Goal: Task Accomplishment & Management: Manage account settings

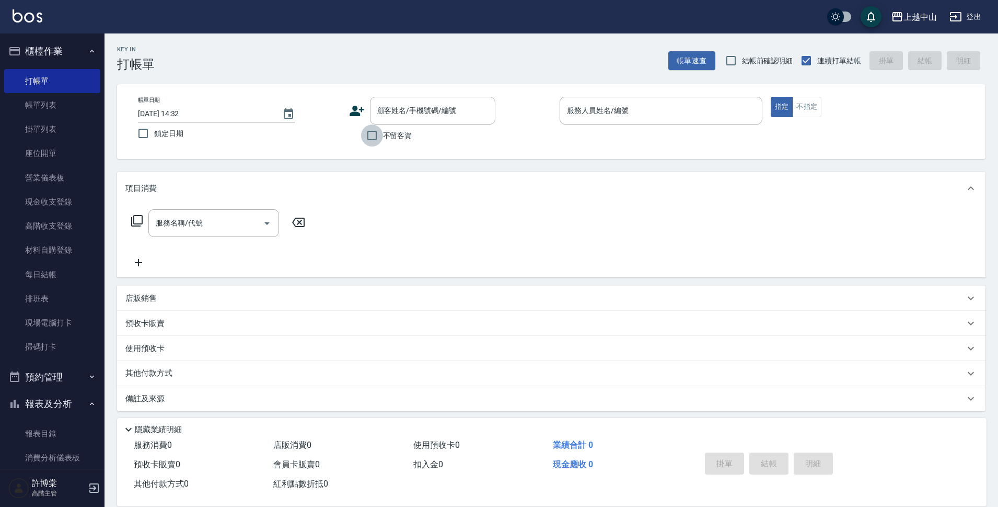
click at [372, 128] on input "不留客資" at bounding box center [372, 135] width 22 height 22
checkbox input "true"
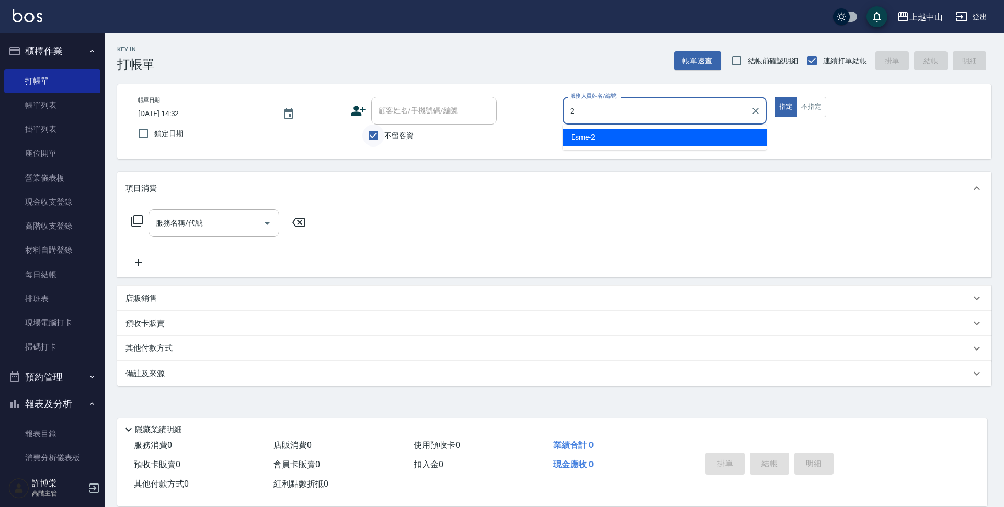
type input "Esme-2"
type button "true"
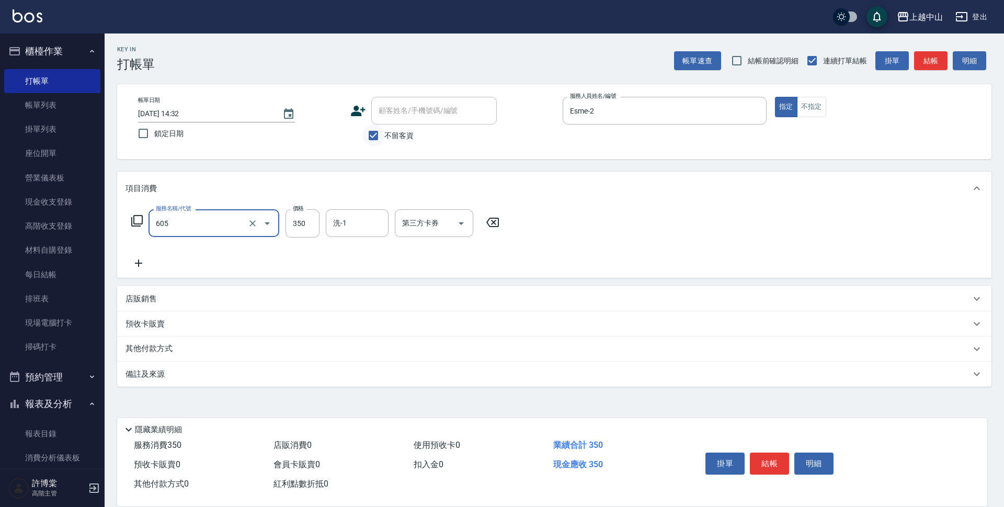
type input "洗髮 (女)(605)"
type input "400"
type input "薇慈-36"
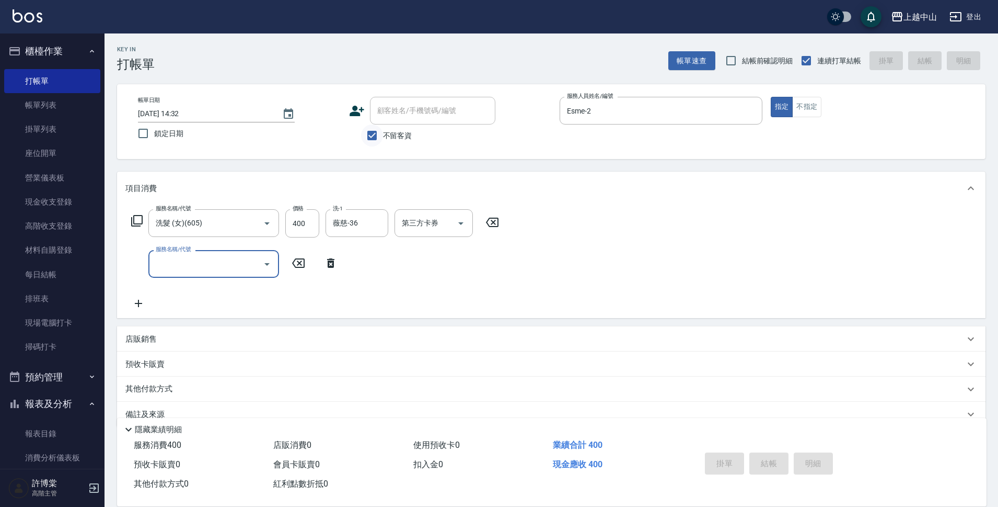
type input "2025/09/14 18:55"
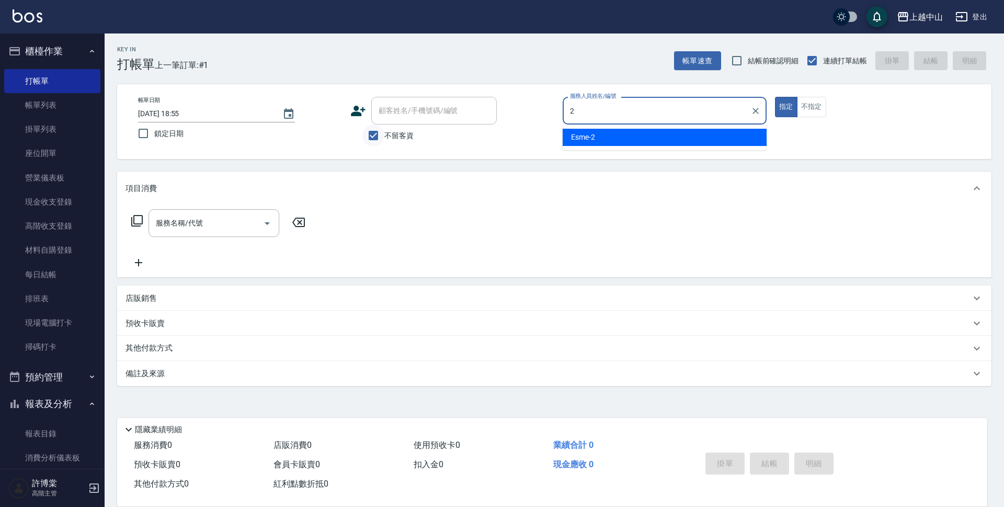
type input "Esme-2"
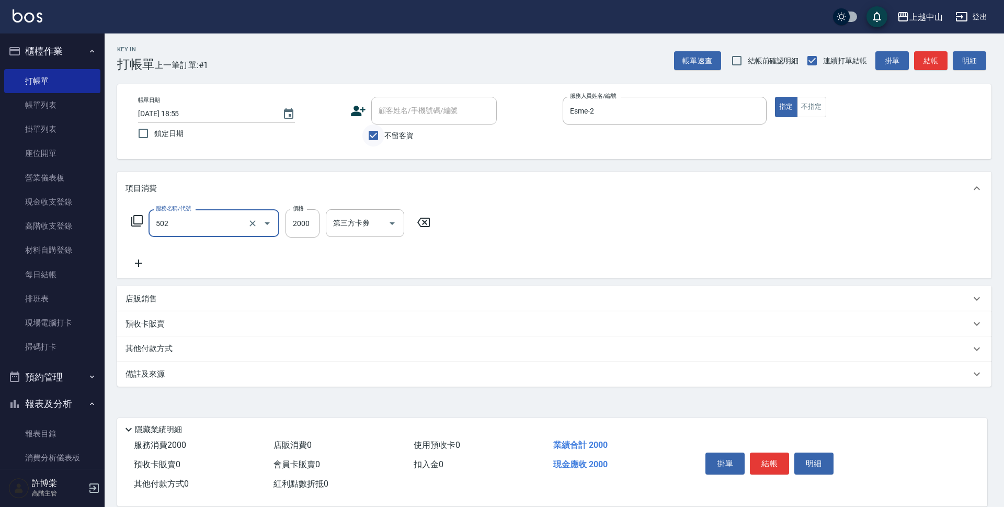
type input "染髮2000以上(502)"
type input "2500"
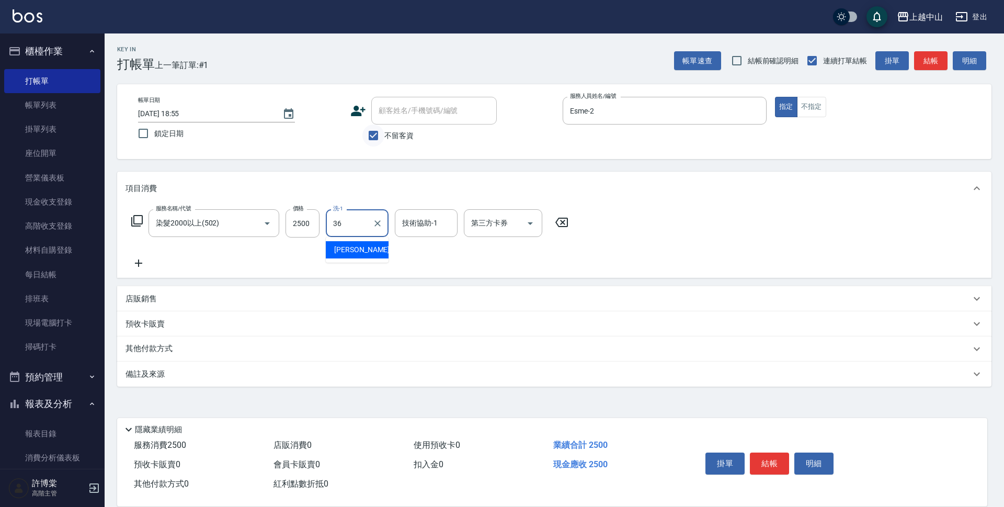
type input "薇慈-36"
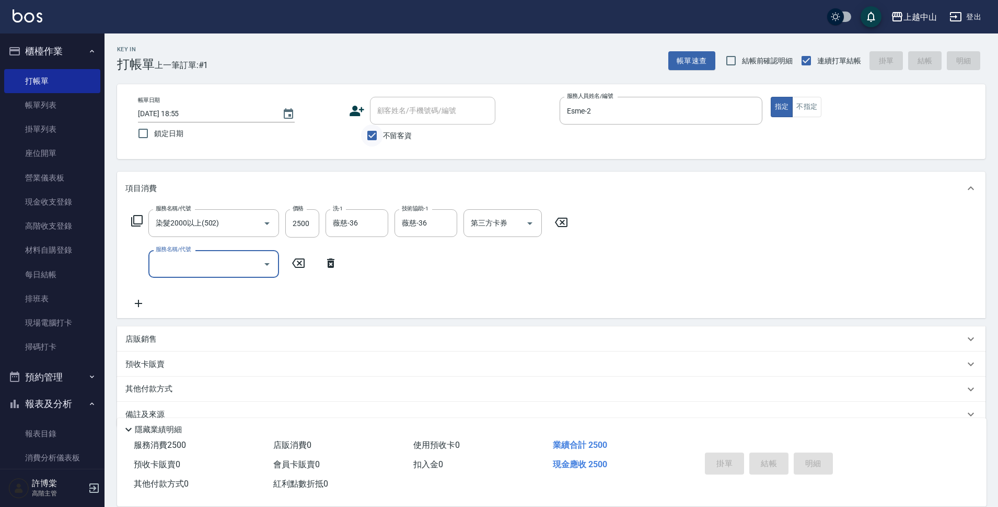
type input "2025/09/14 18:56"
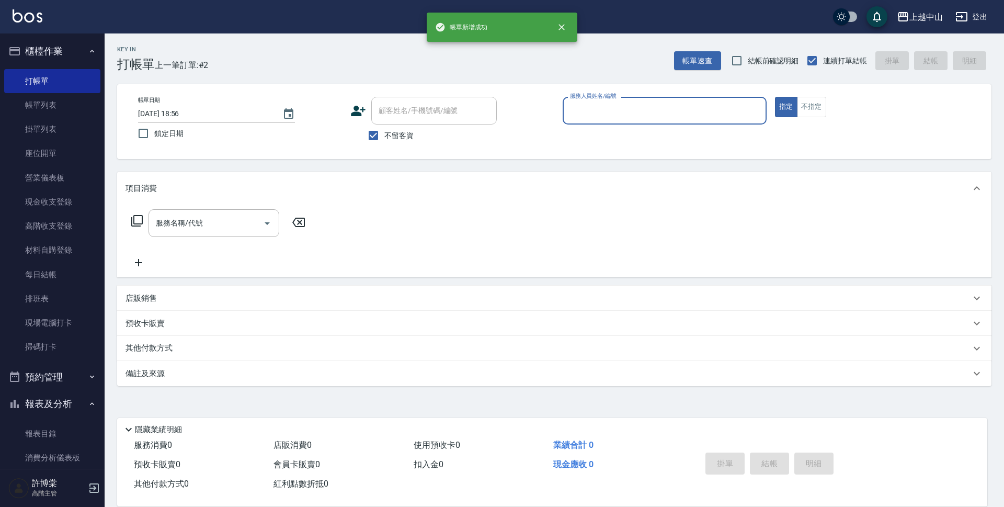
click at [59, 55] on button "櫃檯作業" at bounding box center [52, 51] width 96 height 27
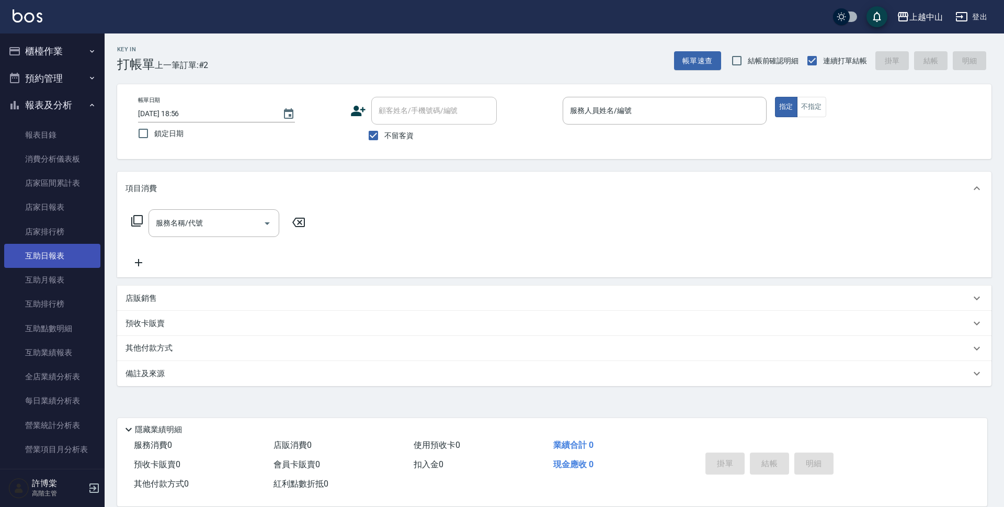
click at [58, 258] on link "互助日報表" at bounding box center [52, 256] width 96 height 24
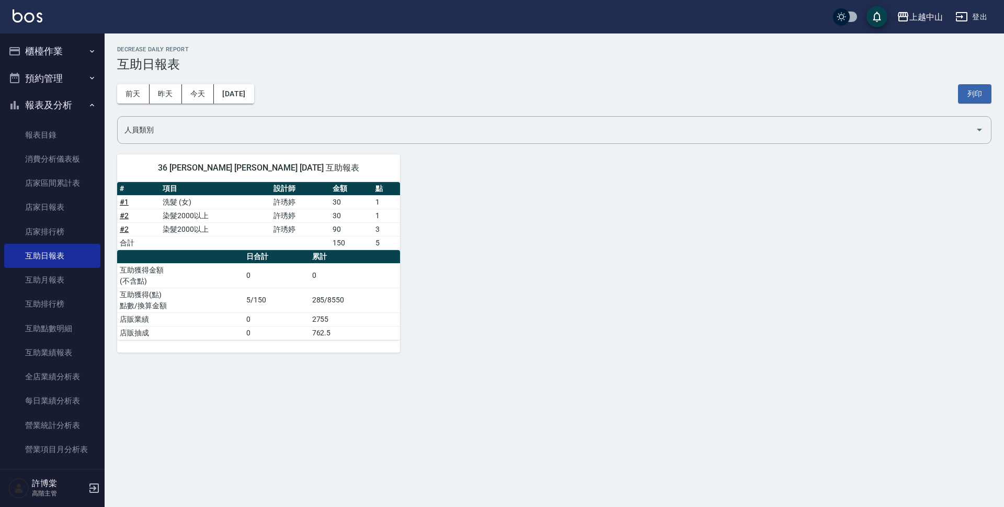
click at [33, 108] on button "報表及分析" at bounding box center [52, 104] width 96 height 27
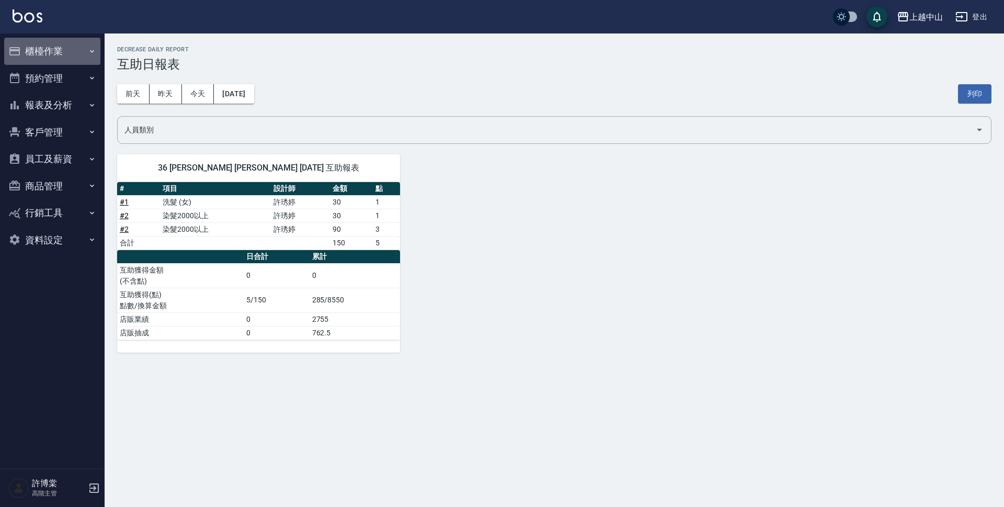
click at [40, 54] on button "櫃檯作業" at bounding box center [52, 51] width 96 height 27
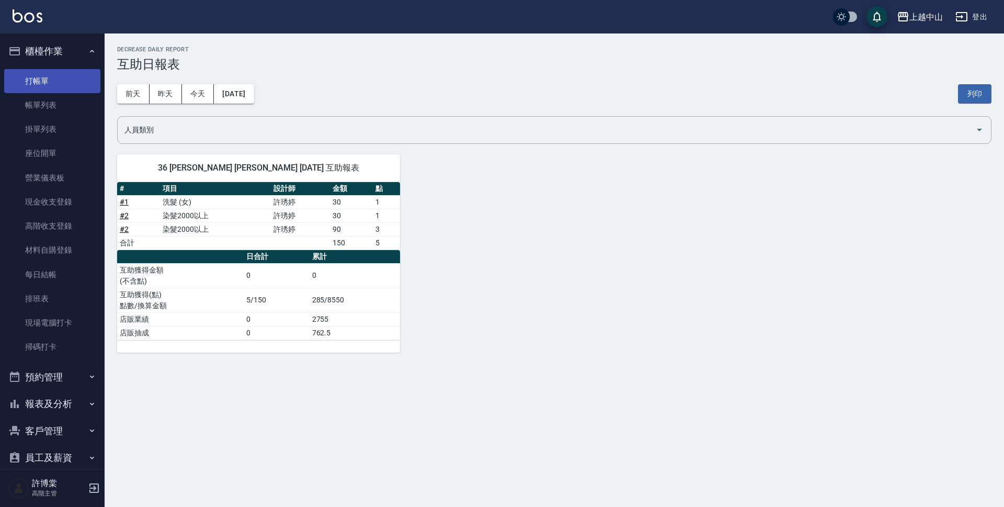
click at [71, 77] on link "打帳單" at bounding box center [52, 81] width 96 height 24
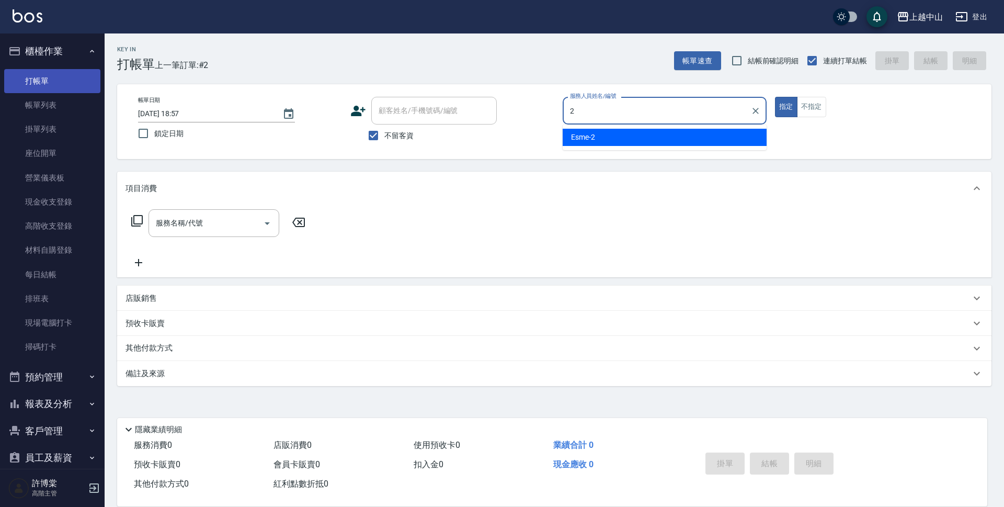
type input "Esme-2"
type button "true"
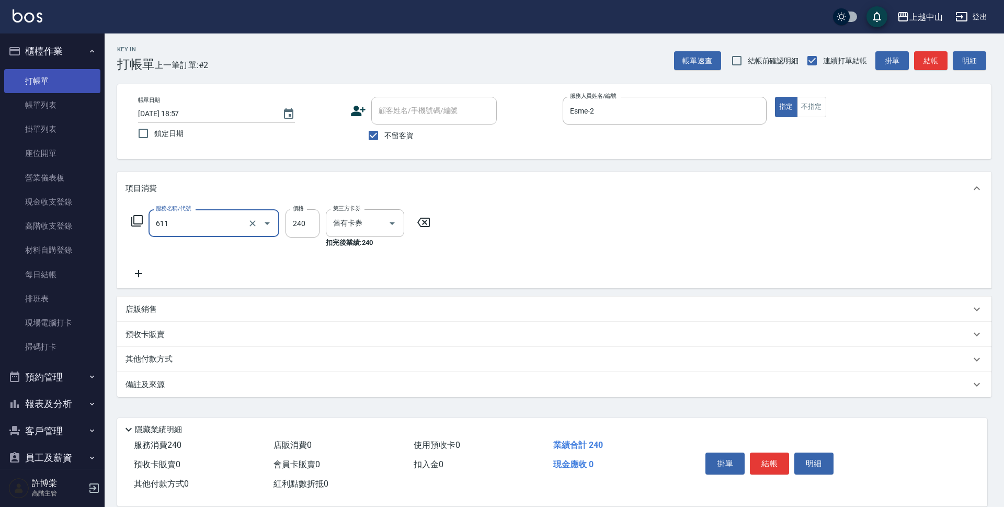
type input "洗髮卷消費(611)"
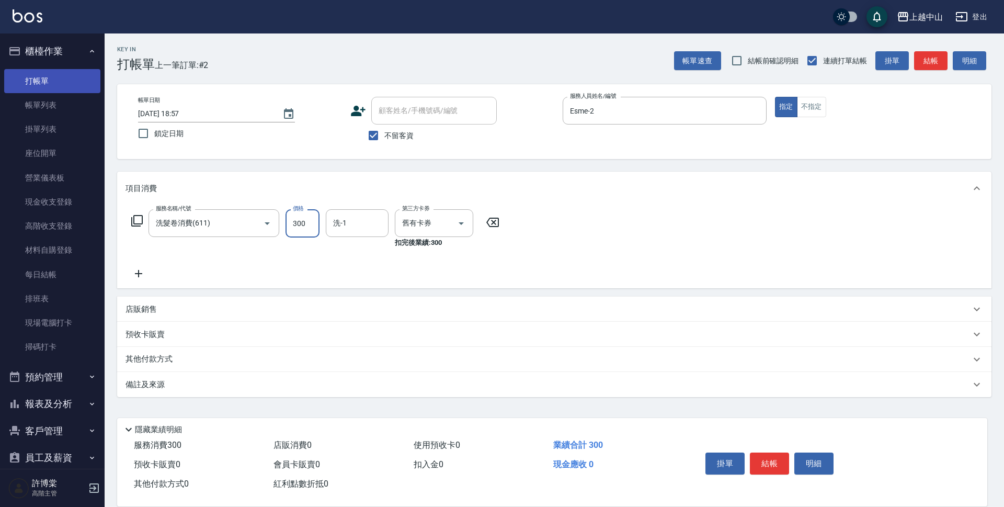
type input "300"
type input "薇慈-36"
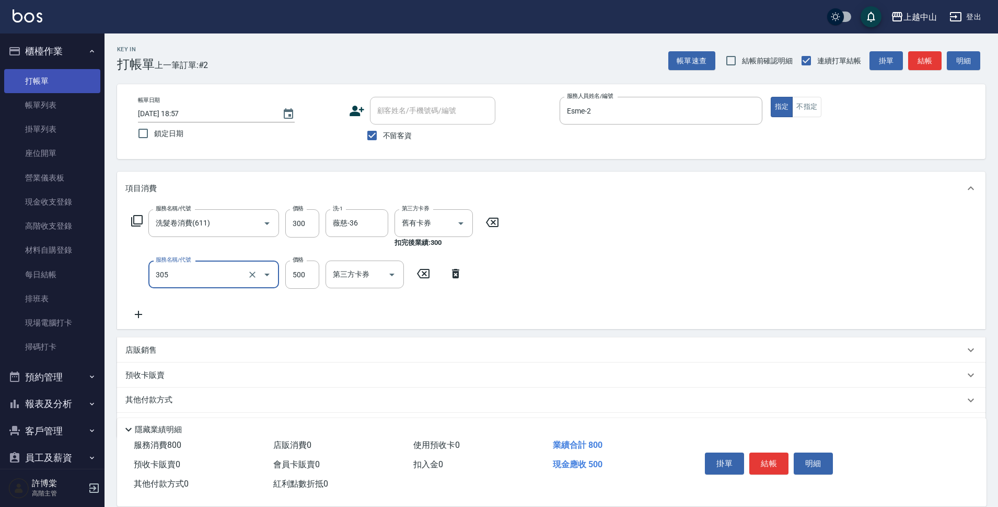
type input "剪髮(305)"
type input "400"
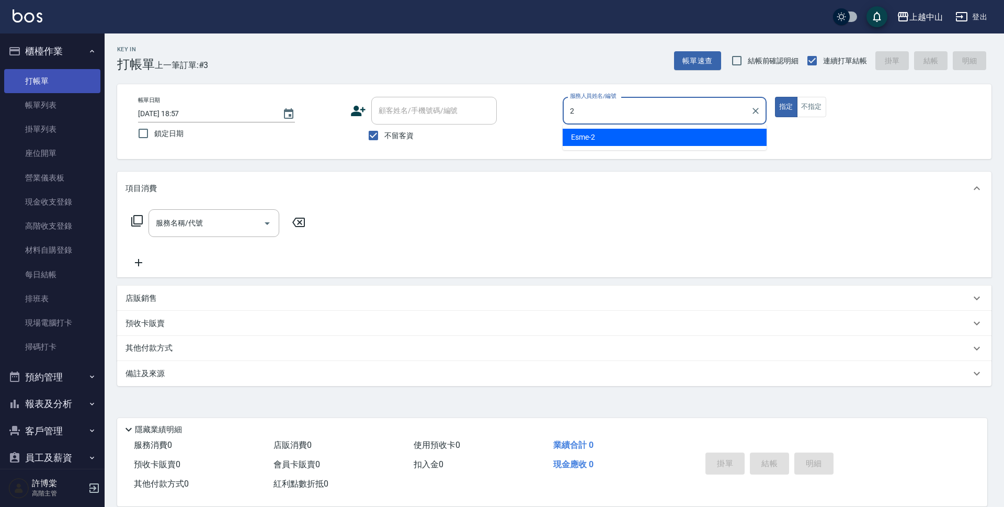
type input "Esme-2"
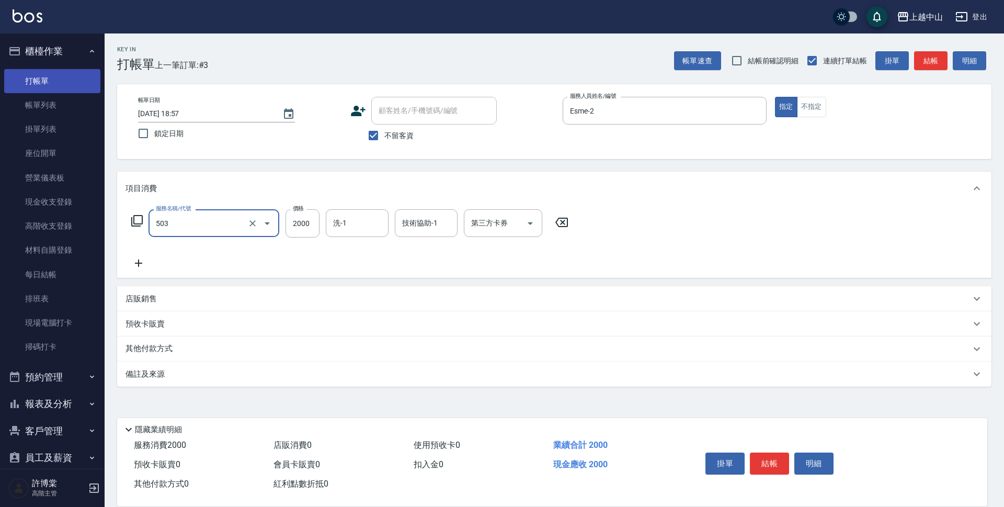
type input "染髮2000以下(503)"
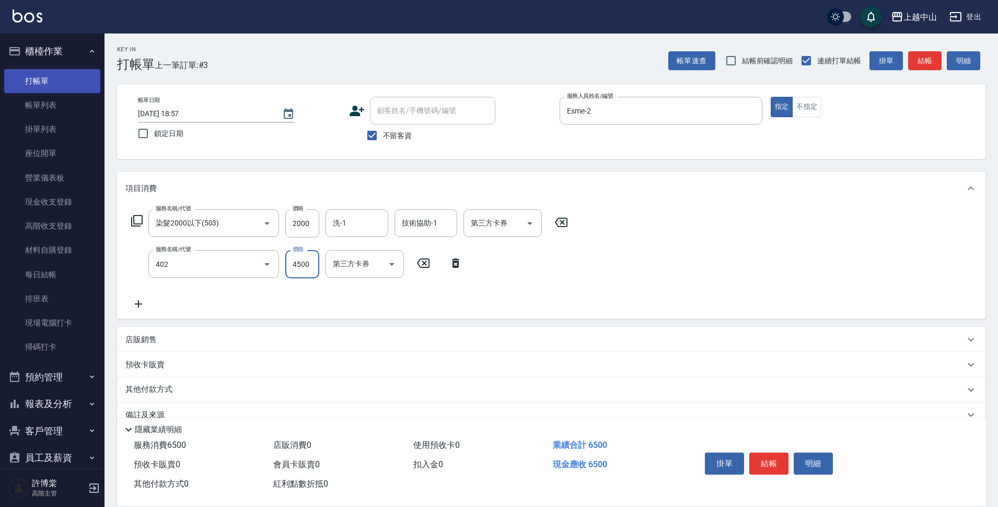
type input "2段式結構自備卡(402)"
type input "3600"
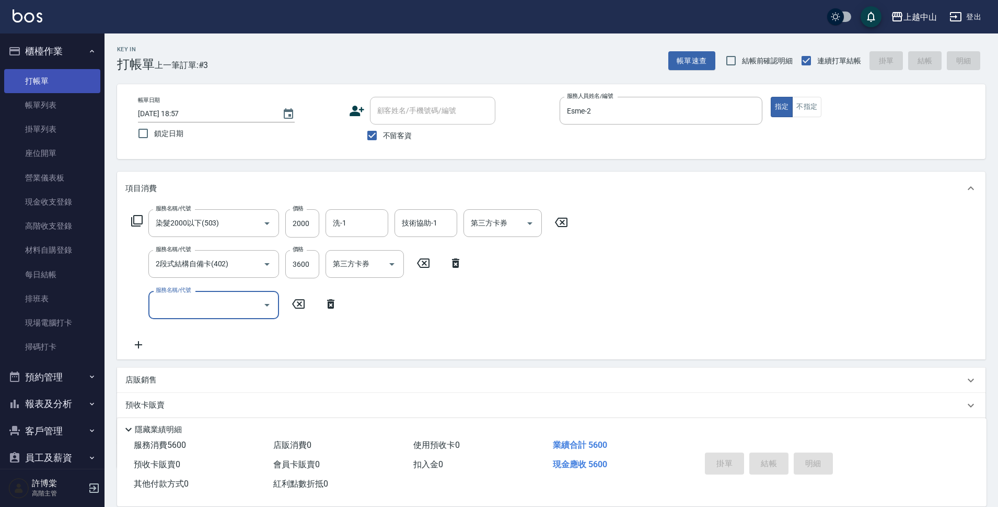
type input "2025/09/14 18:58"
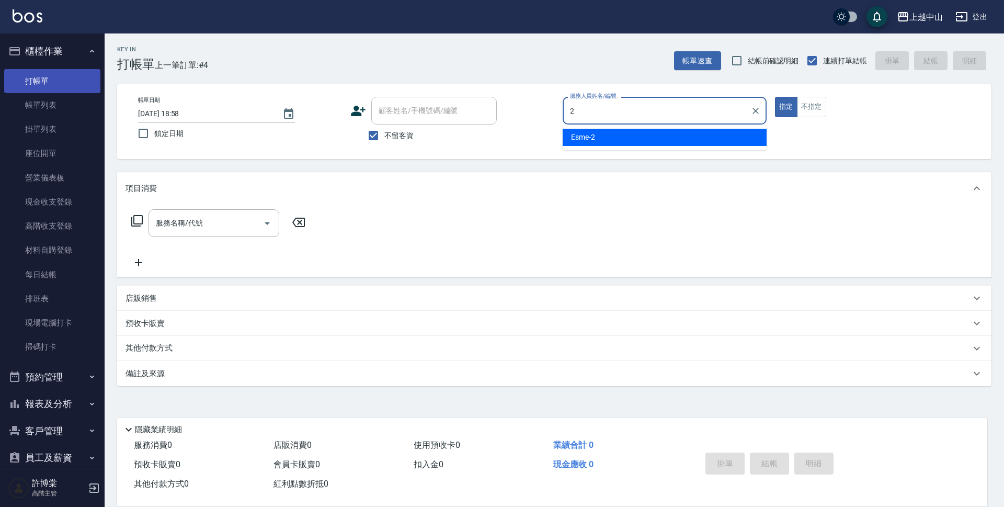
type input "Esme-2"
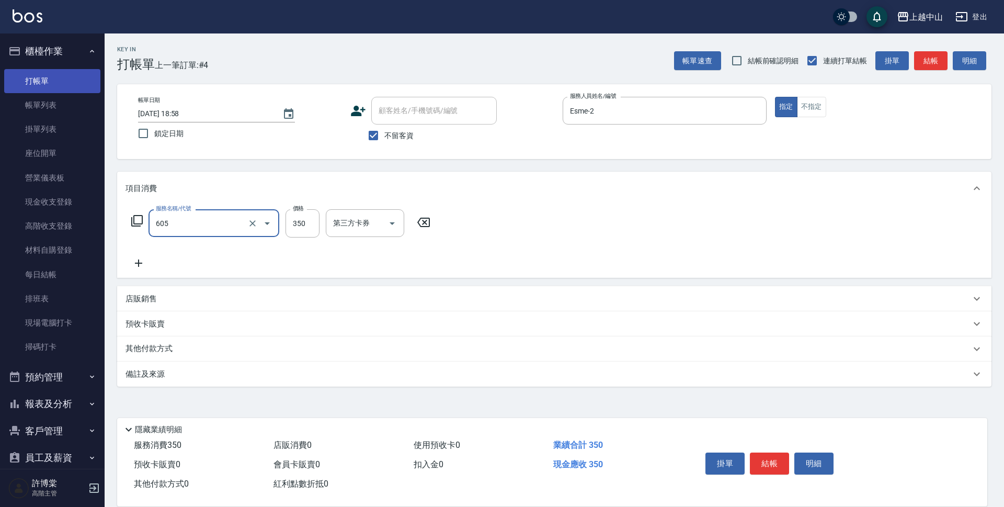
type input "洗髮 (女)(605)"
type input "400"
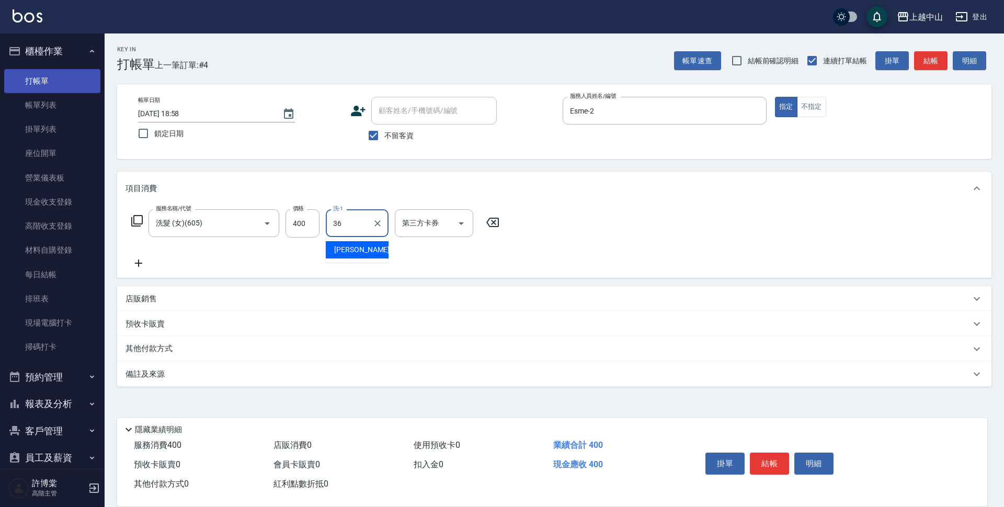
type input "薇慈-36"
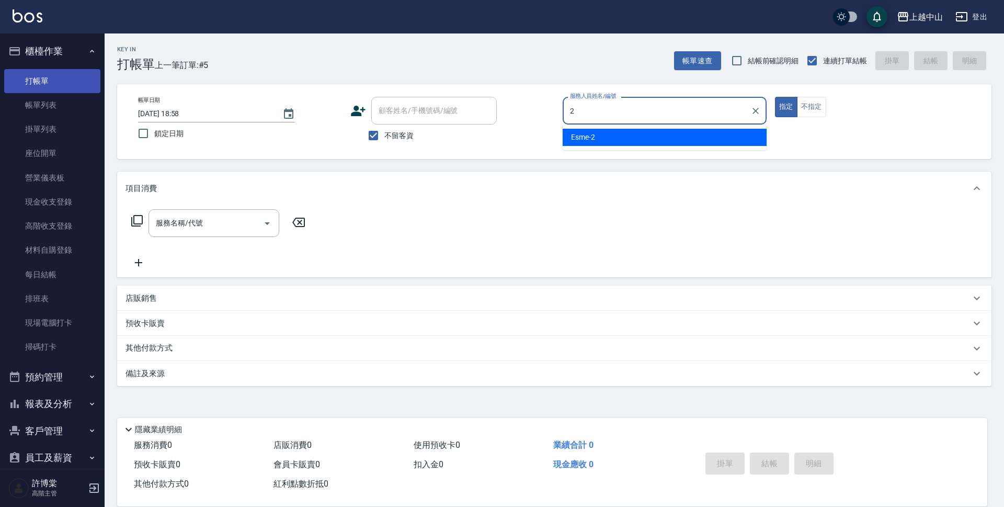
type input "Esme-2"
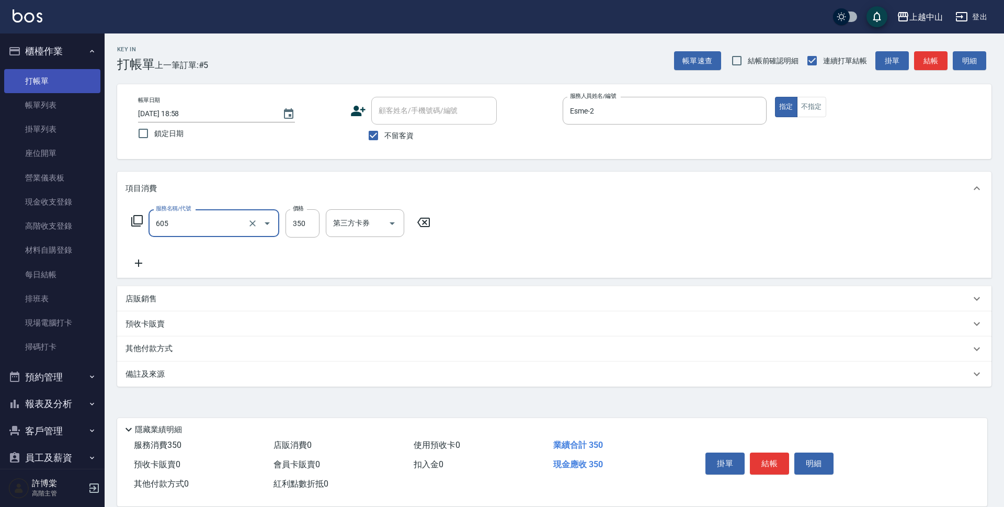
type input "洗髮 (女)(605)"
type input "500"
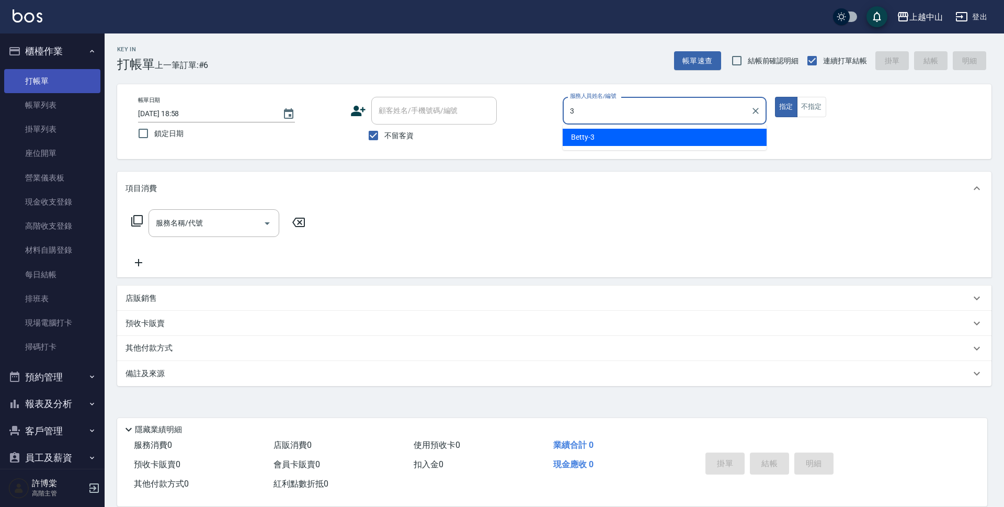
type input "Betty-3"
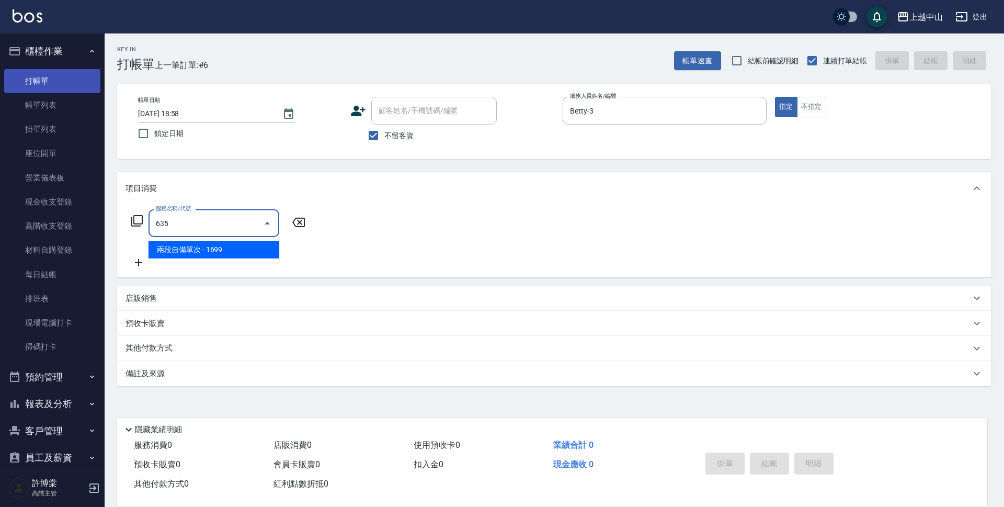
type input "兩段自備單次(635)"
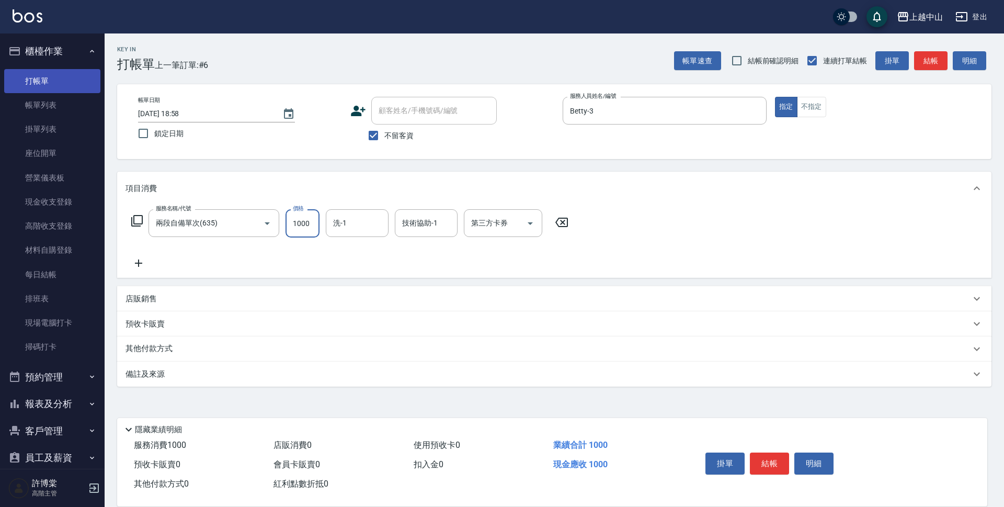
type input "1000"
type input "俊彥-39"
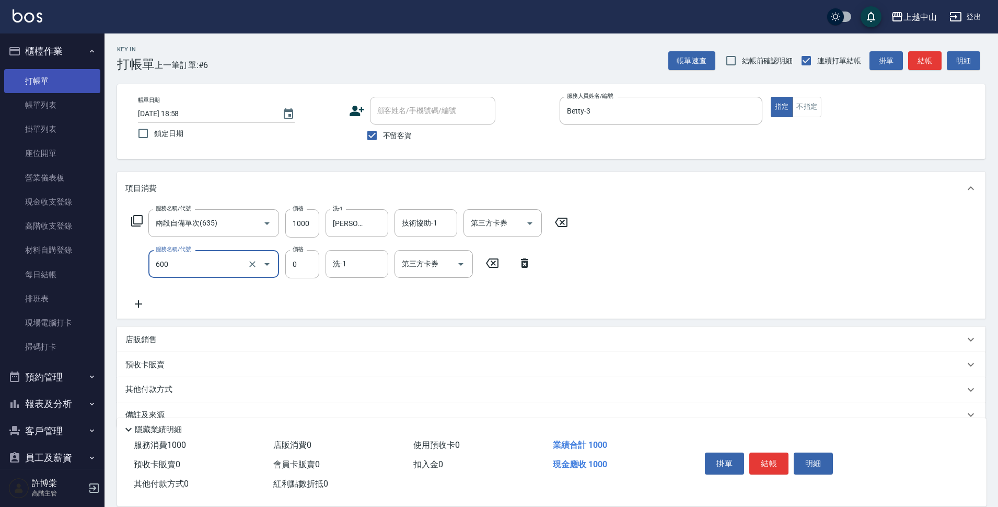
type input "洗髮(免費)(600)"
type input "俊彥-39"
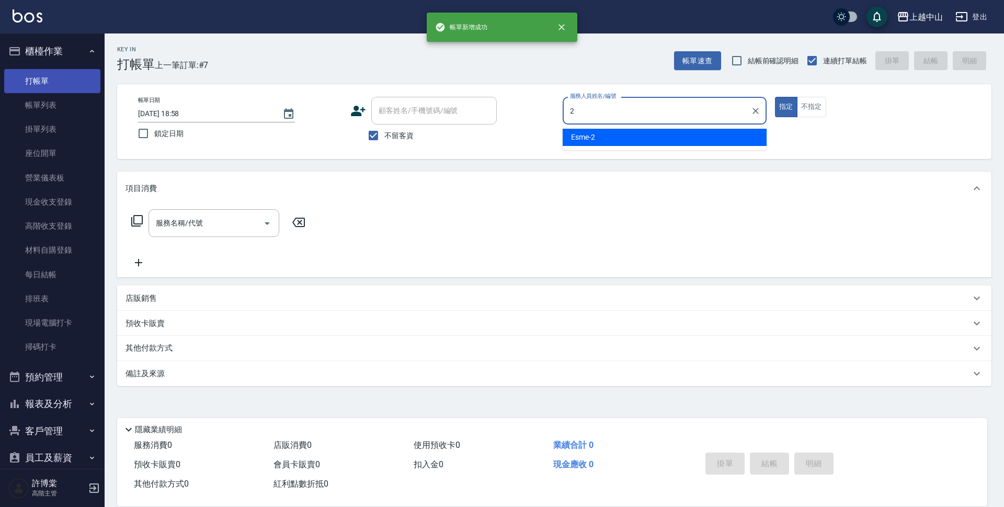
type input "Esme-2"
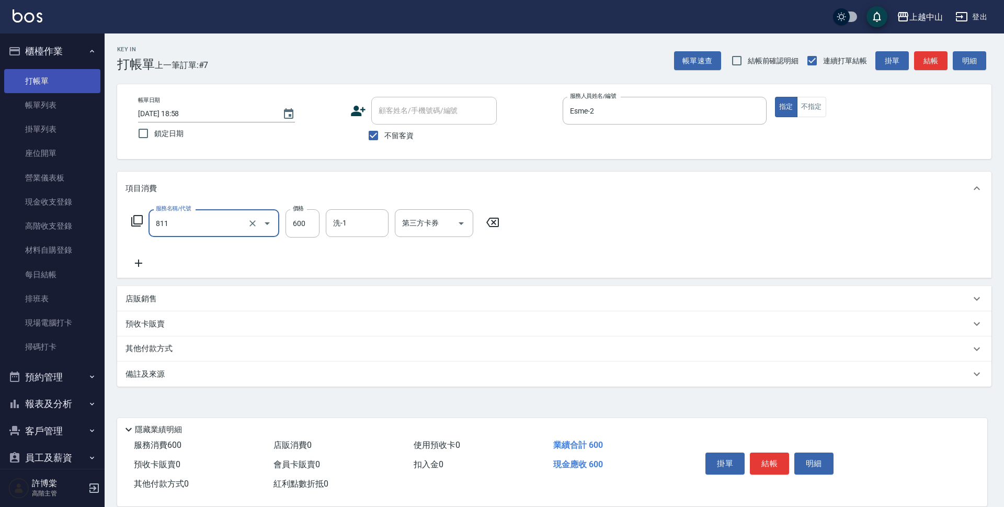
type input "洗+剪(811)"
type input "薇慈-36"
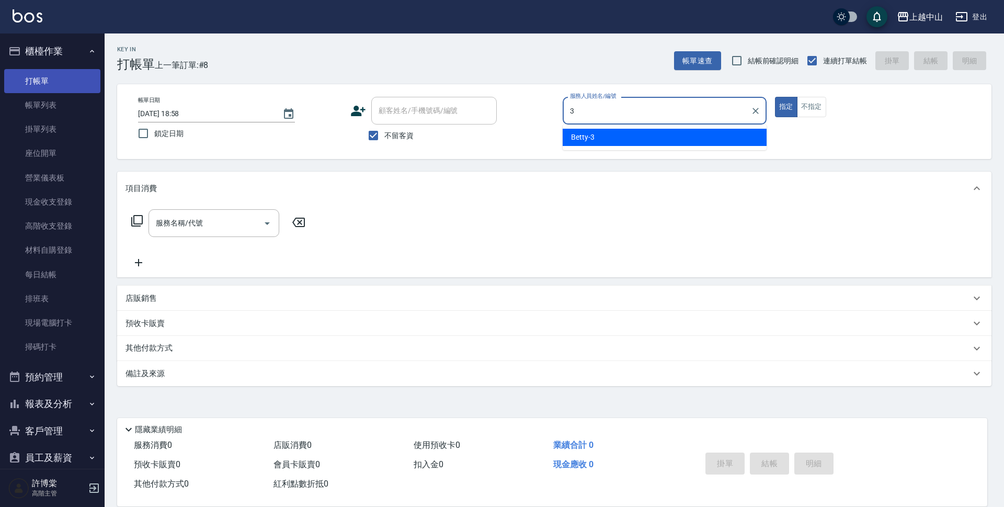
type input "Betty-3"
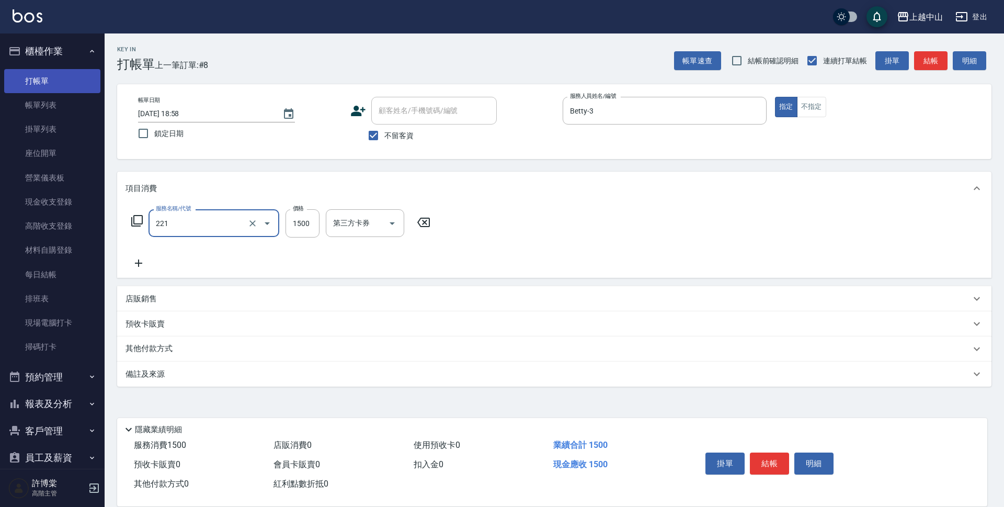
type input "燙髮自備 1500 以 下(221)"
type input "1399"
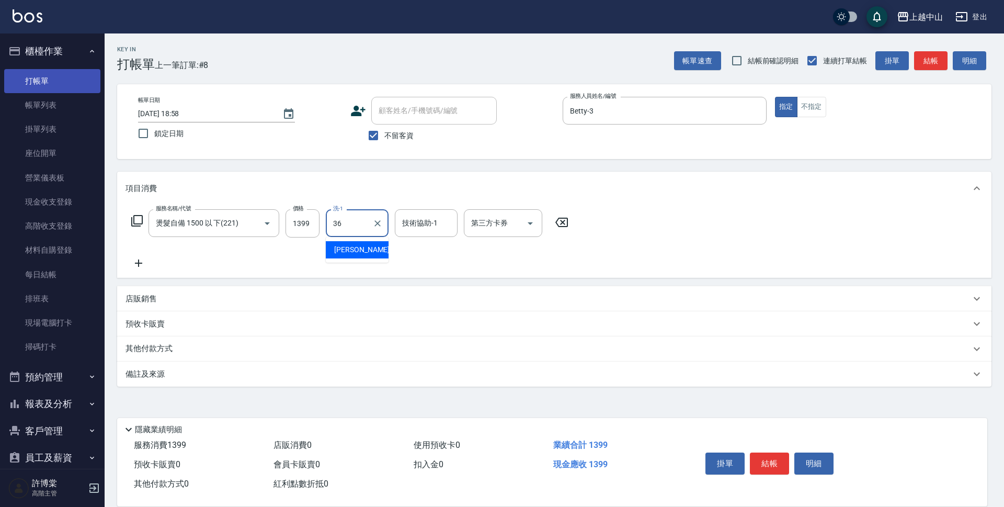
type input "薇慈-36"
type input "俊彥-39"
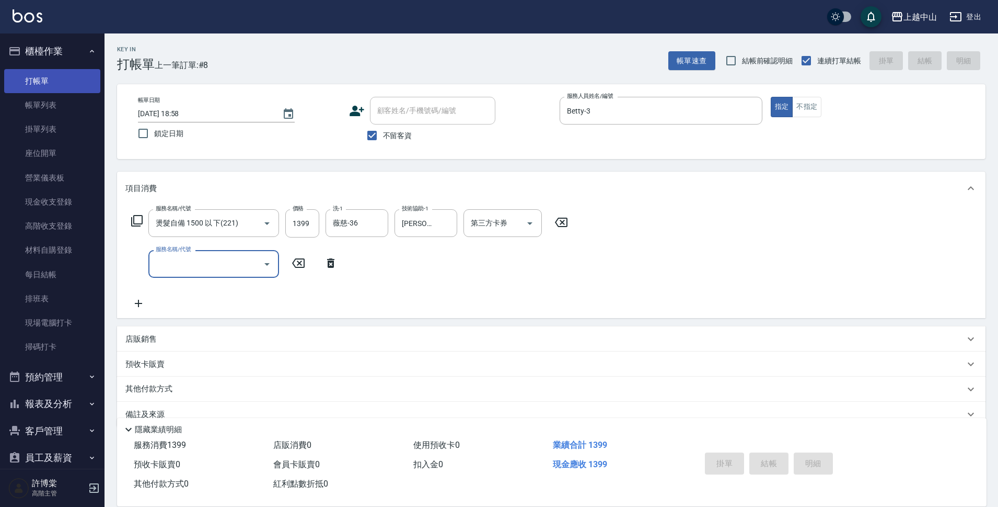
type input "2025/09/14 18:59"
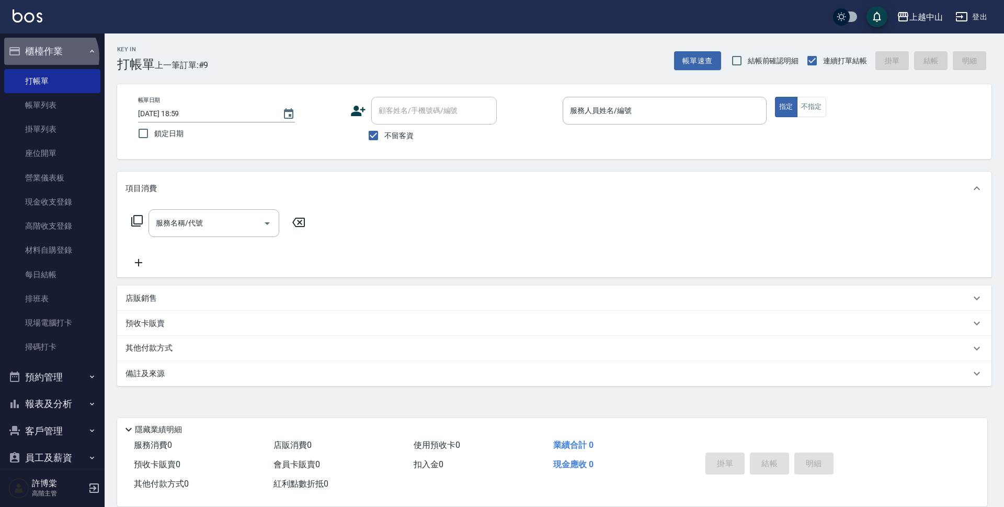
click at [47, 57] on button "櫃檯作業" at bounding box center [52, 51] width 96 height 27
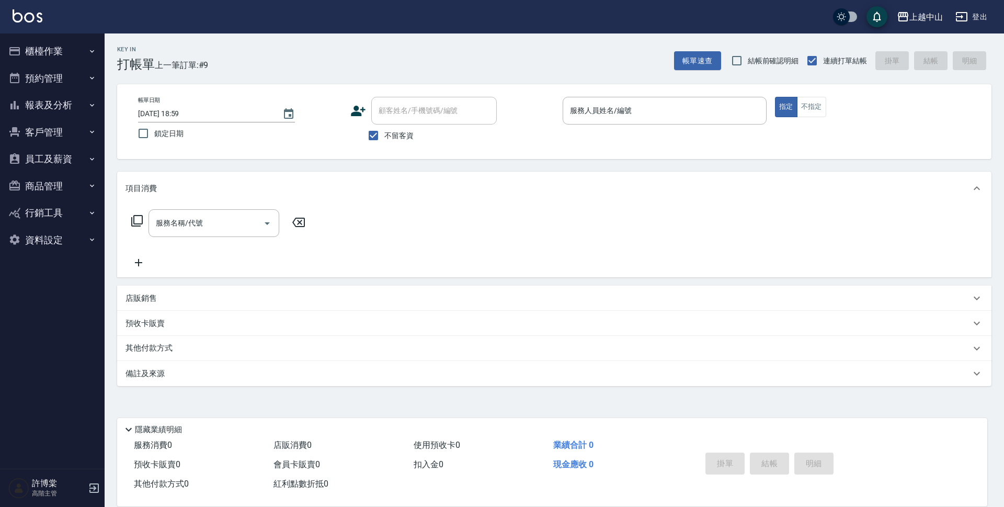
click at [54, 105] on button "報表及分析" at bounding box center [52, 104] width 96 height 27
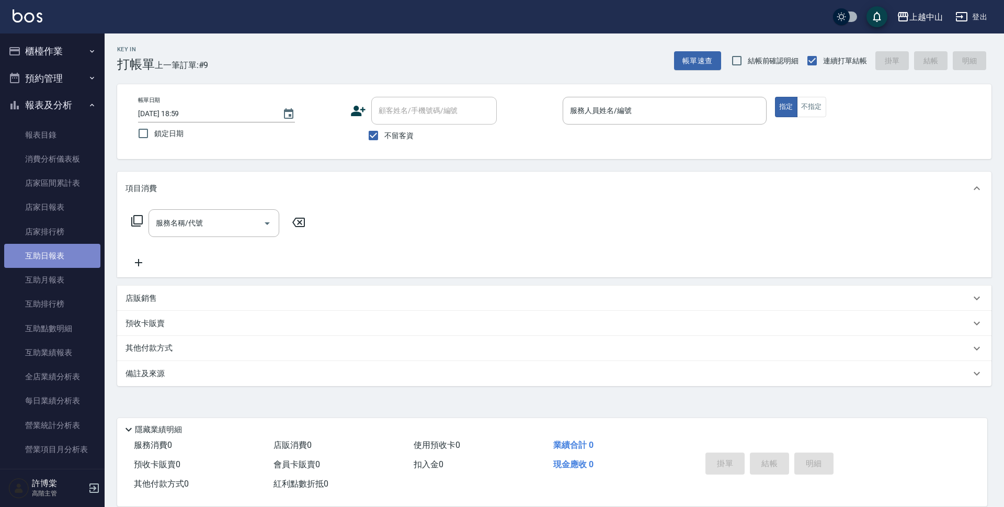
click at [53, 259] on link "互助日報表" at bounding box center [52, 256] width 96 height 24
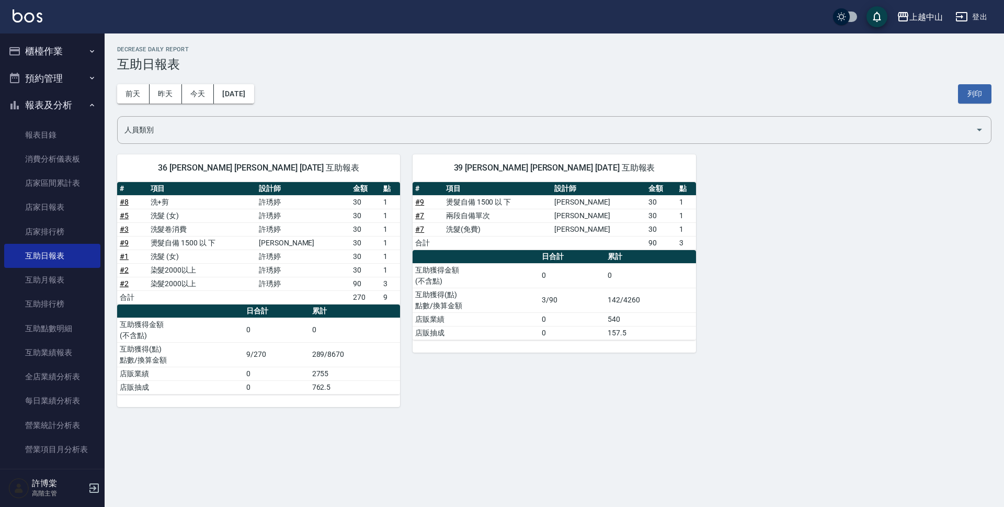
click at [419, 201] on link "# 9" at bounding box center [419, 202] width 9 height 8
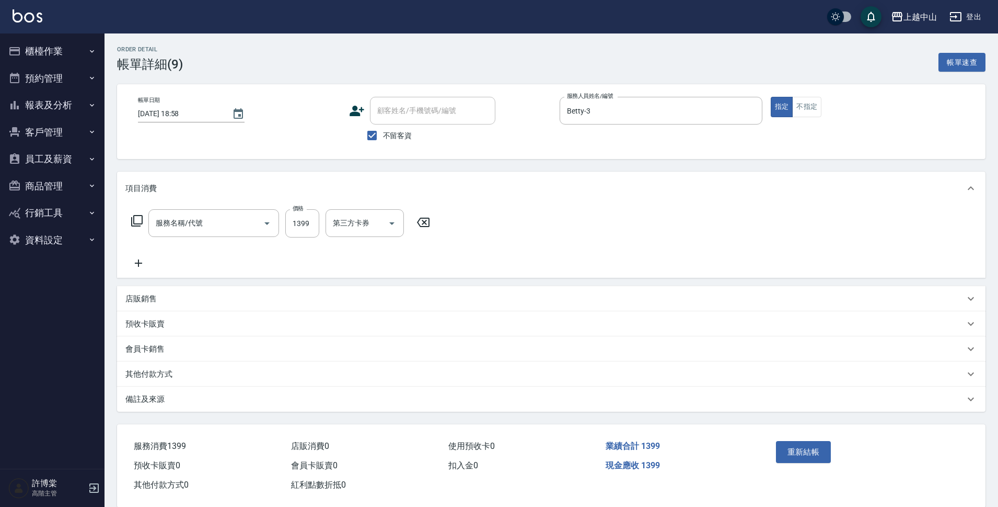
type input "燙髮自備 1500 以 下(221)"
click at [139, 269] on icon at bounding box center [138, 263] width 26 height 13
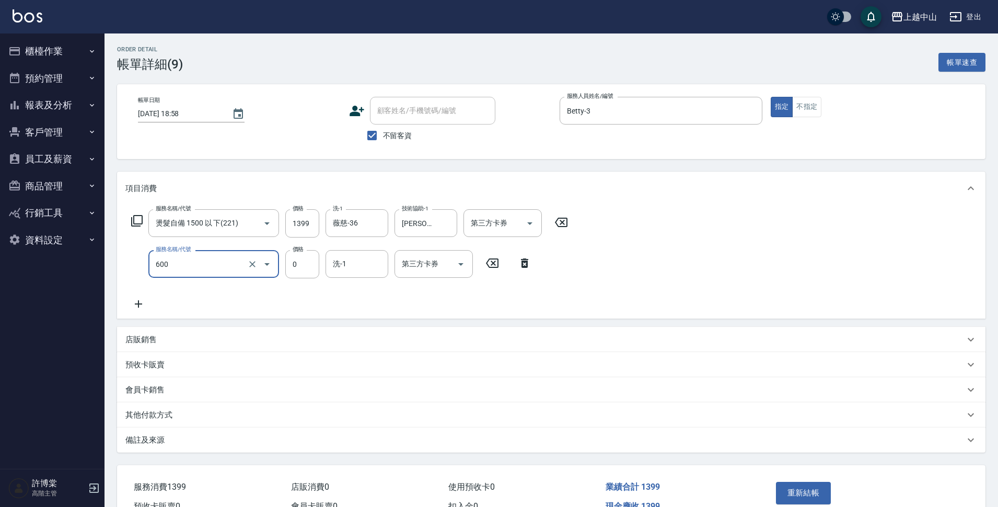
type input "洗髮(免費)(600)"
type input "[PERSON_NAME]-39"
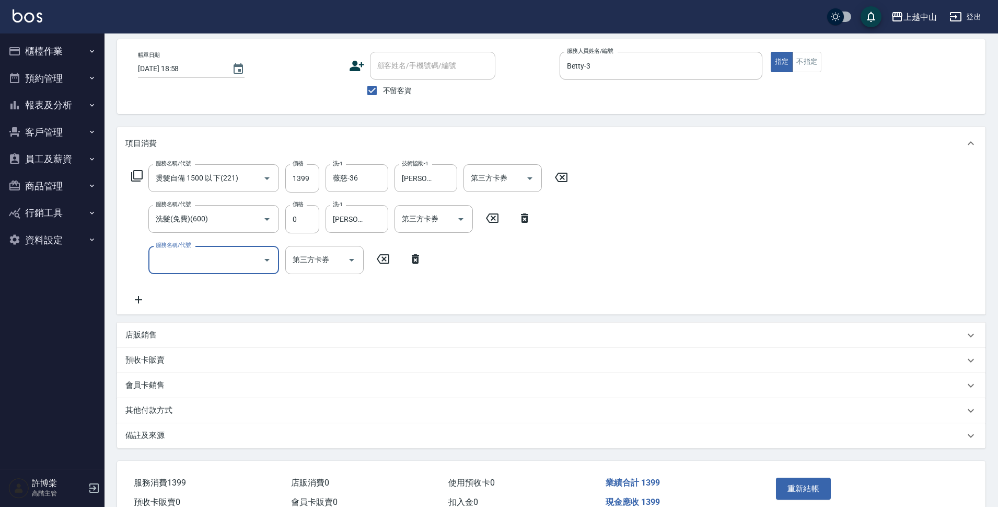
scroll to position [99, 0]
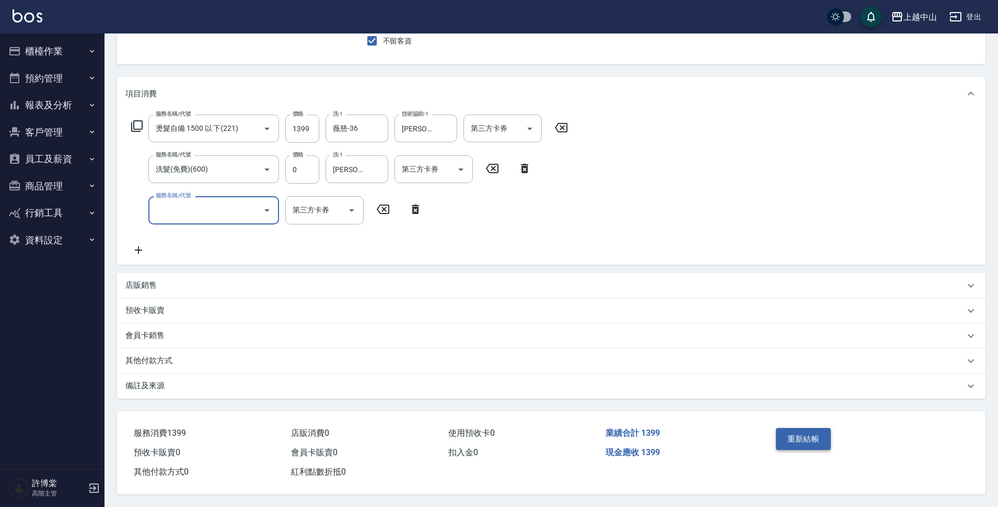
click at [807, 442] on button "重新結帳" at bounding box center [803, 439] width 55 height 22
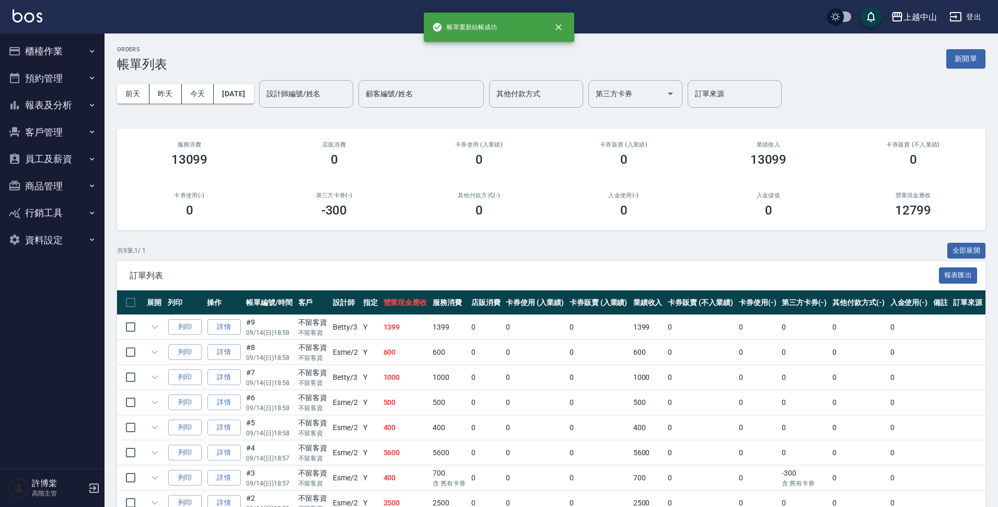
click at [65, 101] on button "報表及分析" at bounding box center [52, 104] width 96 height 27
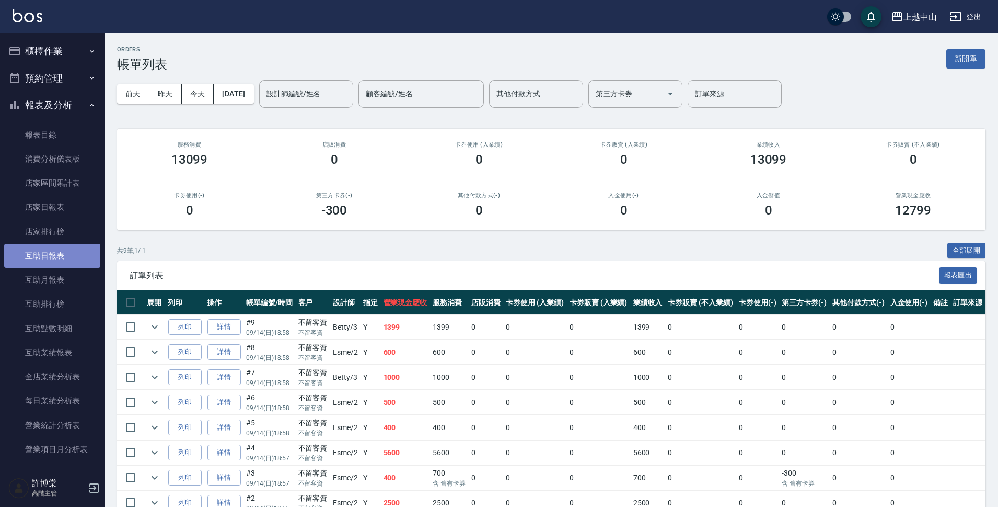
click at [65, 255] on link "互助日報表" at bounding box center [52, 256] width 96 height 24
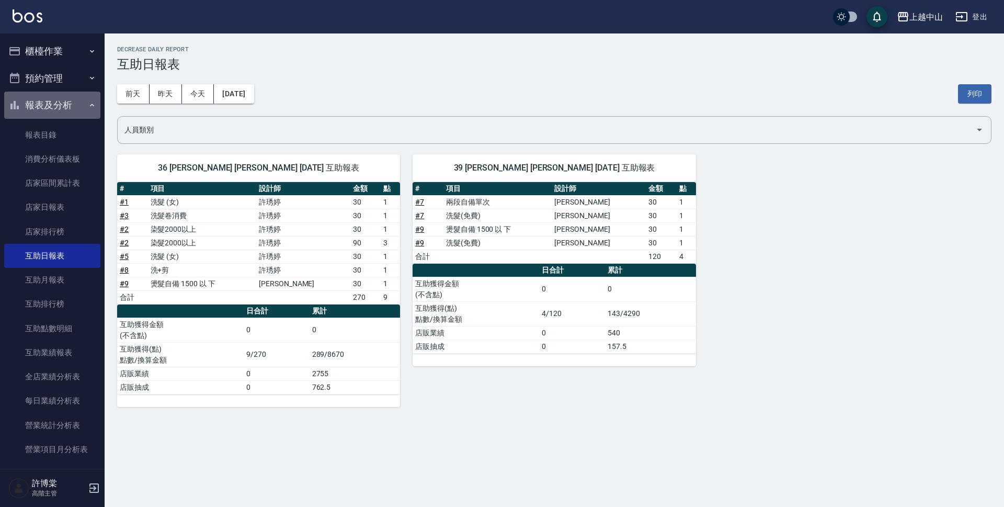
click at [77, 104] on button "報表及分析" at bounding box center [52, 104] width 96 height 27
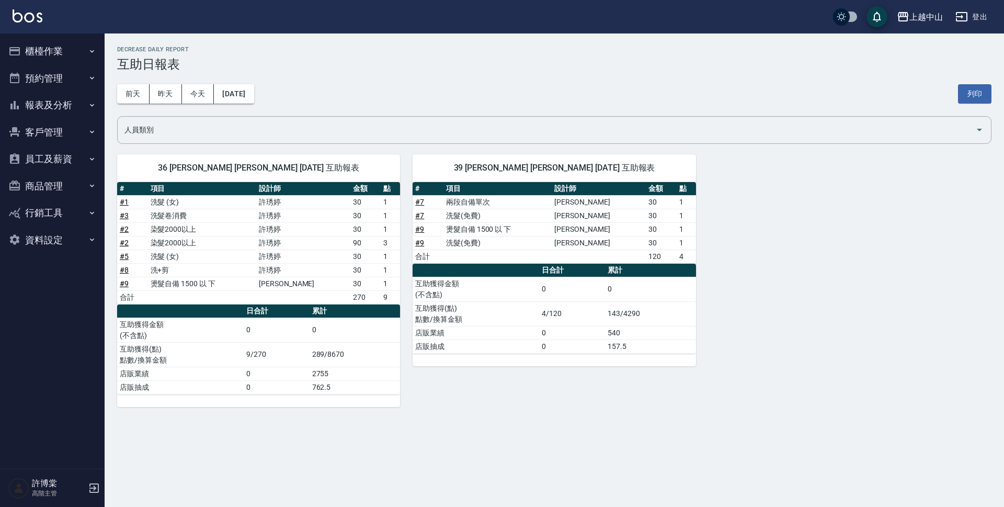
click at [68, 42] on button "櫃檯作業" at bounding box center [52, 51] width 96 height 27
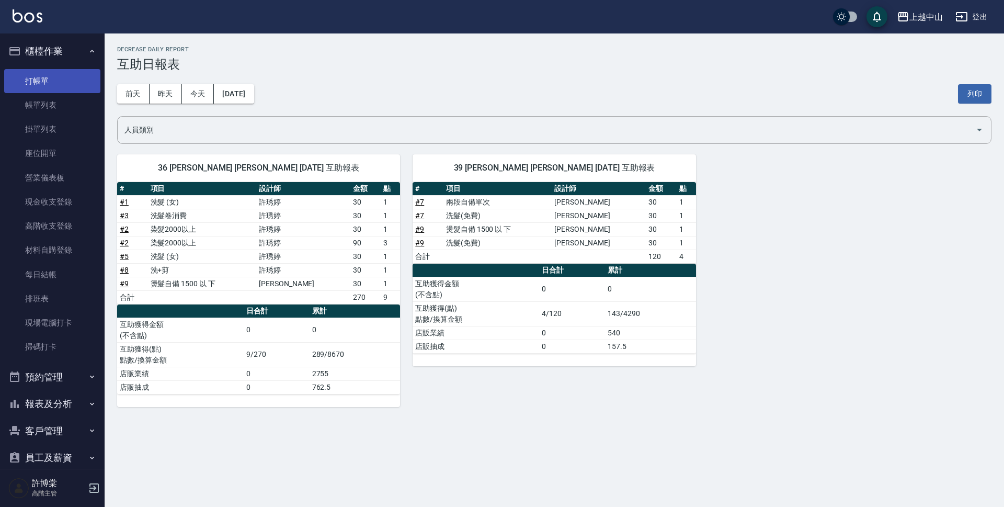
click at [56, 72] on link "打帳單" at bounding box center [52, 81] width 96 height 24
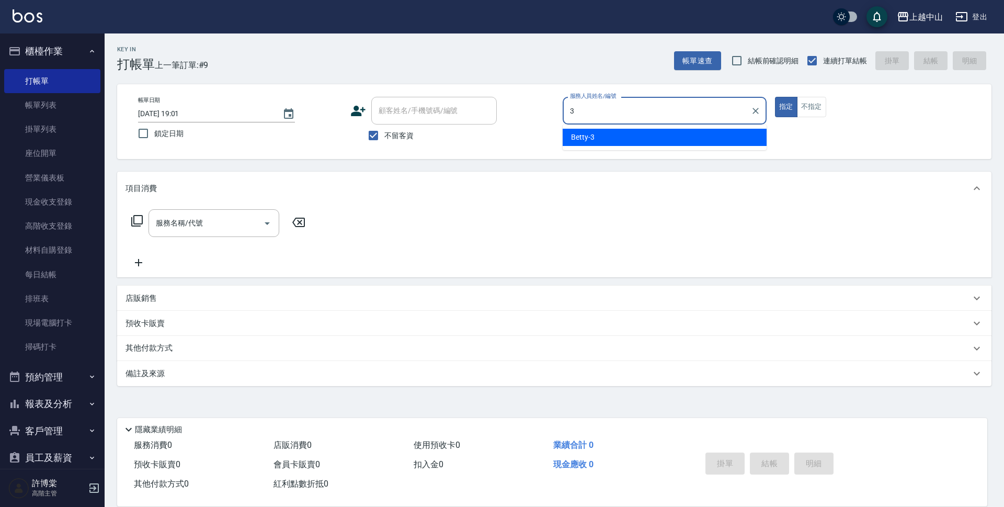
type input "Betty-3"
type button "true"
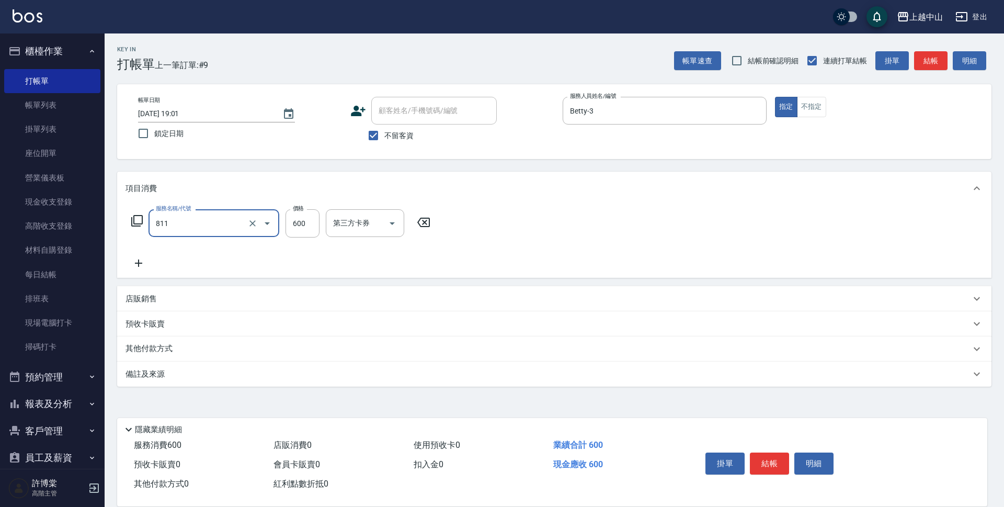
type input "洗+剪(811)"
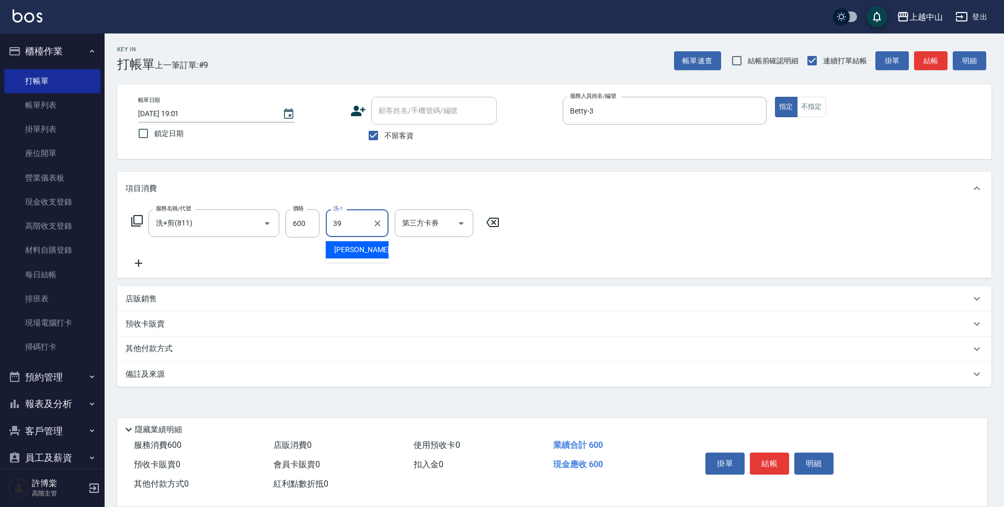
type input "俊彥-39"
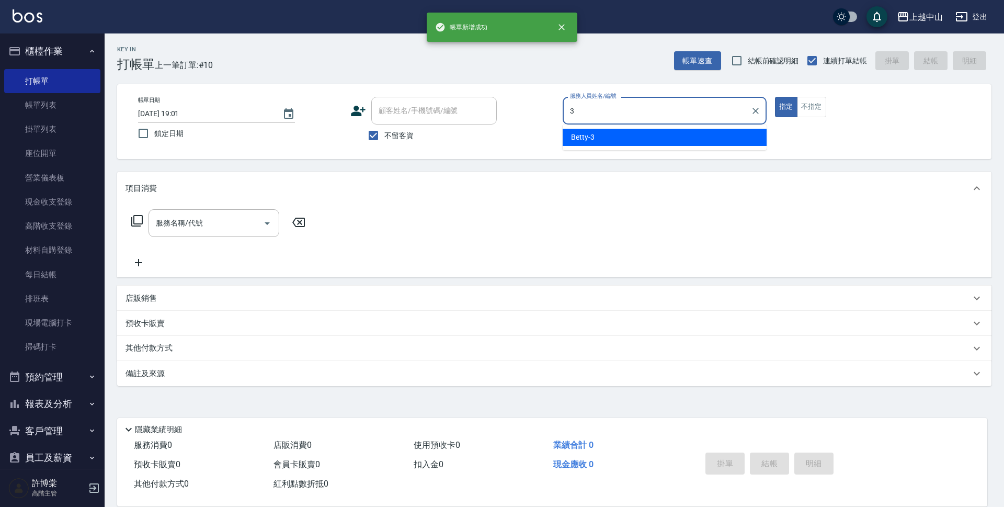
type input "Betty-3"
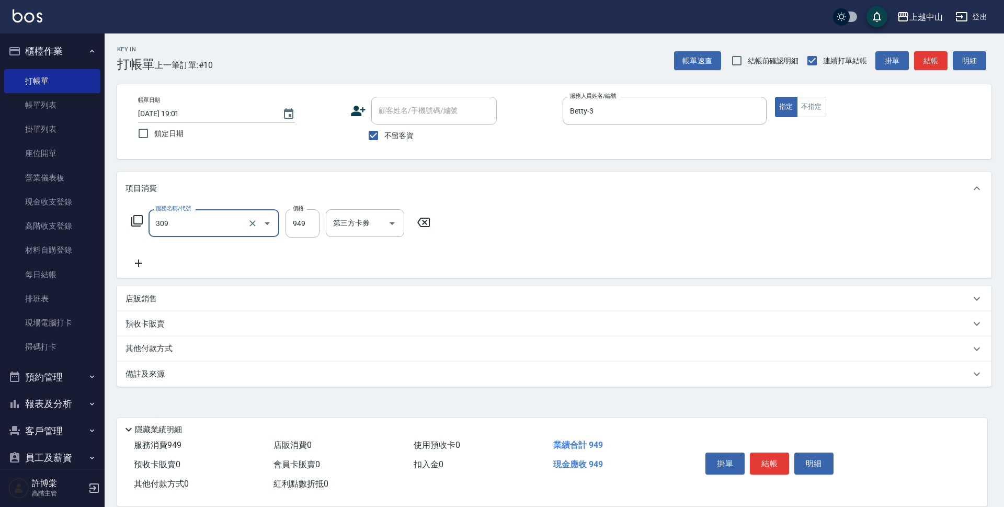
type input "森精萃舒壓調理髮浴(309)"
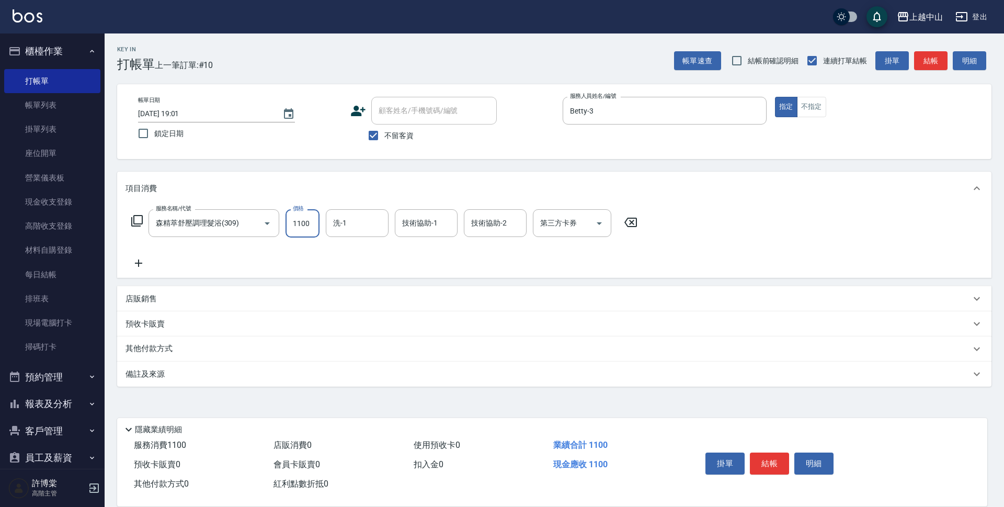
type input "1100"
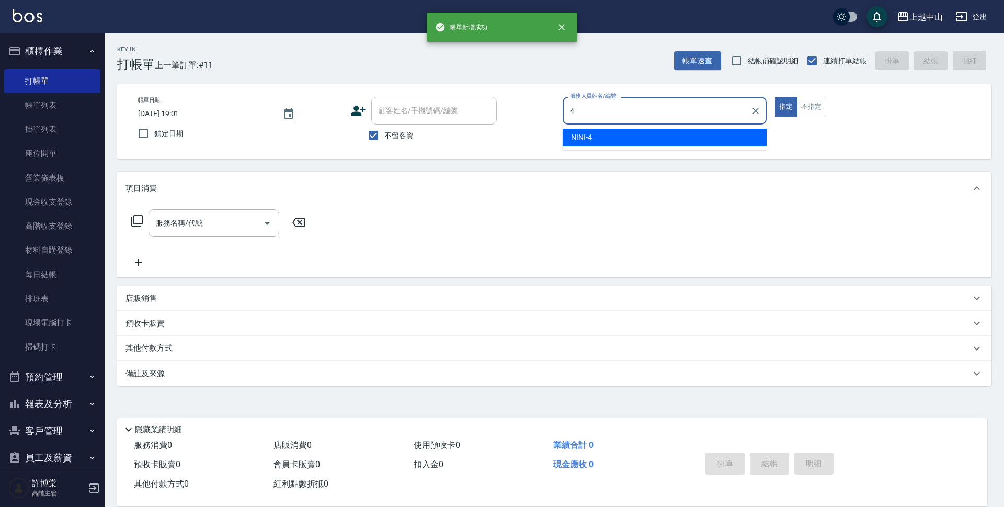
type input "NINI-4"
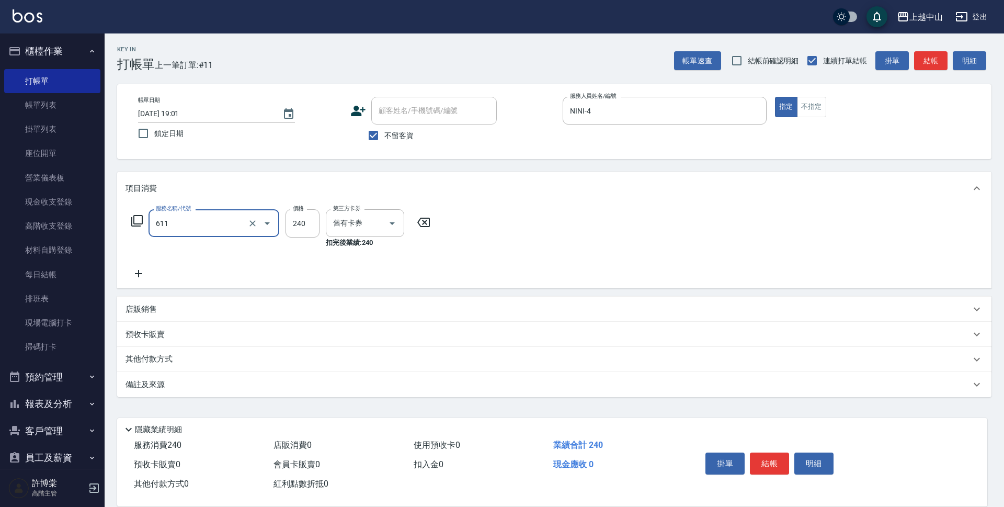
type input "洗髮卷消費(611)"
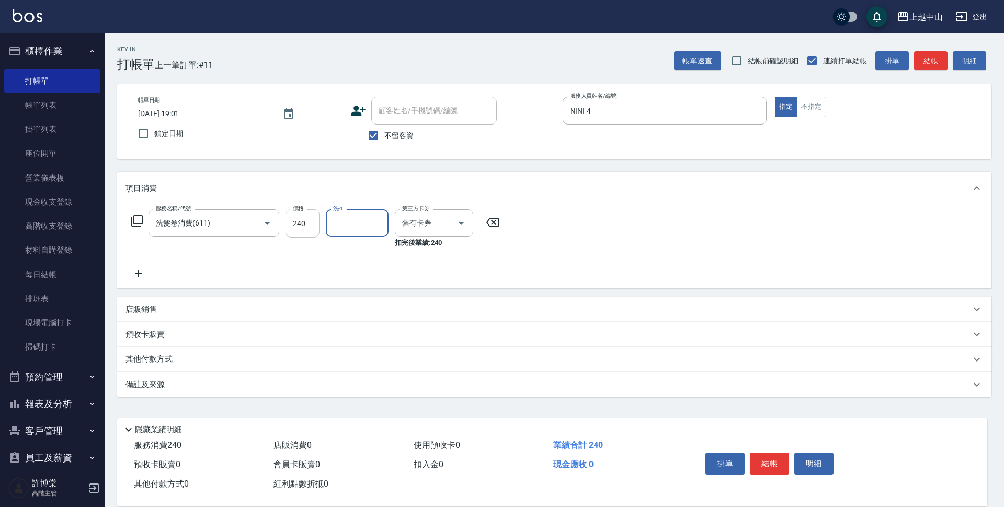
click at [296, 228] on input "240" at bounding box center [302, 223] width 34 height 28
type input "300"
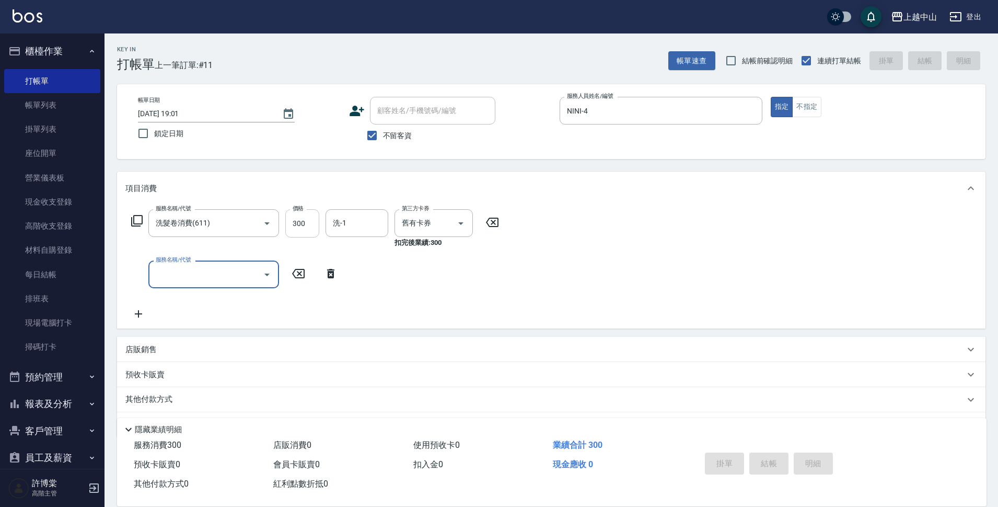
type input "2025/09/14 19:03"
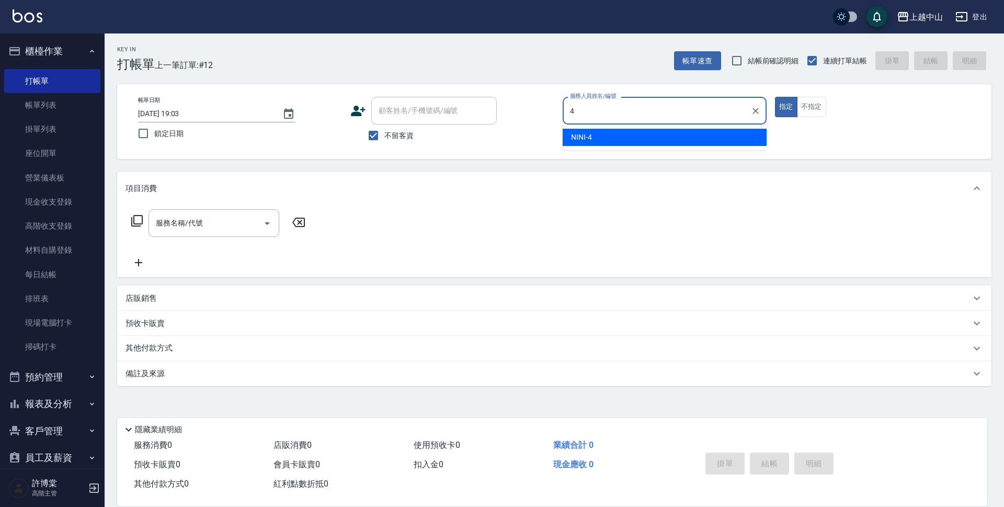
type input "NINI-4"
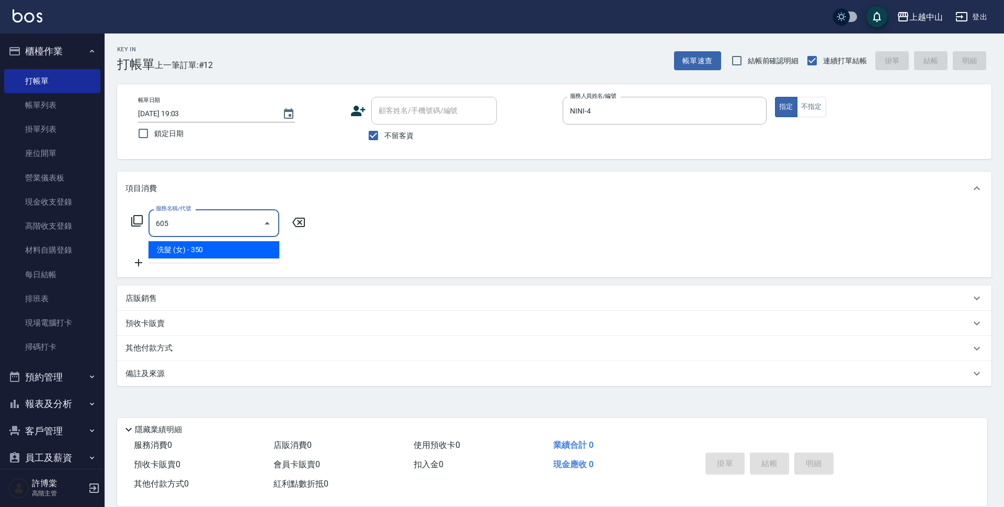
type input "洗髮 (女)(605)"
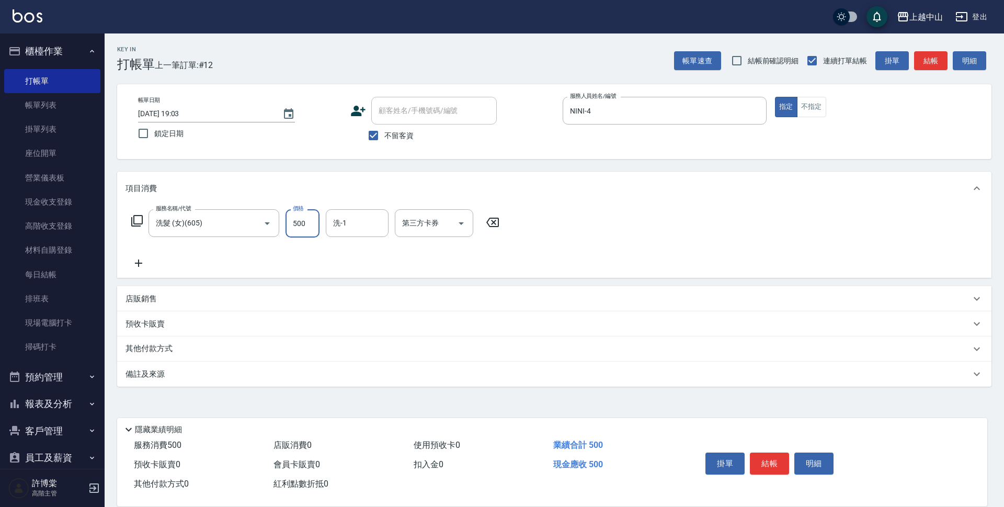
type input "500"
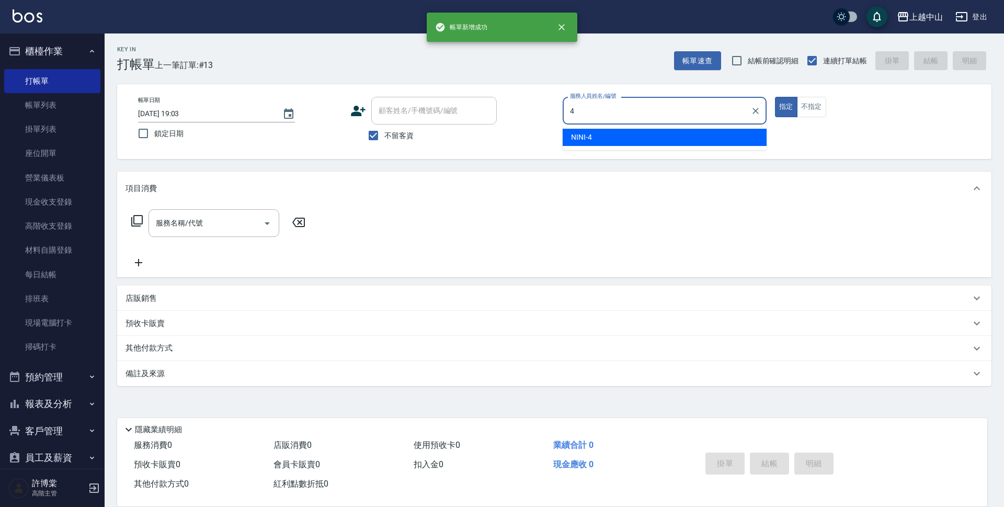
type input "NINI-4"
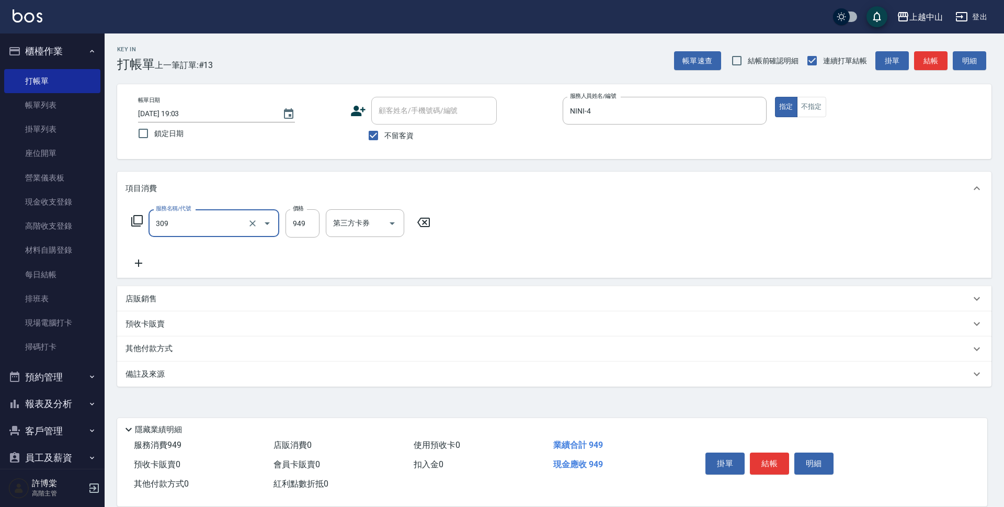
type input "森精萃舒壓調理髮浴(309)"
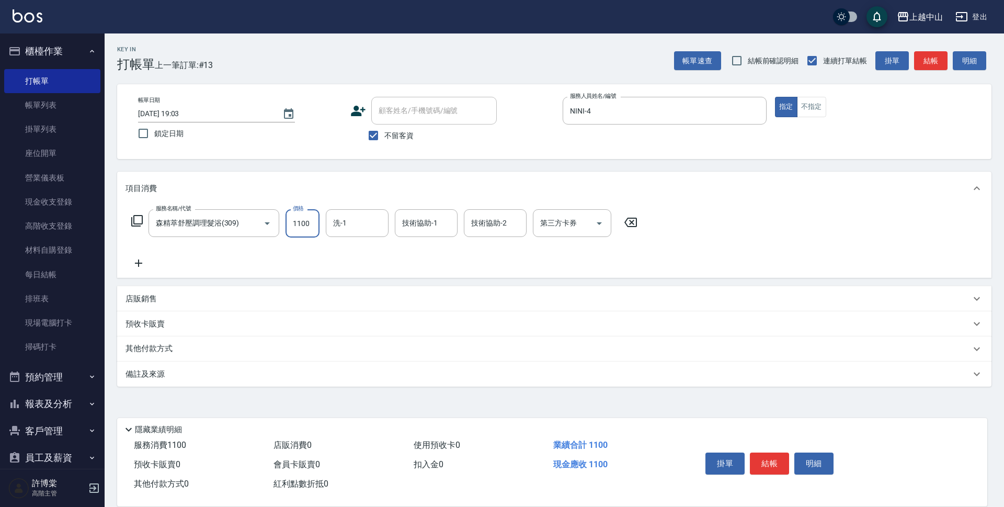
type input "1100"
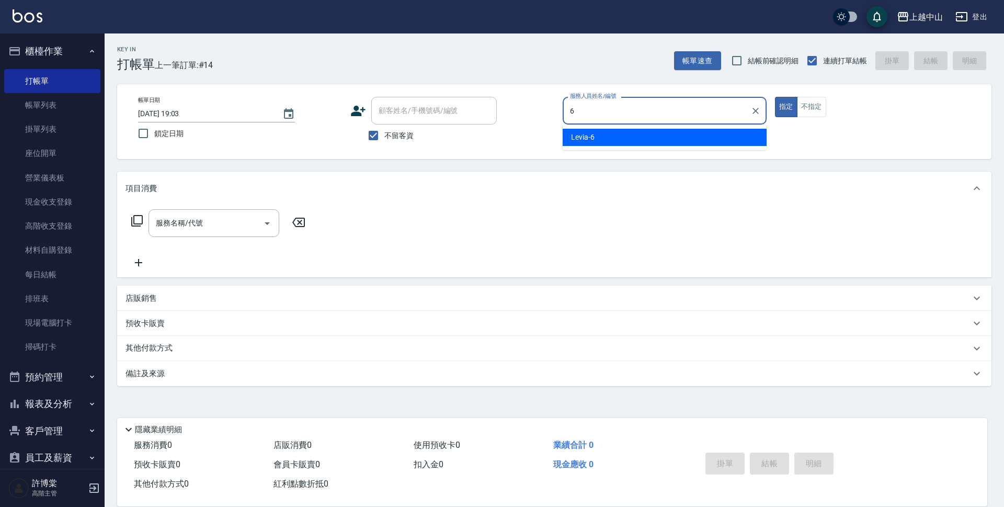
type input "Levia-6"
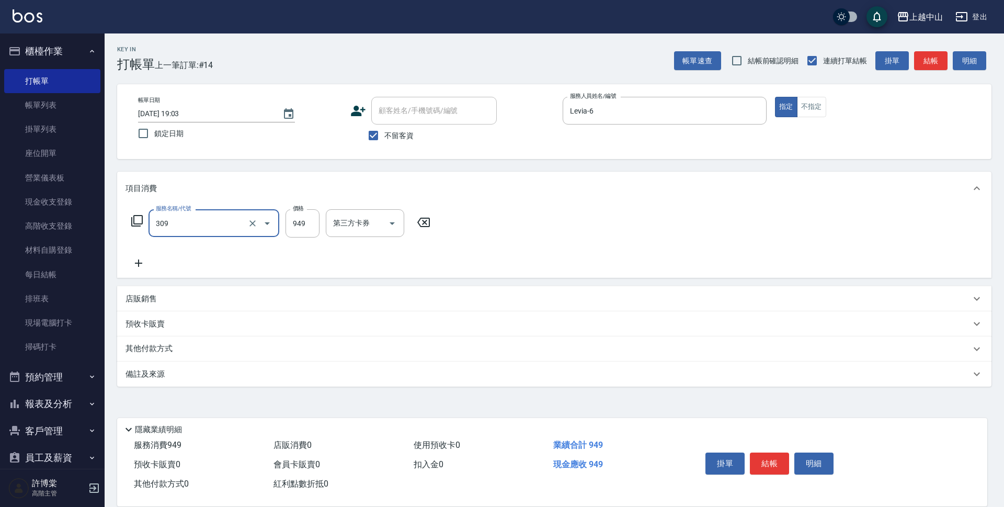
type input "森精萃舒壓調理髮浴(309)"
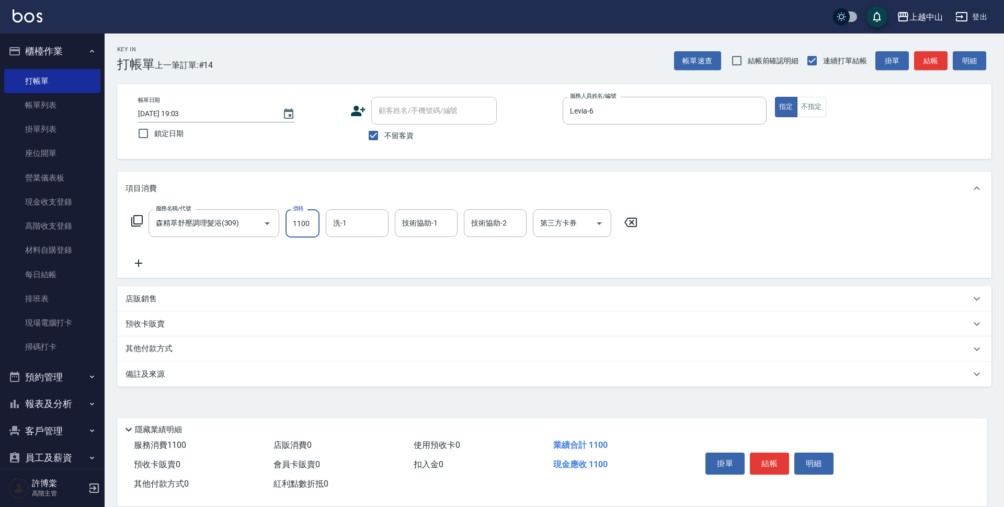
type input "1100"
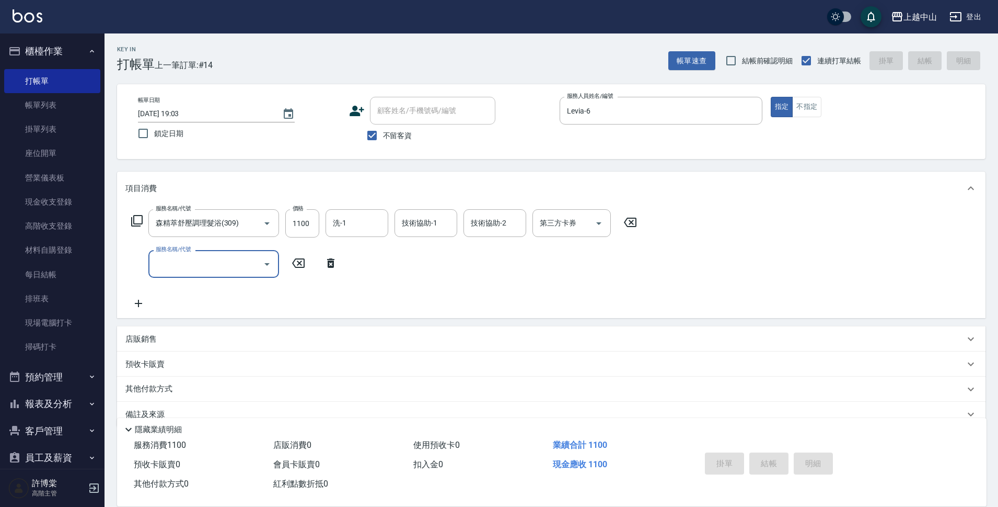
type input "2025/09/14 19:04"
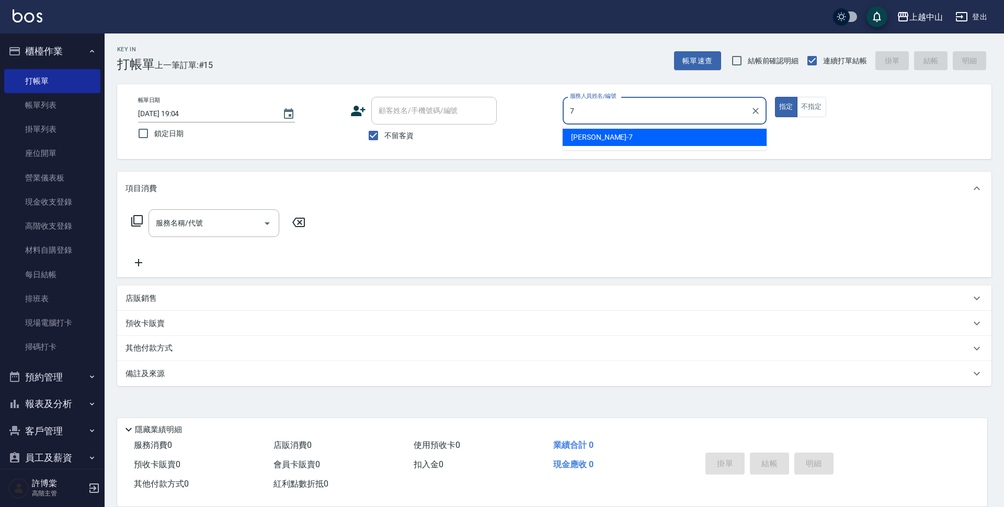
type input "Maggie-7"
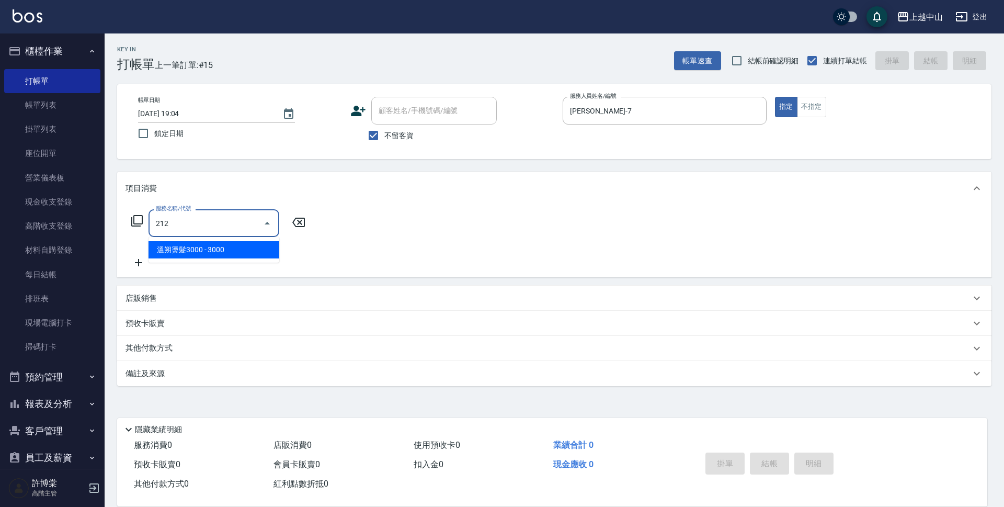
type input "溫朔燙髮3000(212)"
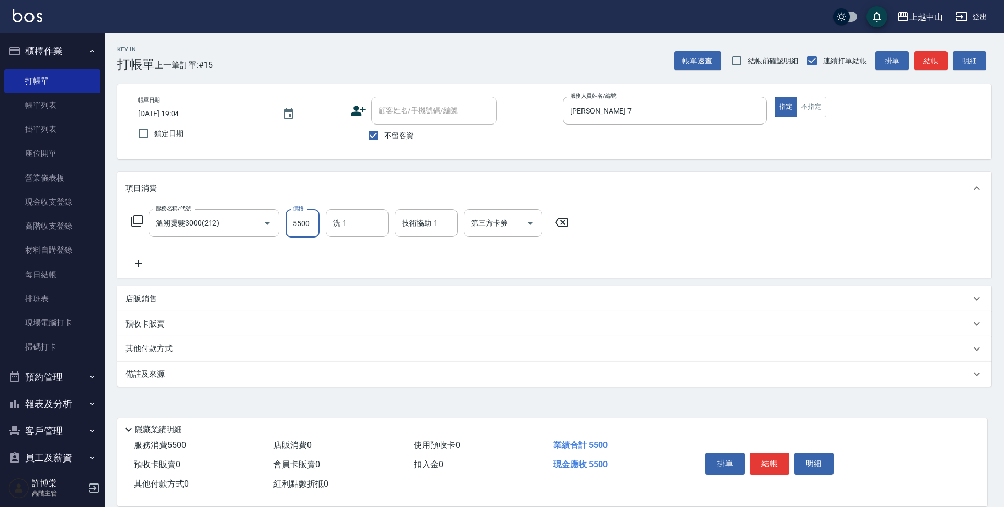
type input "5500"
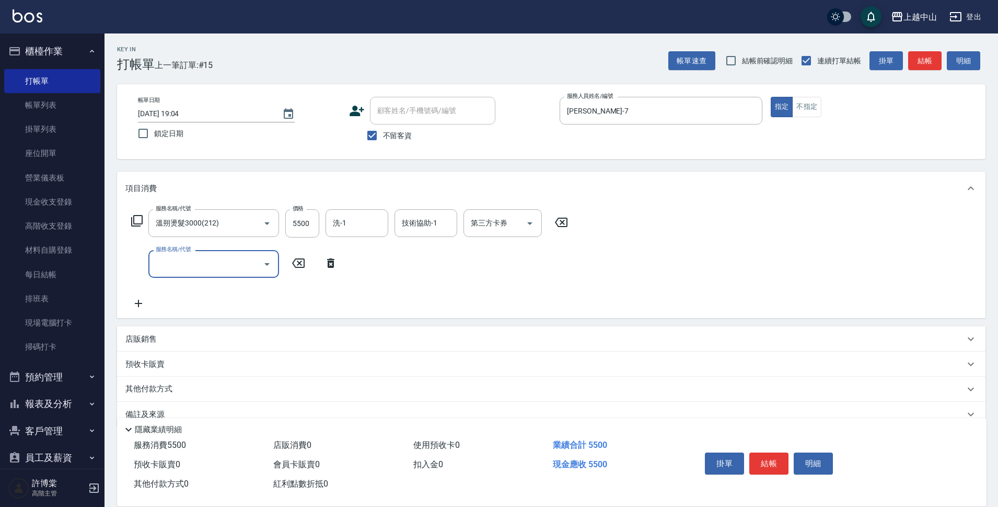
scroll to position [20, 0]
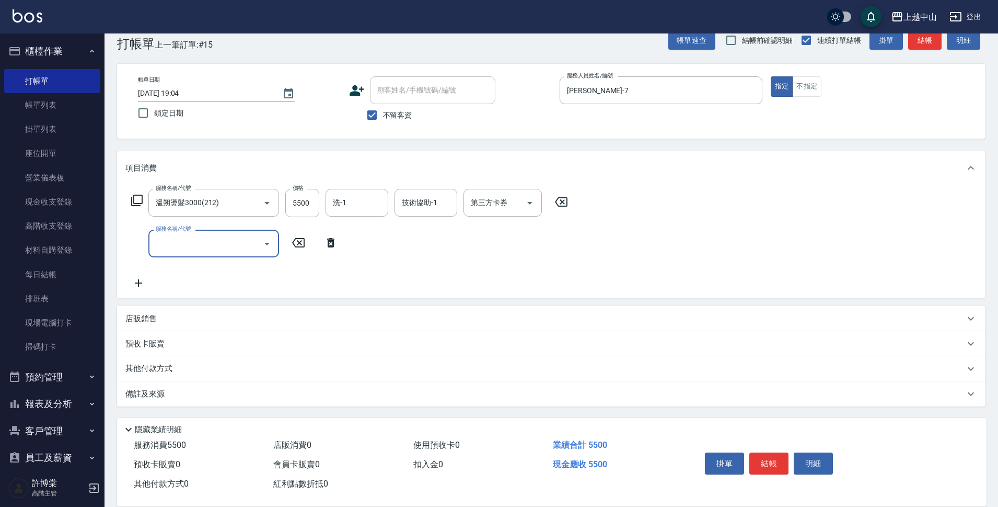
click at [221, 373] on div "其他付款方式" at bounding box center [545, 369] width 840 height 12
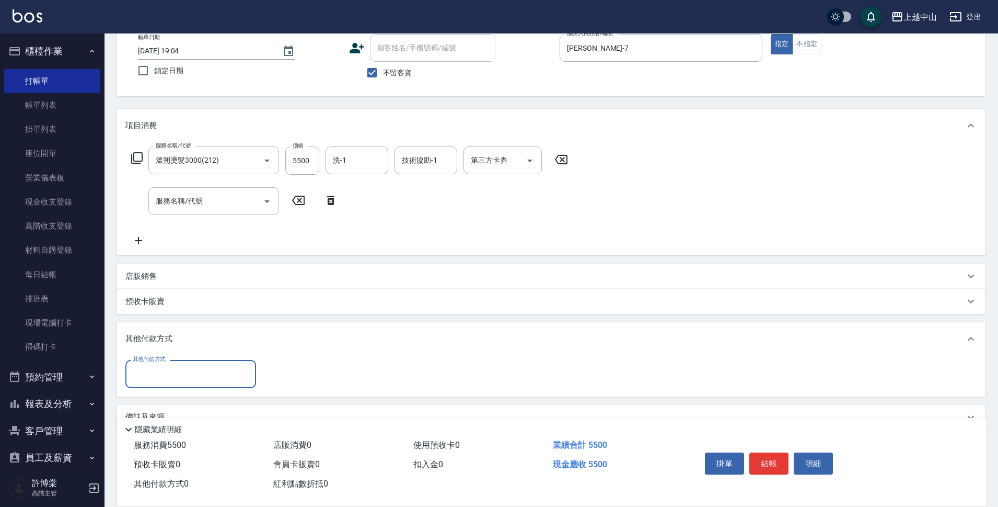
scroll to position [86, 0]
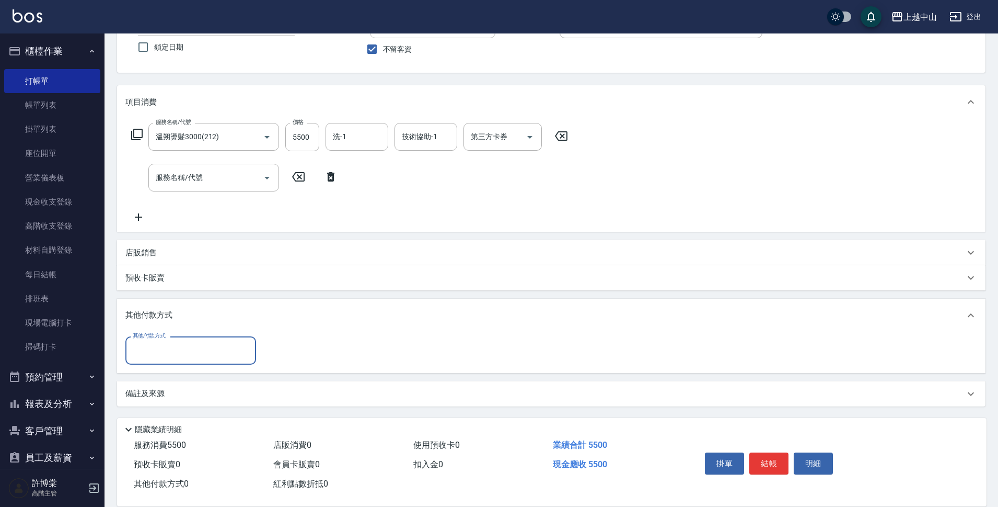
click at [235, 350] on input "其他付款方式" at bounding box center [190, 350] width 121 height 18
click at [232, 421] on span "信用卡" at bounding box center [190, 428] width 131 height 17
type input "信用卡"
type input "5500"
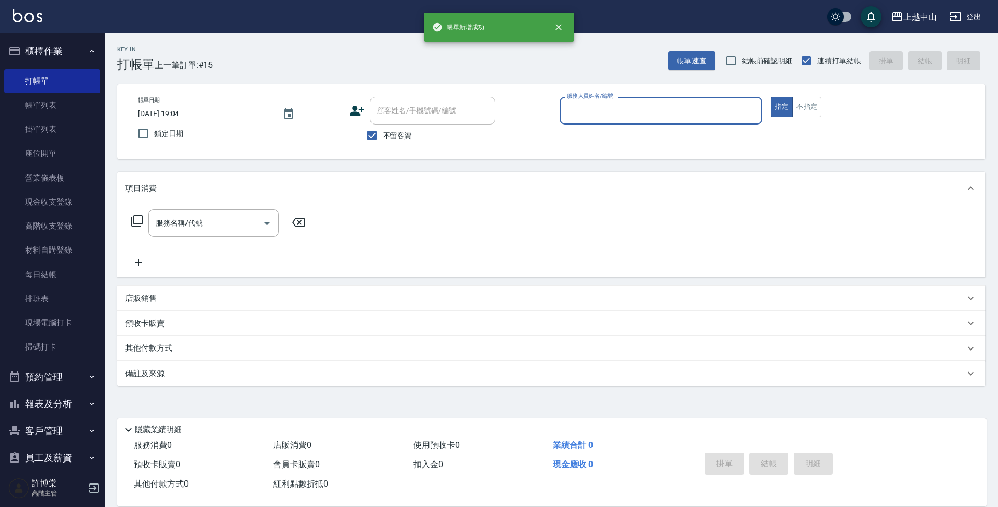
scroll to position [0, 0]
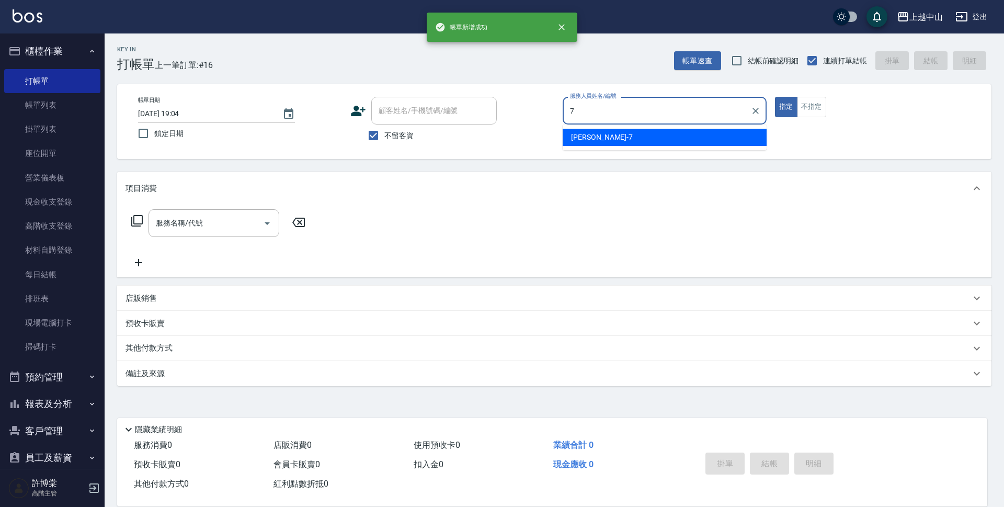
type input "Maggie-7"
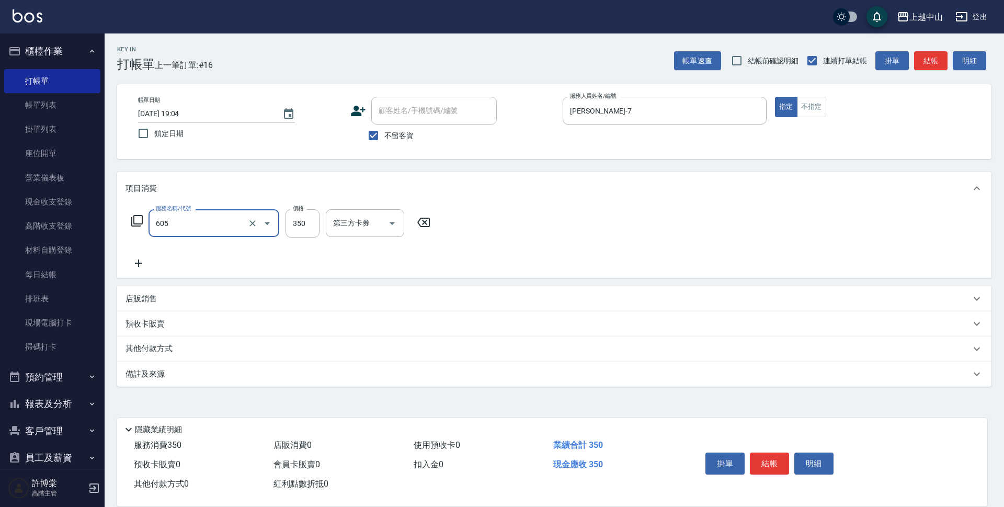
type input "洗髮 (女)(605)"
type input "400"
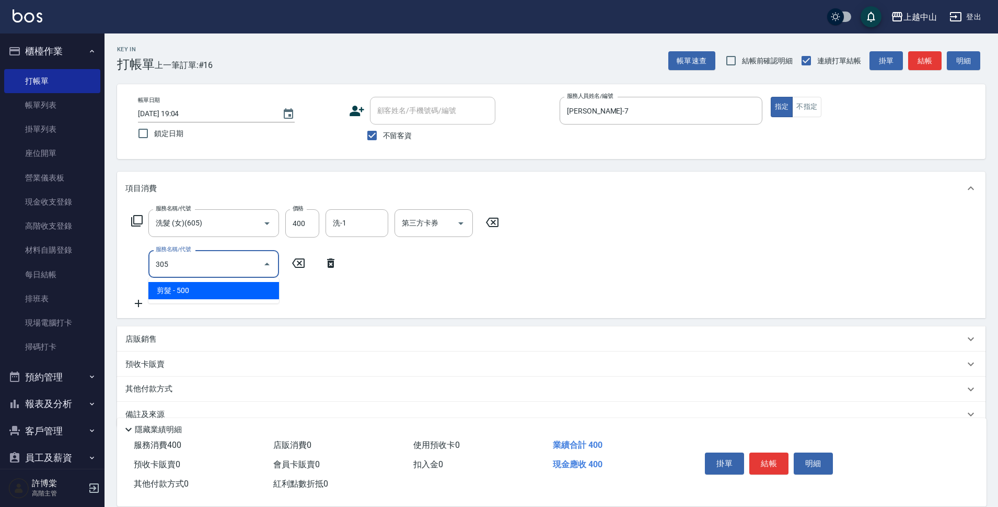
type input "剪髮(305)"
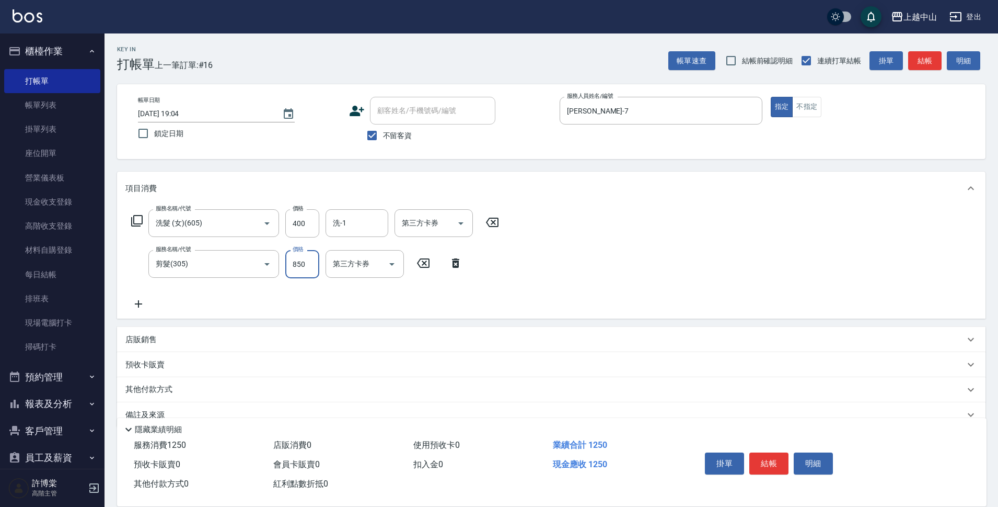
type input "850"
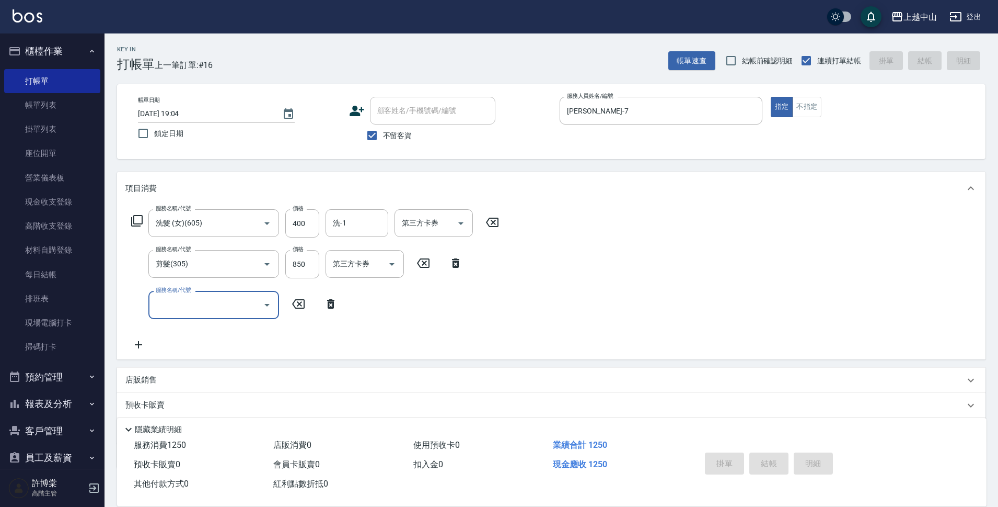
type input "2025/09/14 19:06"
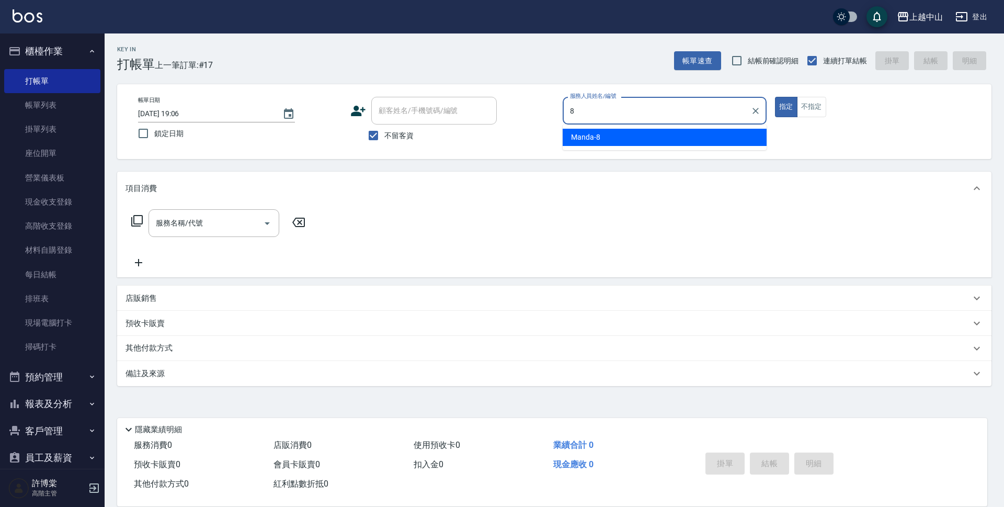
type input "Manda-8"
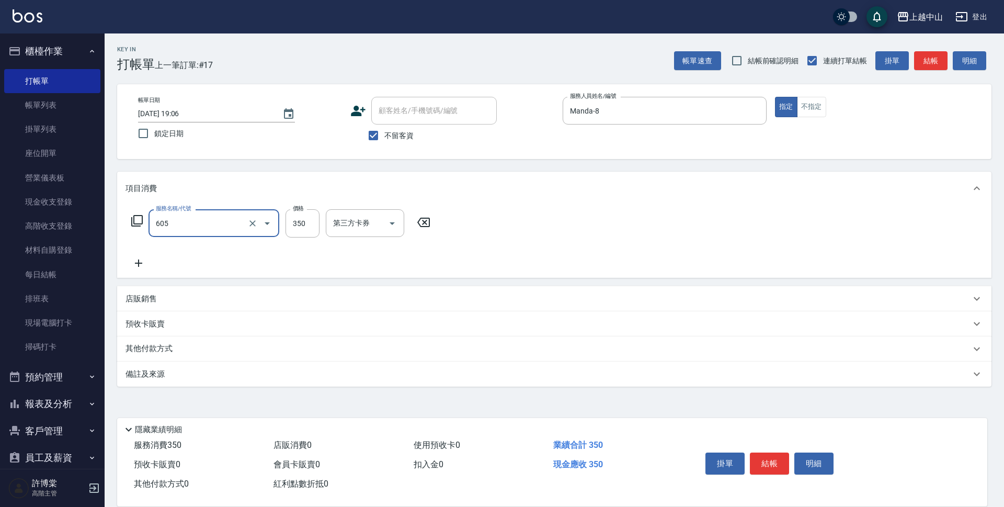
type input "洗髮 (女)(605)"
type input "400"
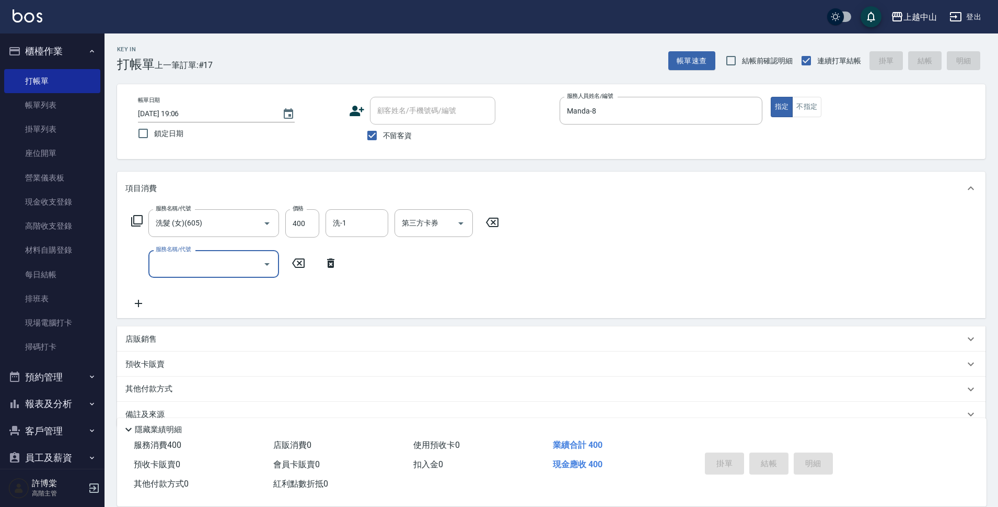
type input "2025/09/14 19:07"
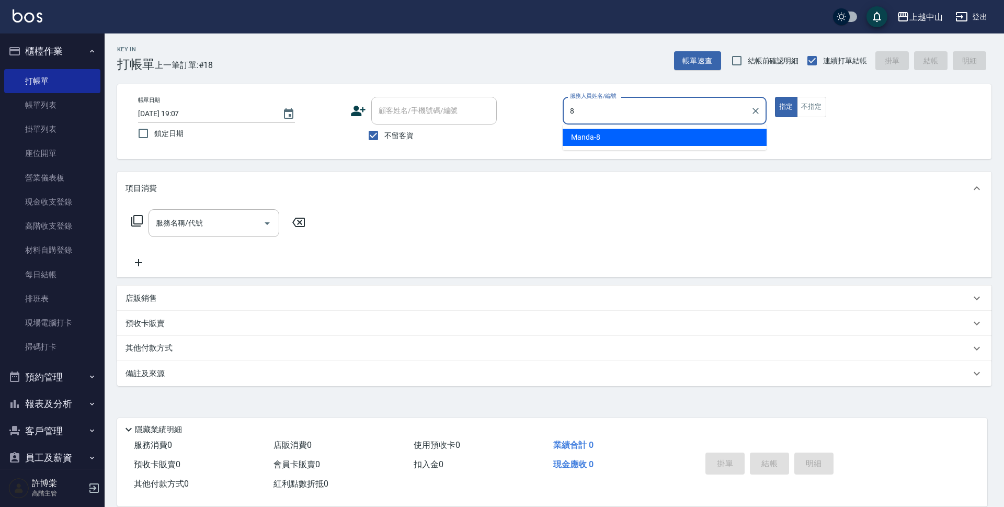
type input "Manda-8"
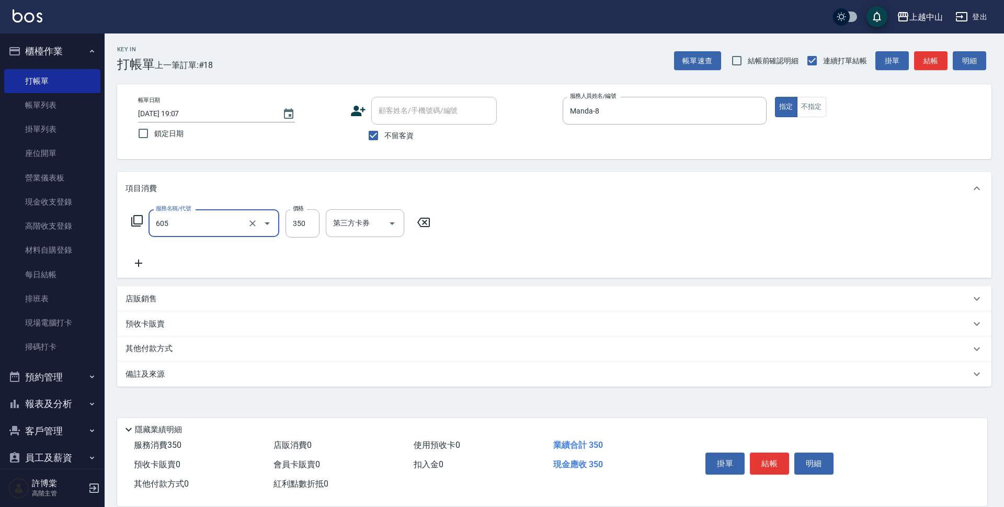
type input "洗髮 (女)(605)"
type input "500"
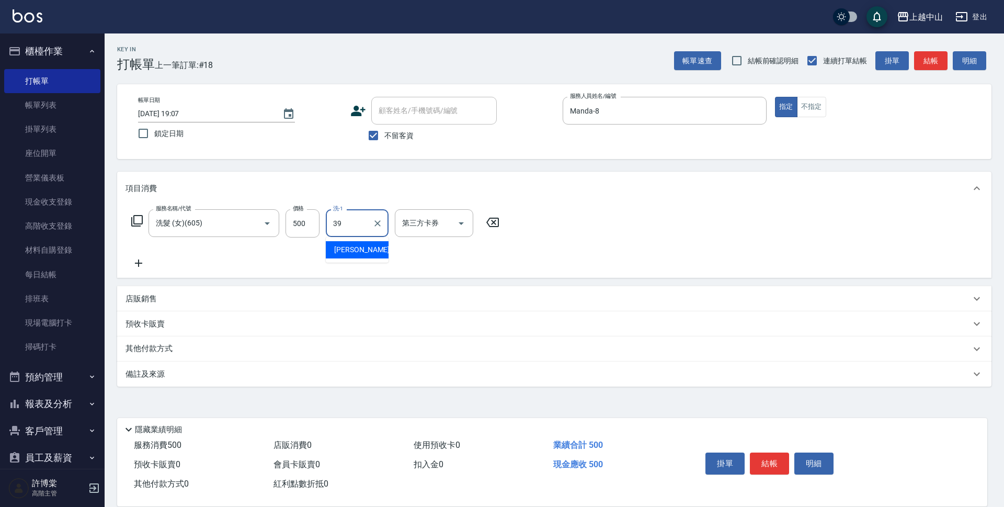
type input "俊彥-39"
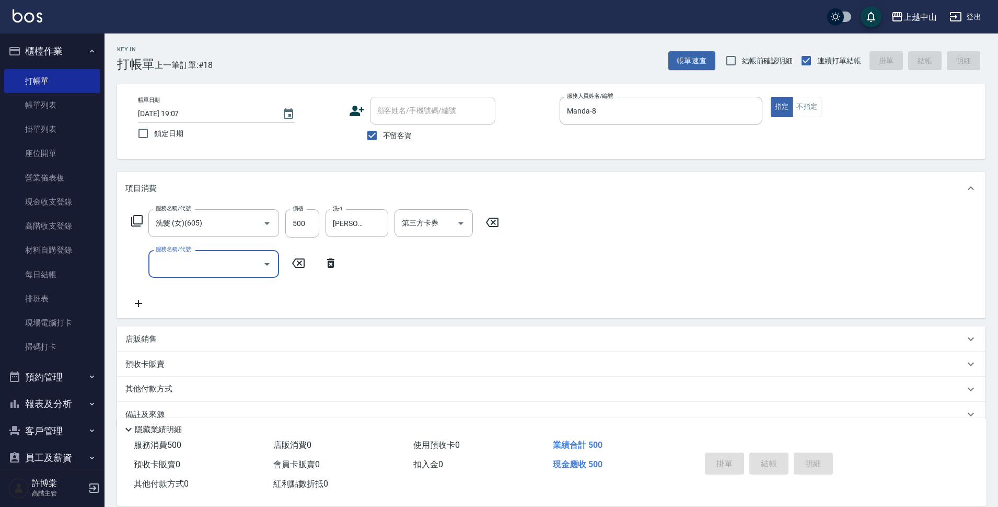
type input "2025/09/14 19:28"
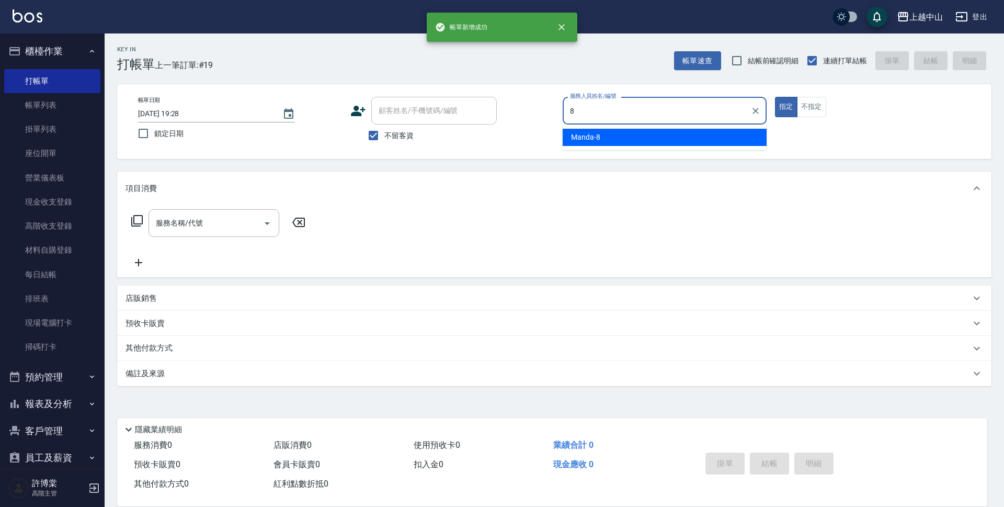
type input "Manda-8"
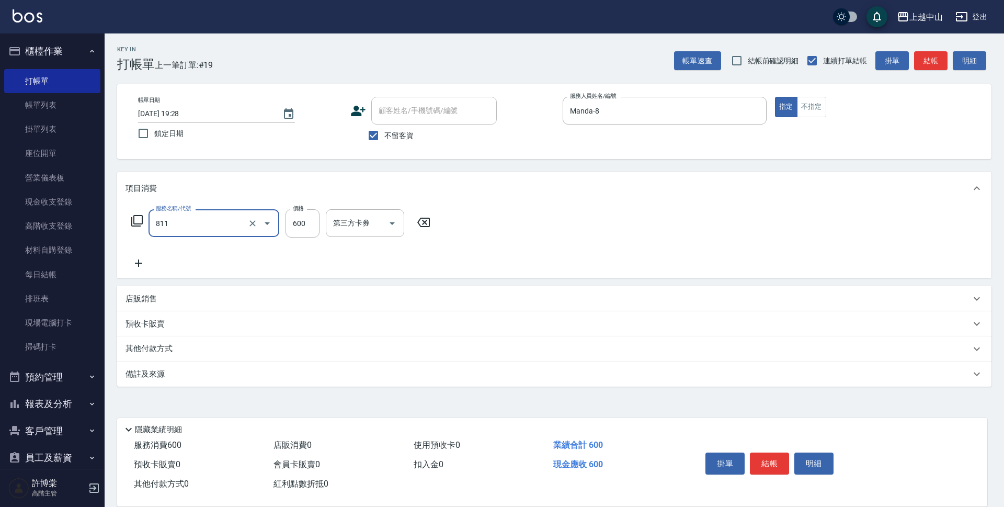
type input "洗+剪(811)"
type input "700"
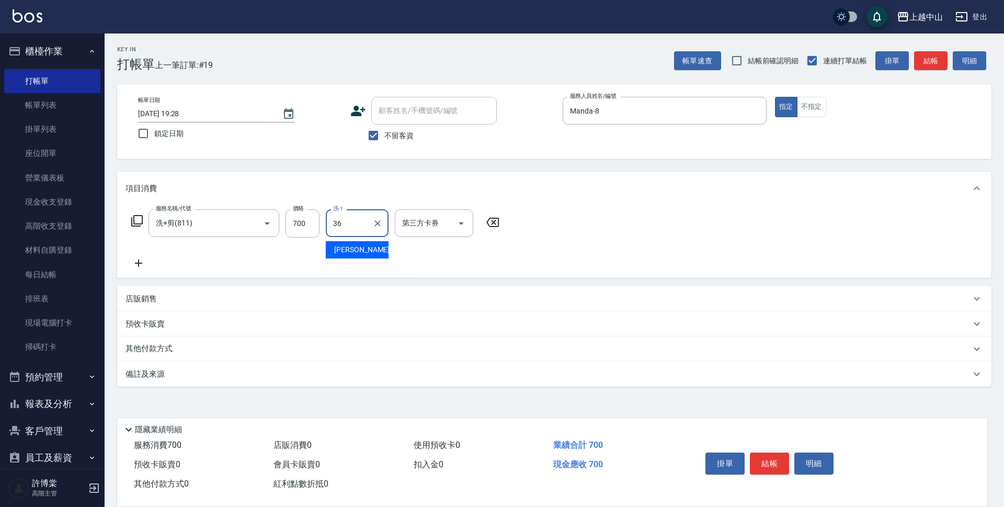
type input "薇慈-36"
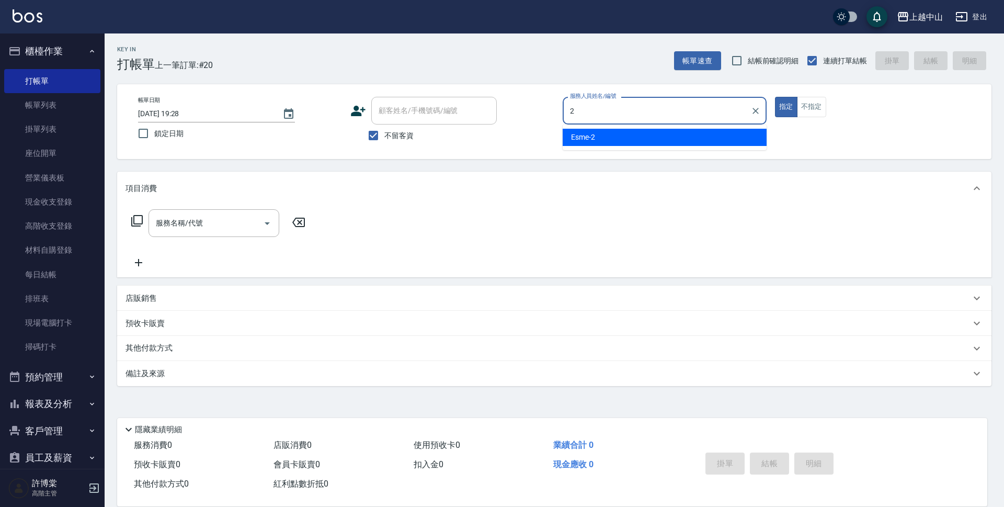
type input "Esme-2"
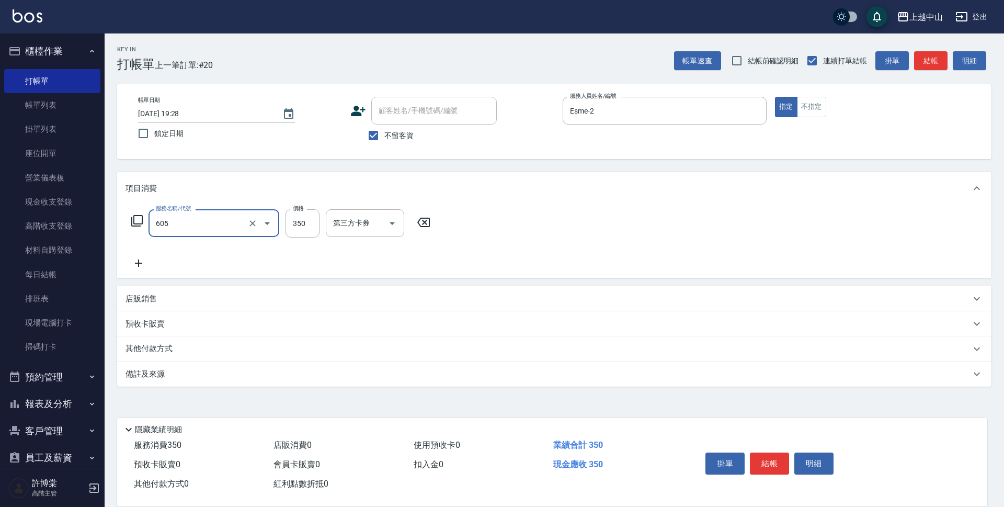
type input "洗髮 (女)(605)"
type input "299"
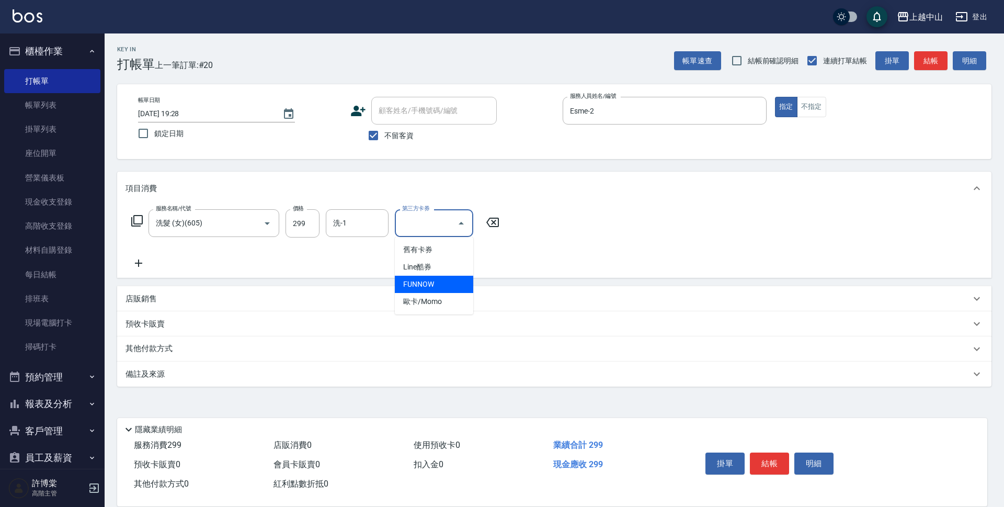
type input "FUNNOW"
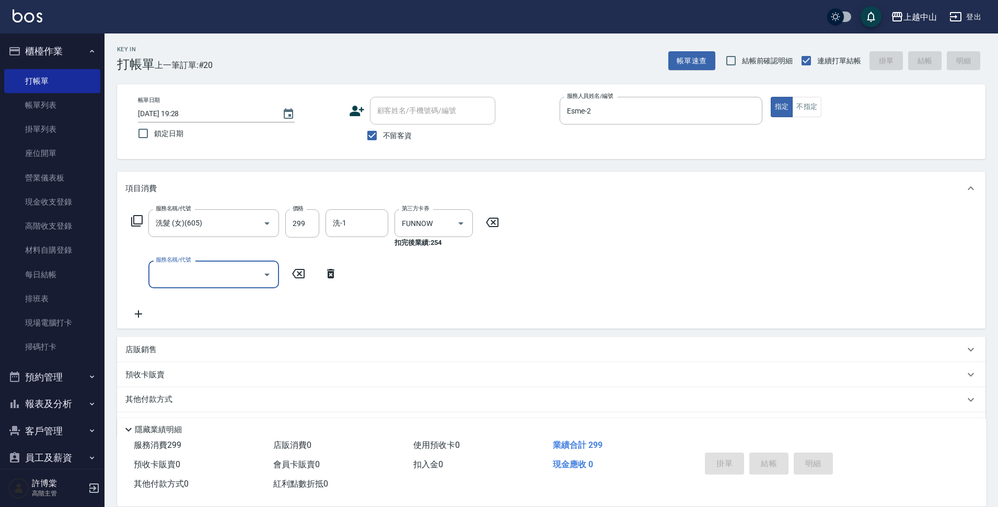
type input "2025/09/14 19:29"
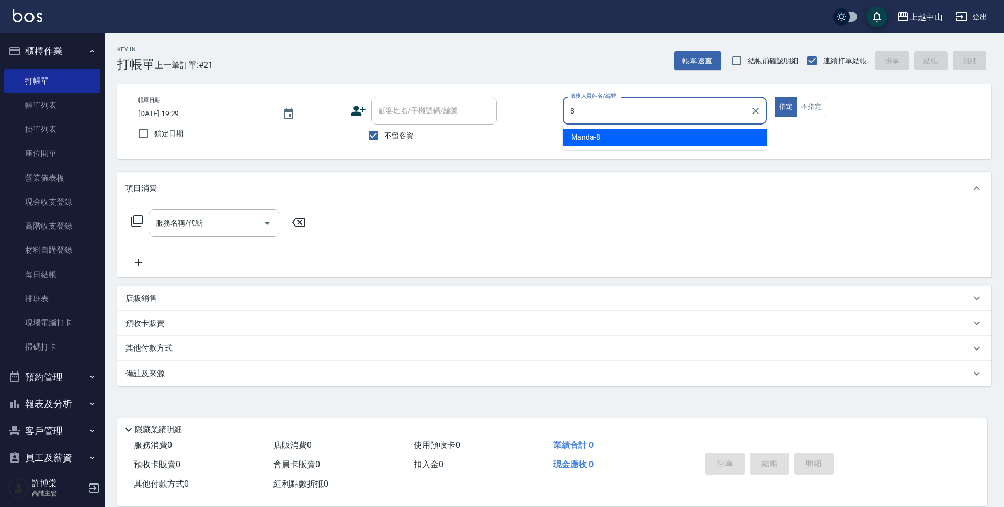
type input "Manda-8"
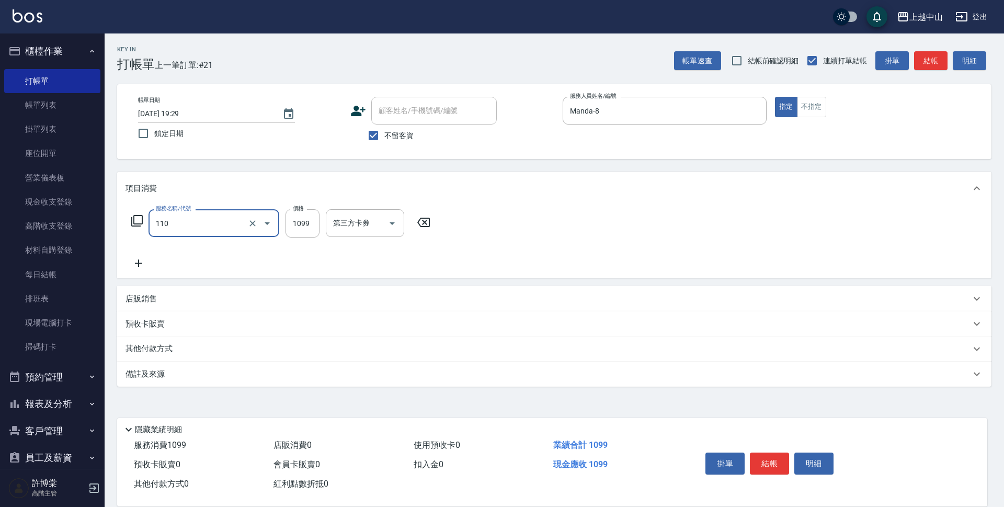
type input "洗+剪+頭皮999(110)"
type input "1750"
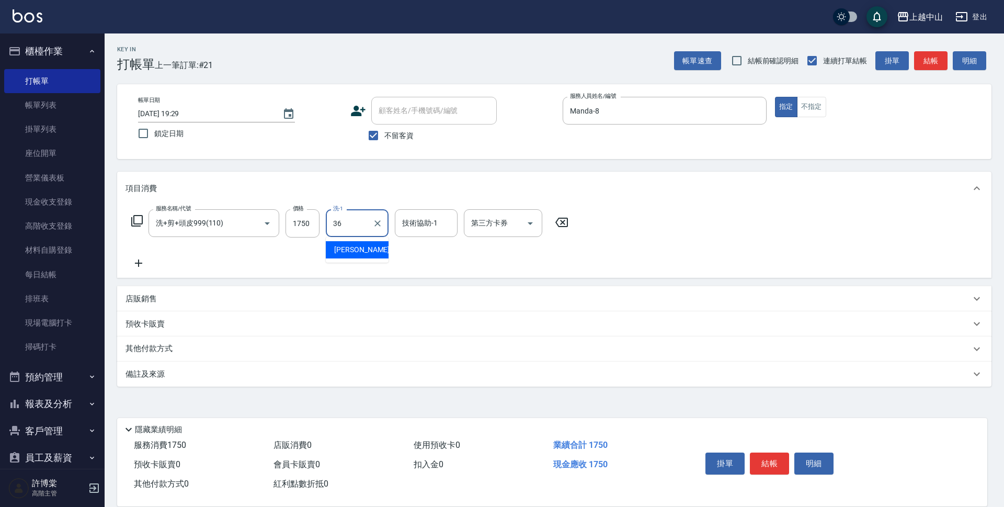
type input "薇慈-36"
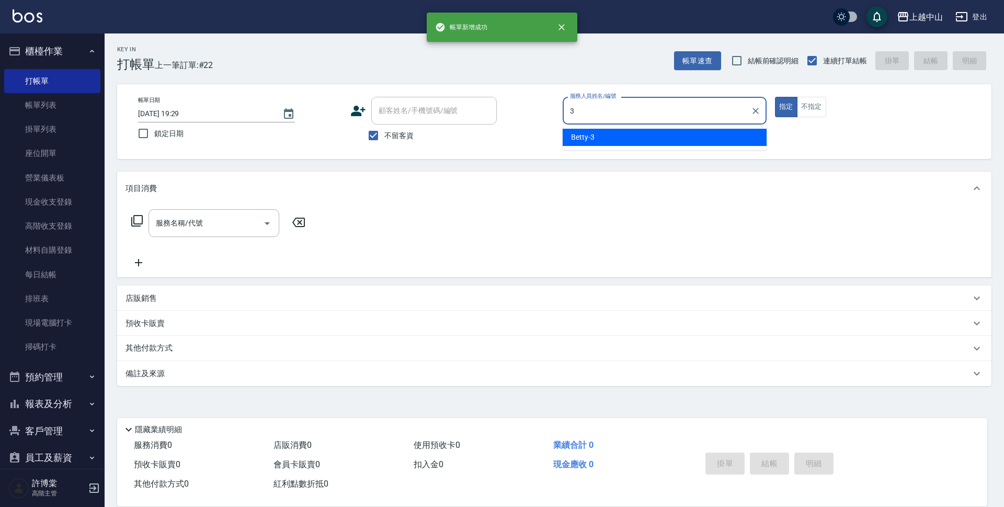
type input "Betty-3"
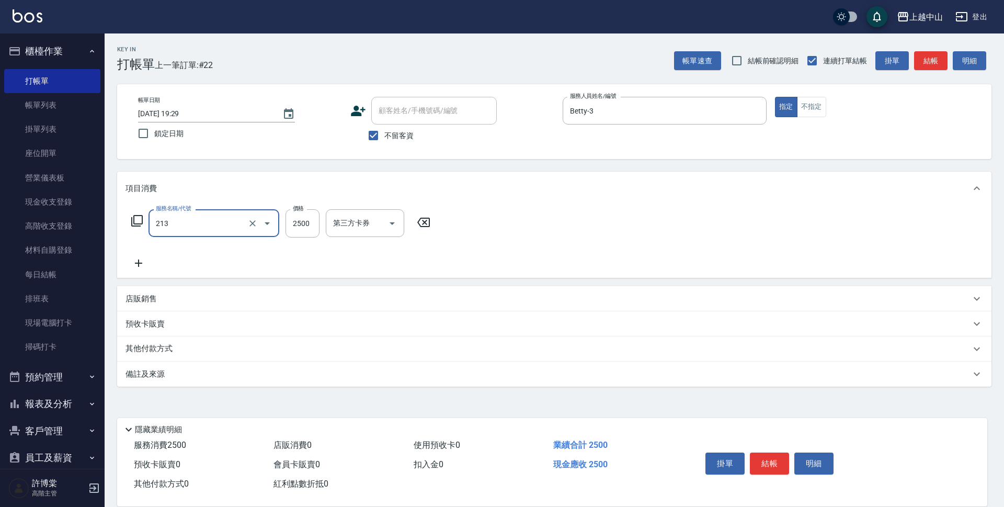
type input "溫朔燙髮2500(213)"
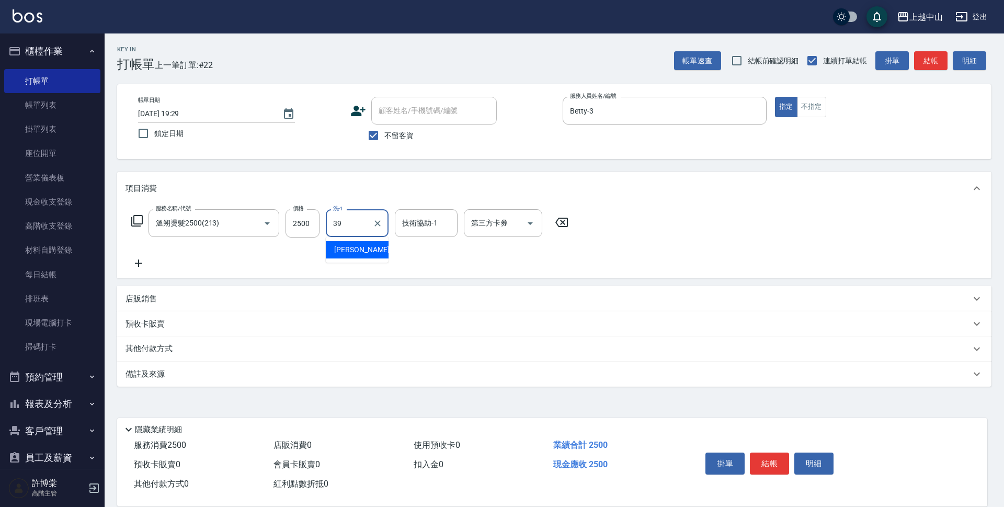
type input "俊彥-39"
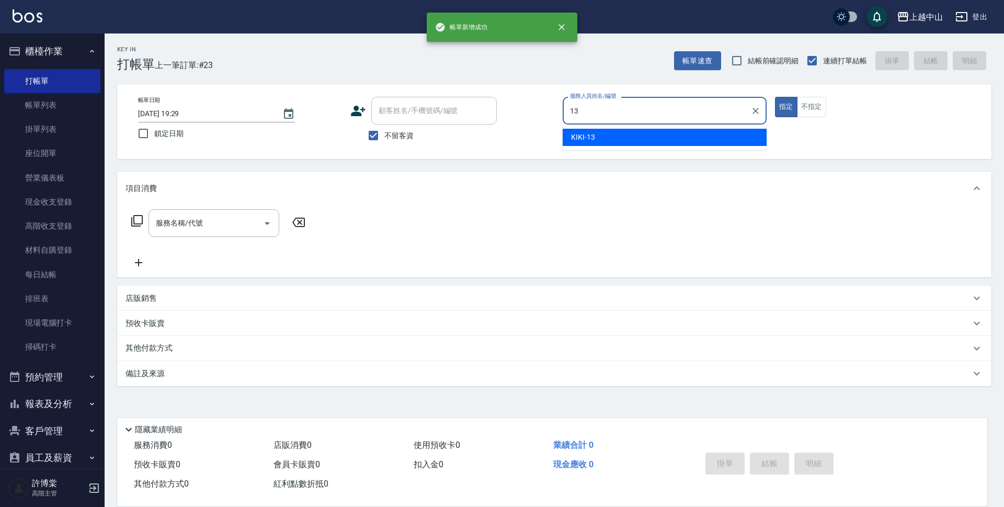
type input "KIKI-13"
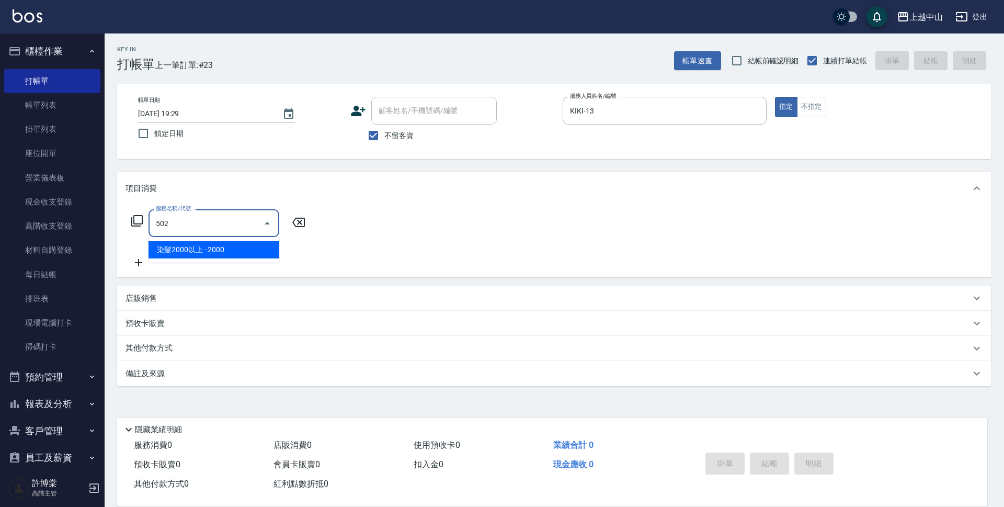
type input "染髮2000以上(502)"
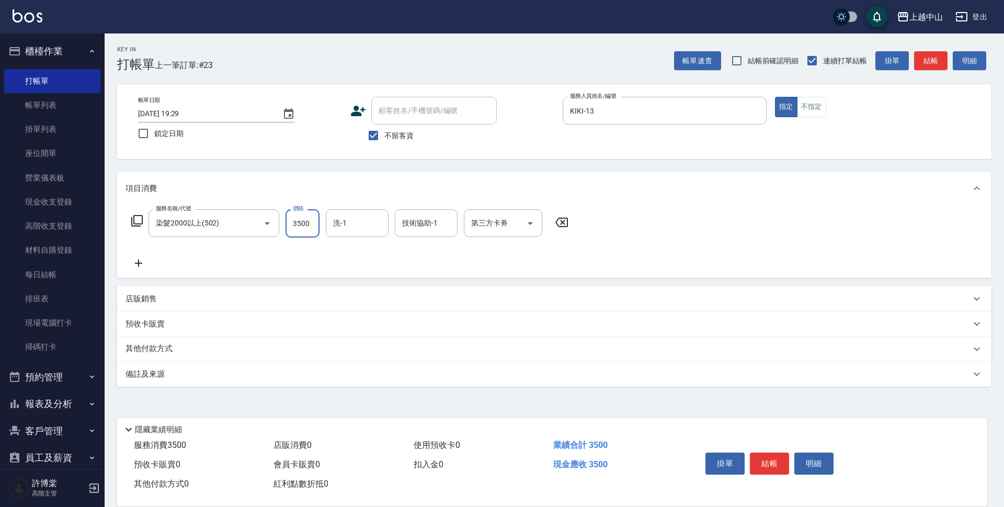
type input "3500"
type input "薇慈-36"
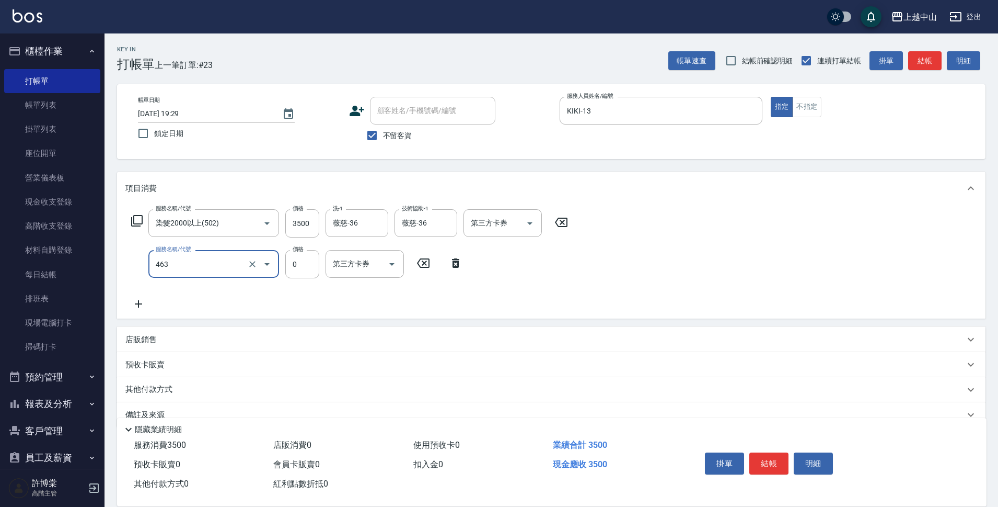
type input "護髮卡使用(463)"
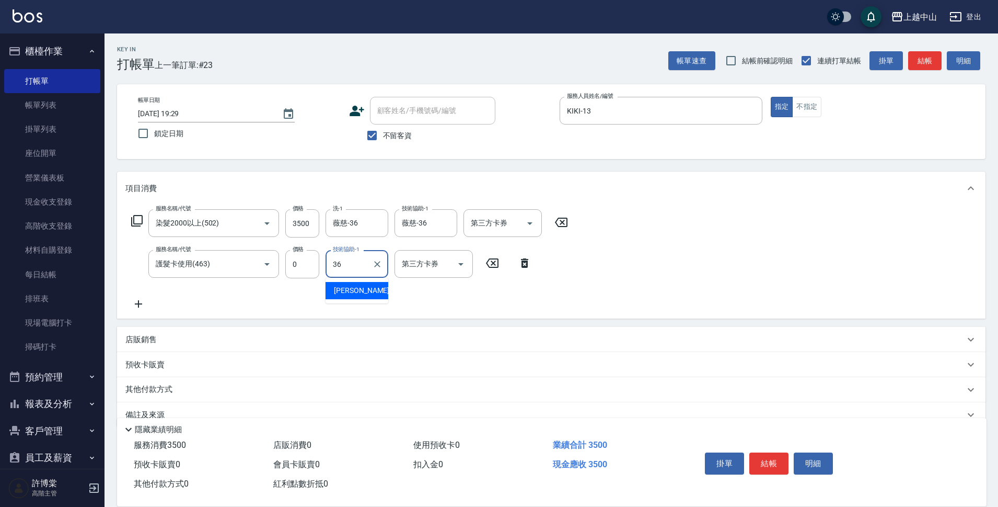
type input "薇慈-36"
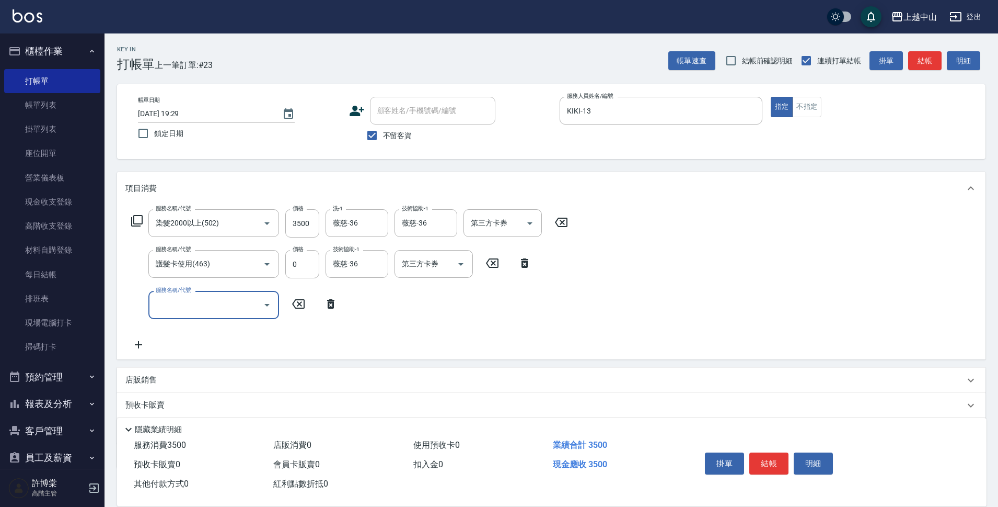
scroll to position [62, 0]
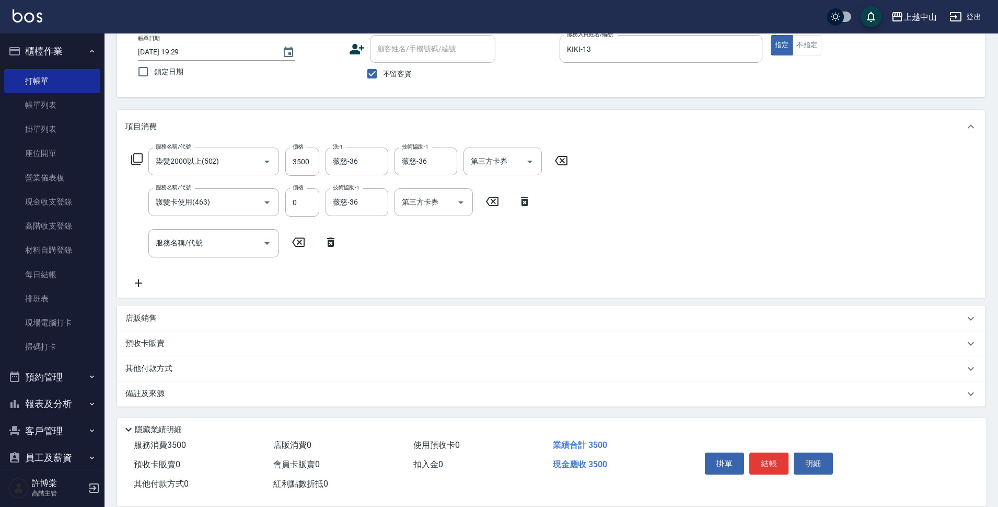
drag, startPoint x: 153, startPoint y: 364, endPoint x: 351, endPoint y: 363, distance: 198.1
click at [154, 364] on p "其他付款方式" at bounding box center [151, 369] width 52 height 12
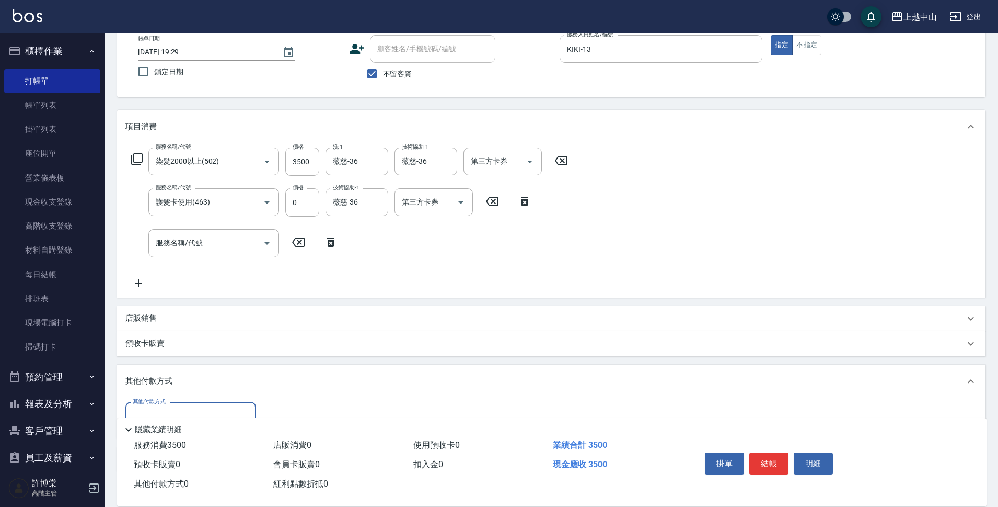
scroll to position [127, 0]
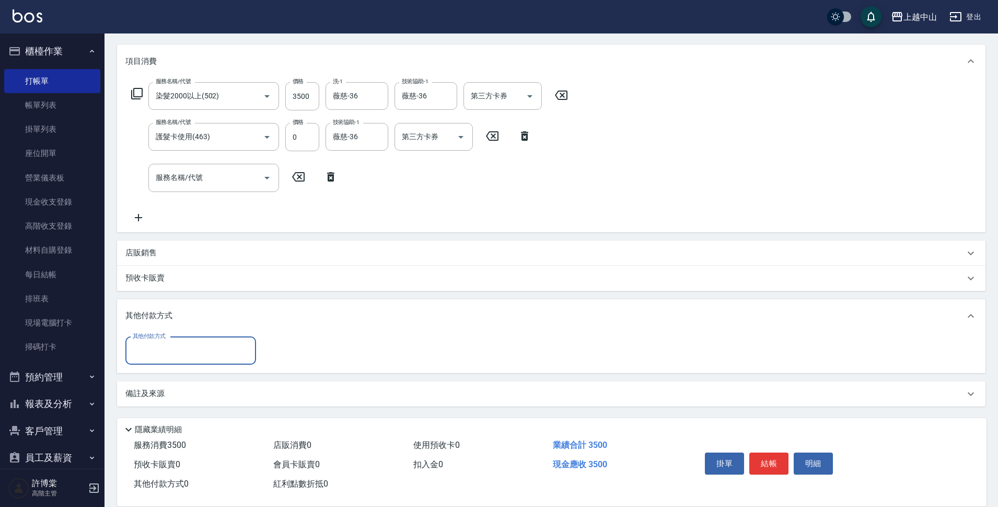
click at [198, 350] on input "其他付款方式" at bounding box center [190, 350] width 121 height 18
click at [183, 425] on span "信用卡" at bounding box center [190, 428] width 131 height 17
type input "信用卡"
type input "3500"
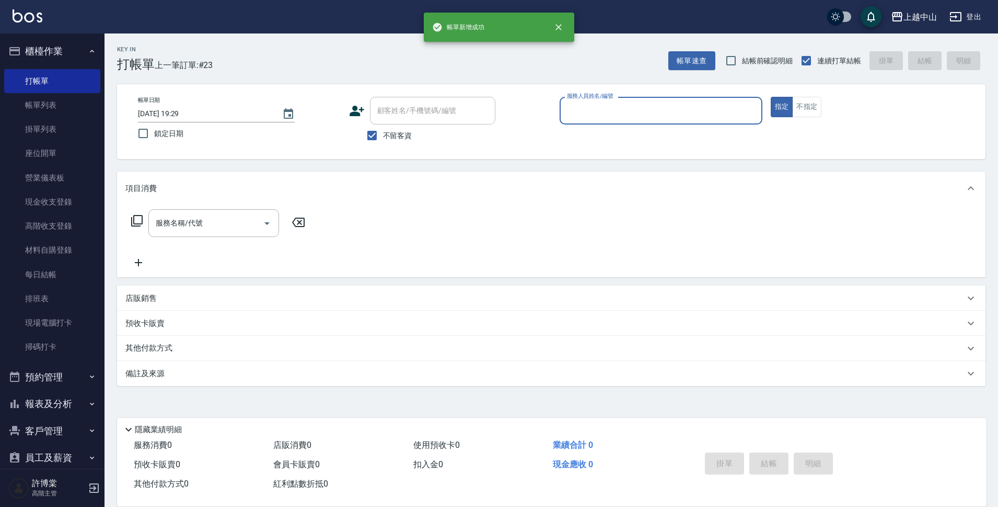
scroll to position [0, 0]
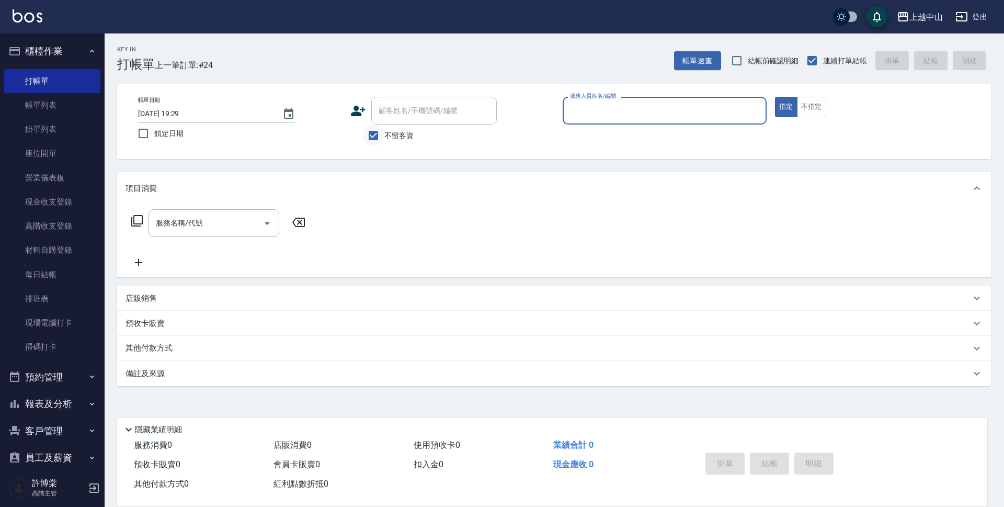
click at [374, 138] on input "不留客資" at bounding box center [373, 135] width 22 height 22
checkbox input "false"
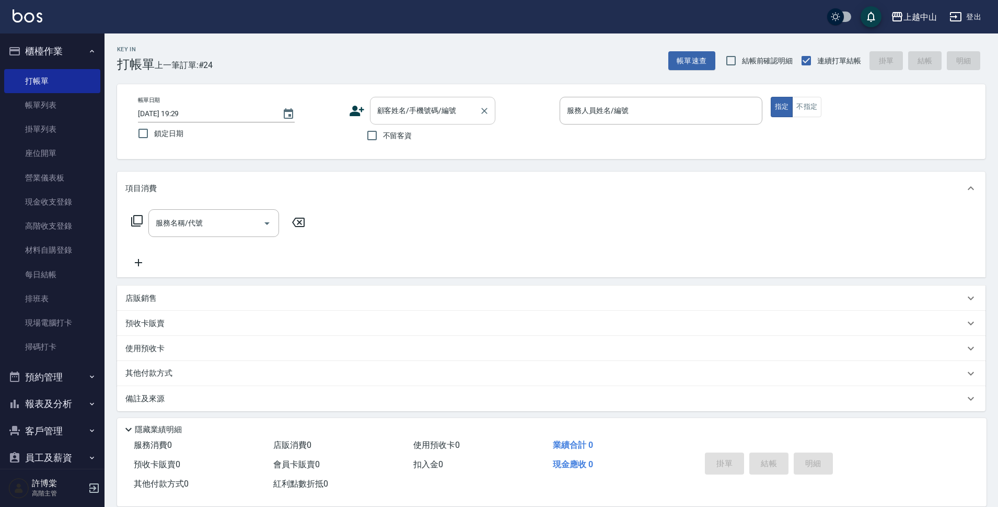
click at [401, 120] on div "顧客姓名/手機號碼/編號" at bounding box center [432, 111] width 125 height 28
type input "x"
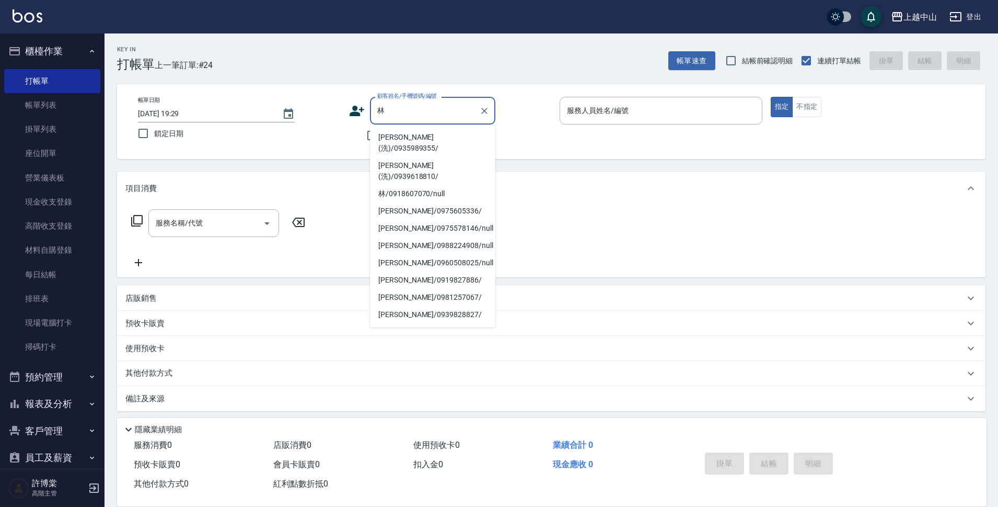
click at [406, 139] on li "林寶珠(洗)/0935989355/" at bounding box center [432, 143] width 125 height 28
type input "林寶珠(洗)/0935989355/"
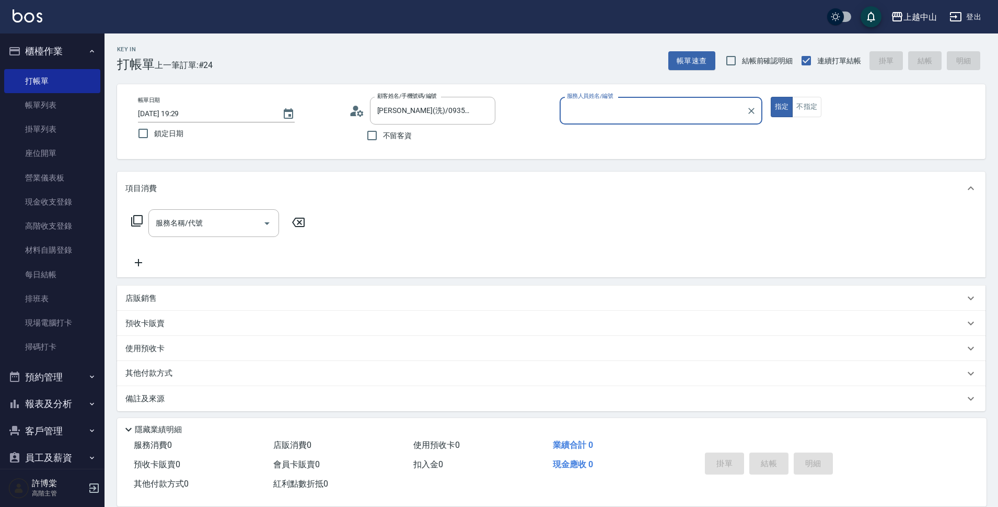
type input "NINI-4"
click at [771, 97] on button "指定" at bounding box center [782, 107] width 22 height 20
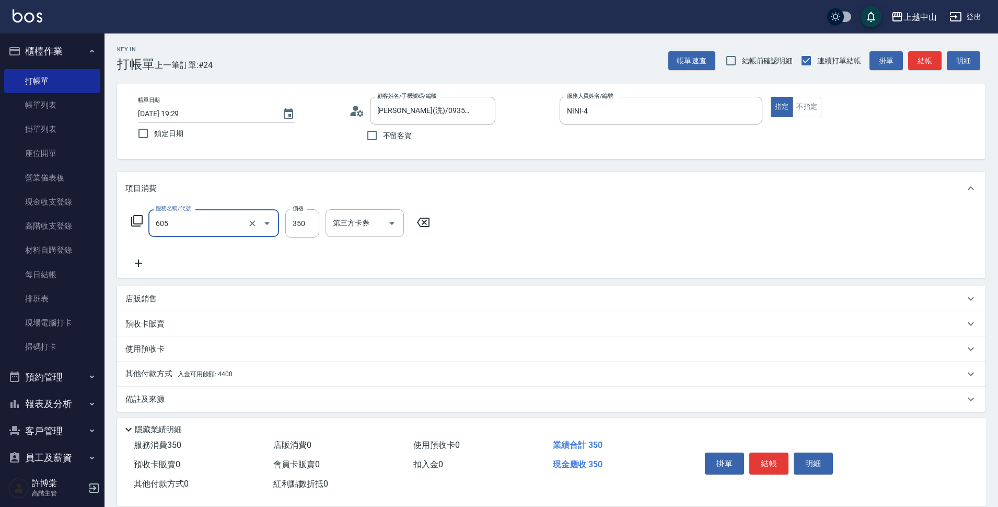
type input "洗髮 (女)(605)"
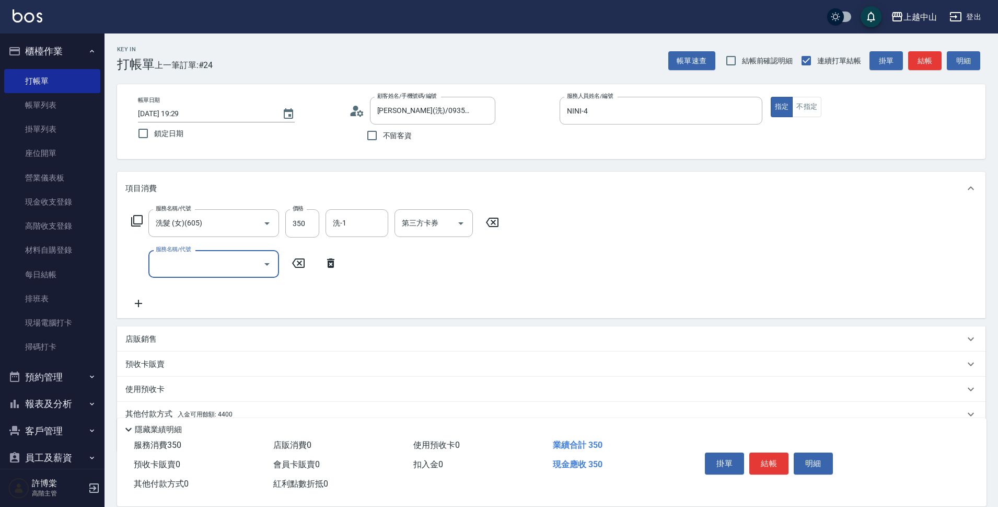
scroll to position [45, 0]
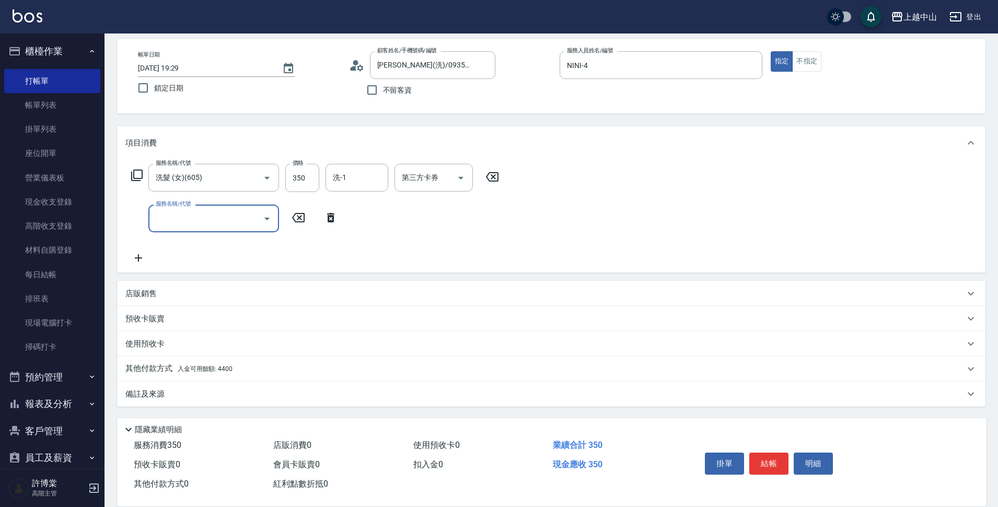
click at [322, 362] on div "其他付款方式 入金可用餘額: 4400" at bounding box center [551, 368] width 869 height 25
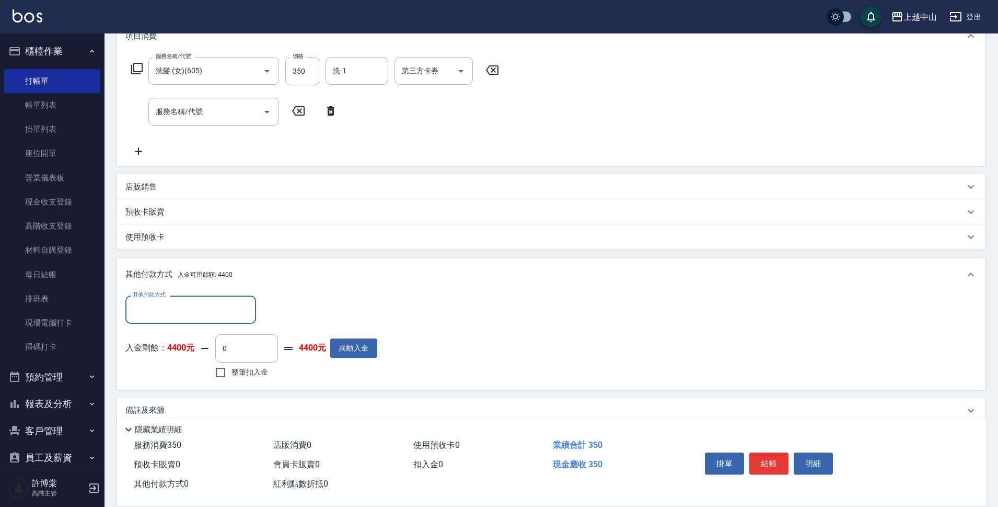
scroll to position [169, 0]
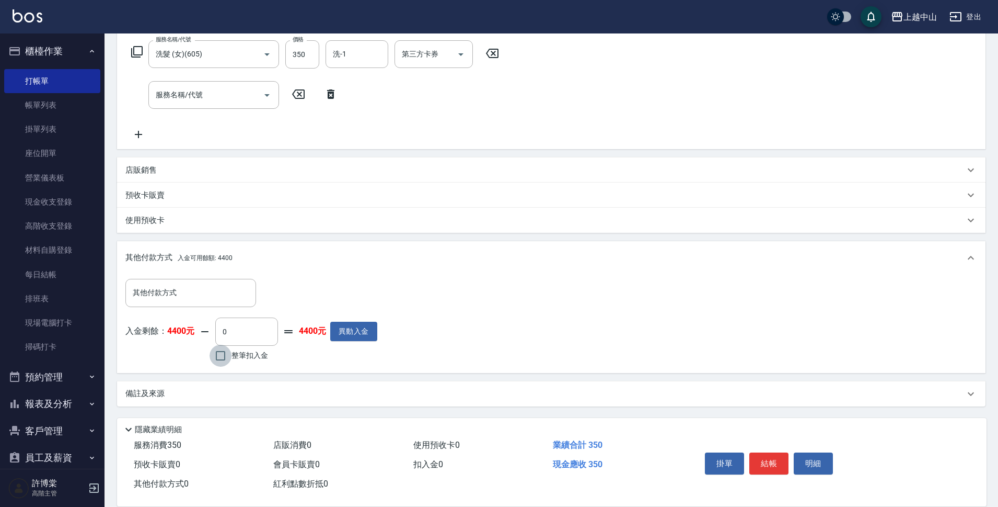
click at [228, 353] on input "整筆扣入金" at bounding box center [221, 355] width 22 height 22
checkbox input "true"
type input "350"
type input "2025/09/14 19:30"
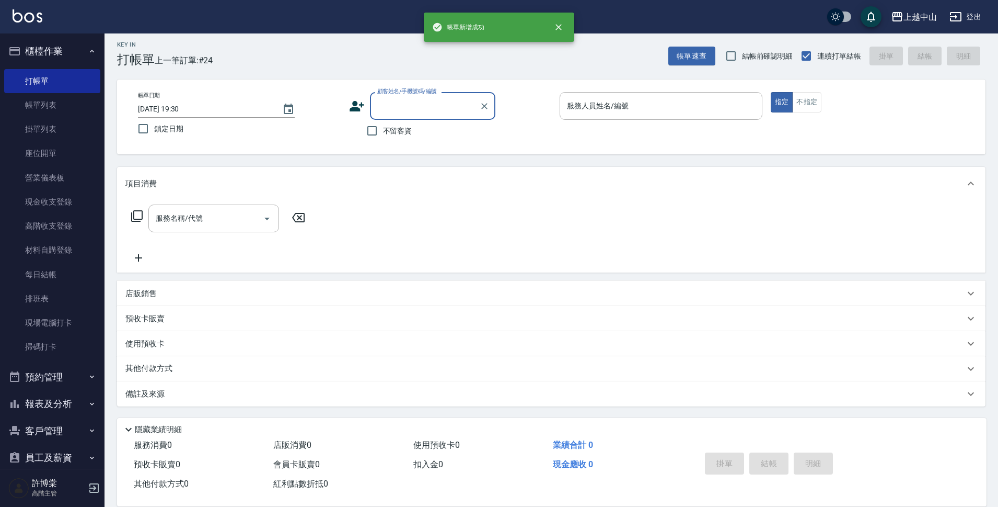
scroll to position [0, 0]
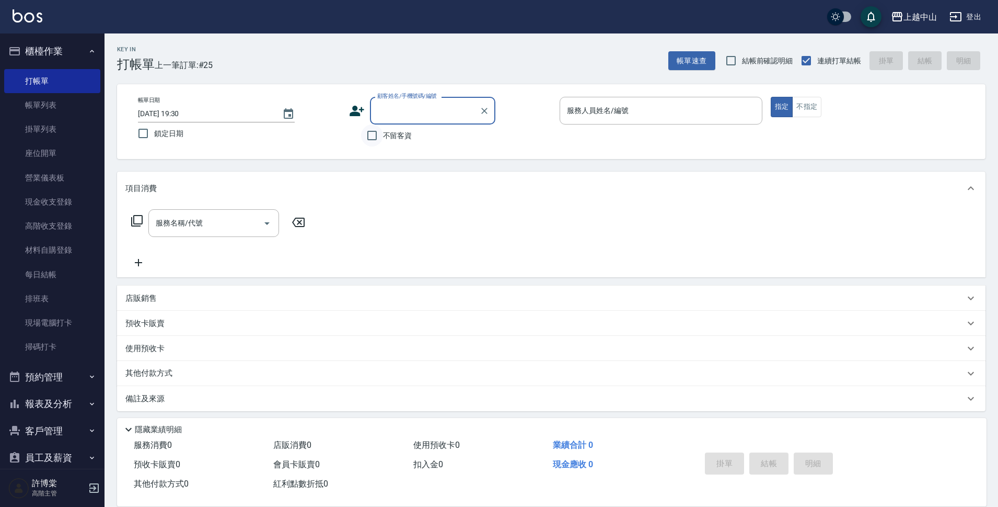
click at [379, 131] on input "不留客資" at bounding box center [372, 135] width 22 height 22
checkbox input "true"
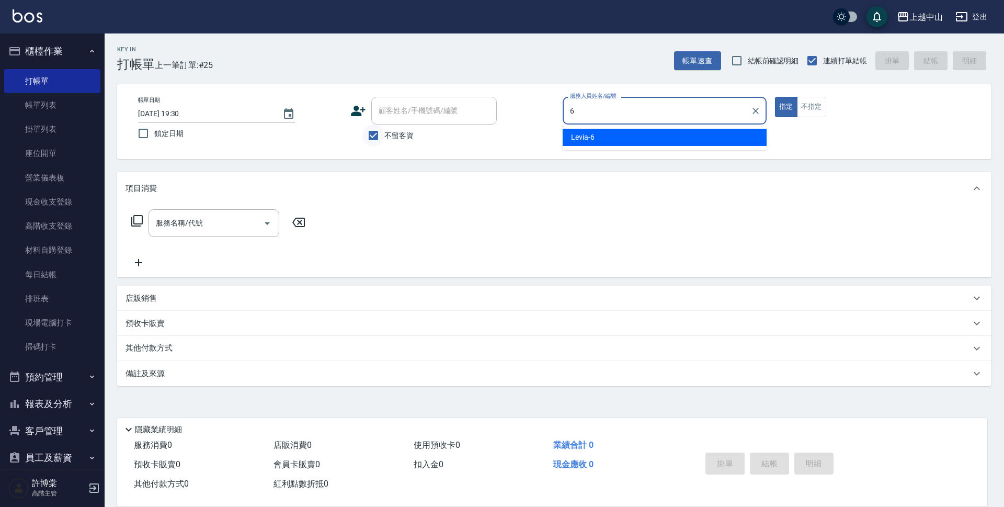
type input "Levia-6"
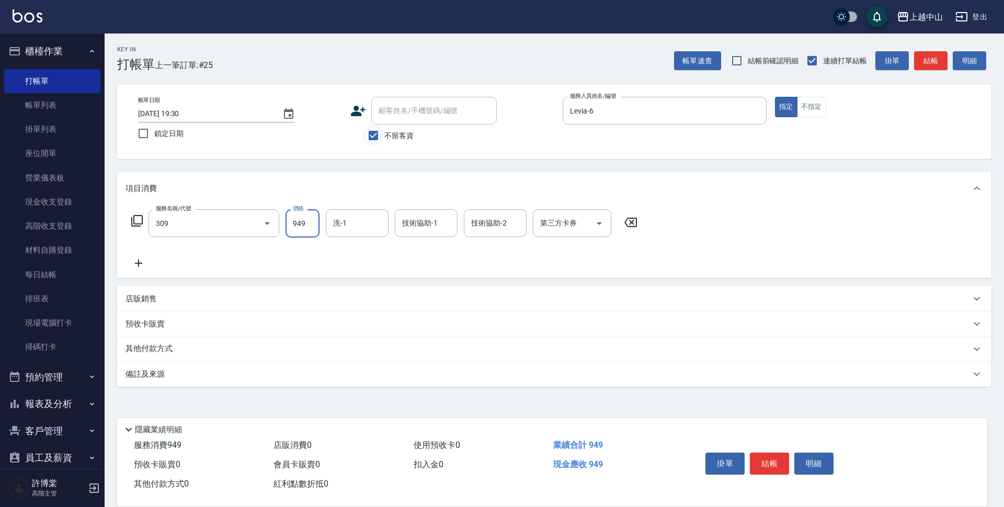
type input "森精萃舒壓調理髮浴(309)"
type input "1050"
type input "36"
type input "3"
type input "薇慈-36"
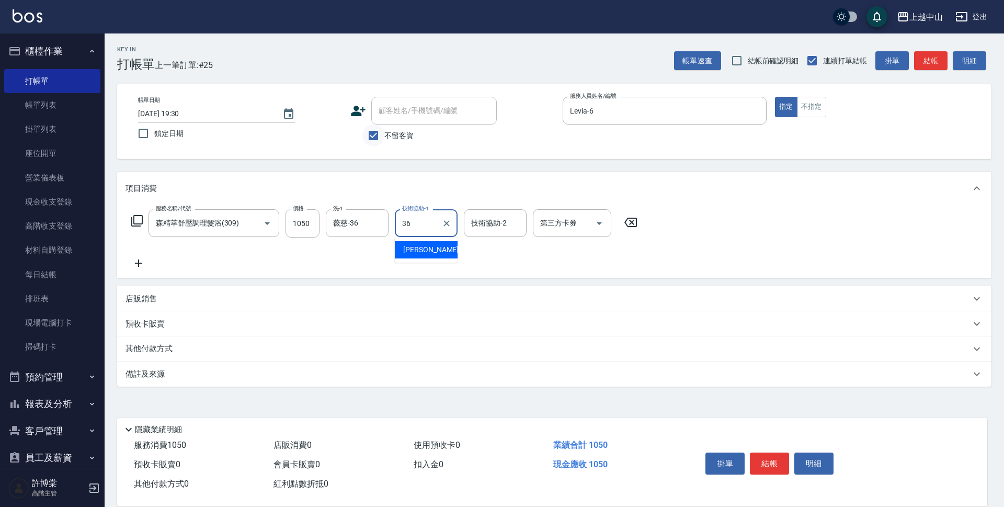
type input "薇慈-36"
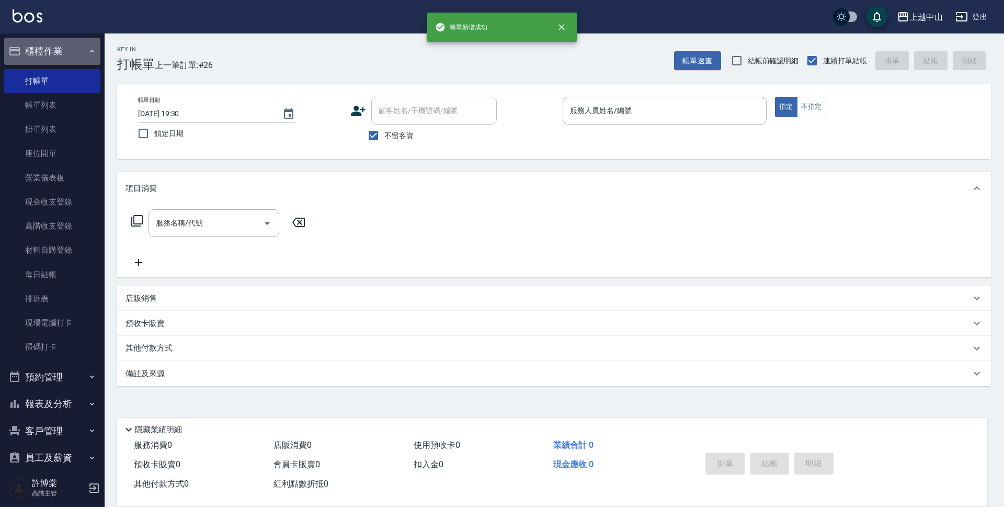
click at [82, 46] on button "櫃檯作業" at bounding box center [52, 51] width 96 height 27
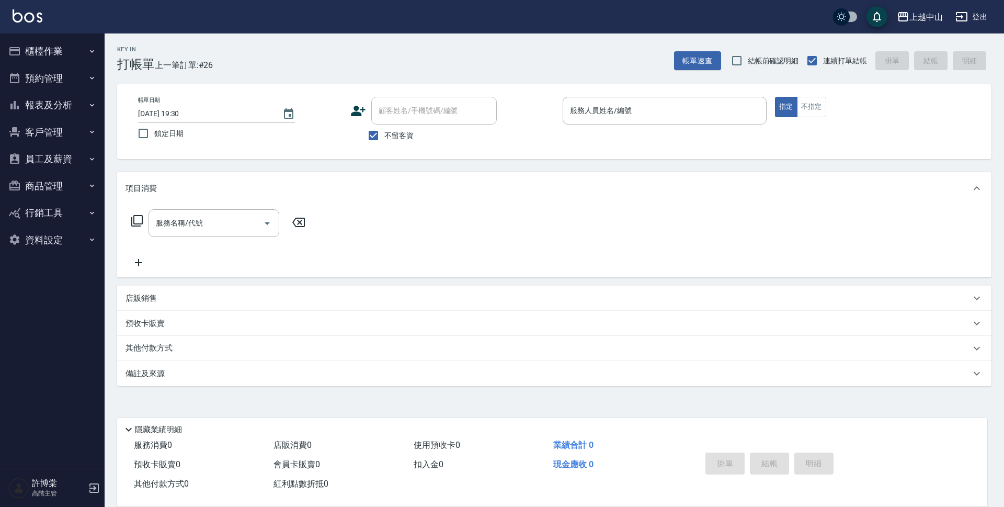
click at [60, 107] on button "報表及分析" at bounding box center [52, 104] width 96 height 27
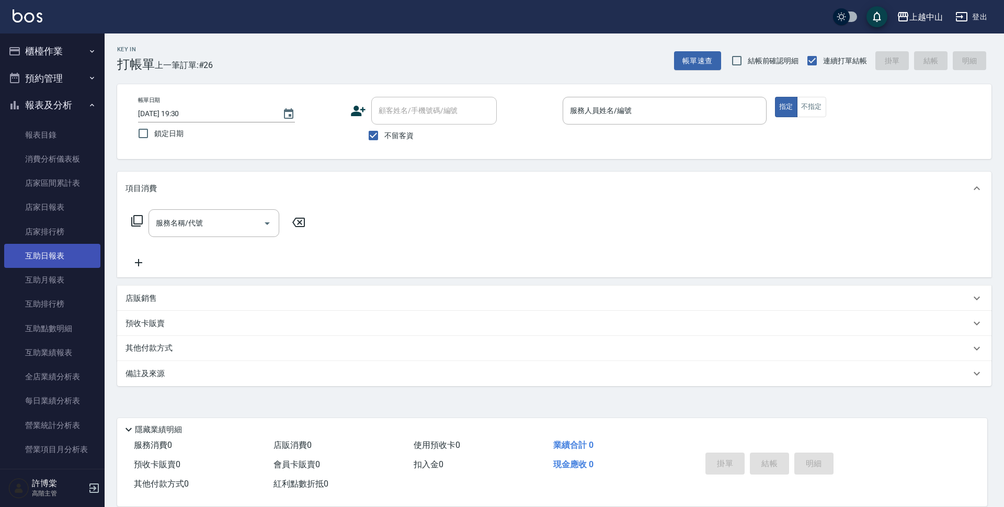
click at [59, 256] on link "互助日報表" at bounding box center [52, 256] width 96 height 24
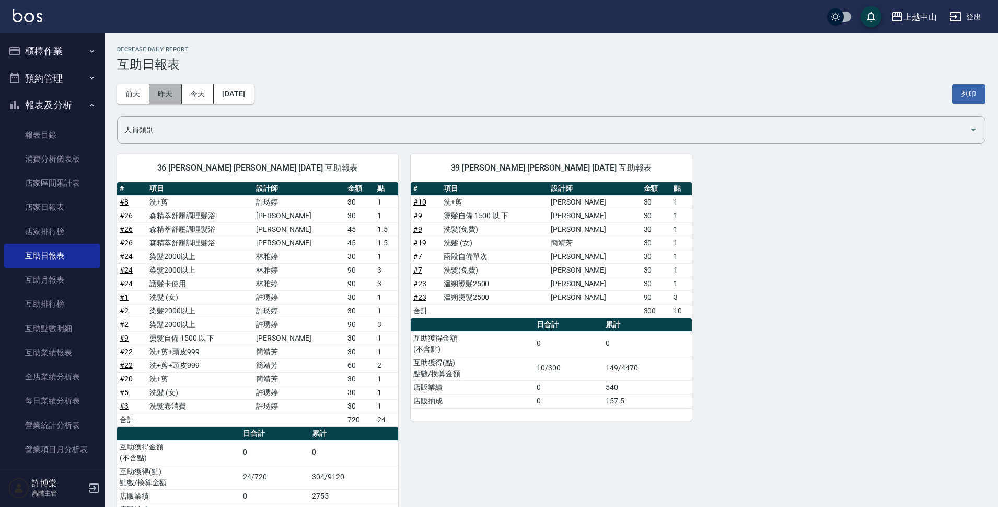
click at [164, 100] on button "昨天" at bounding box center [166, 93] width 32 height 19
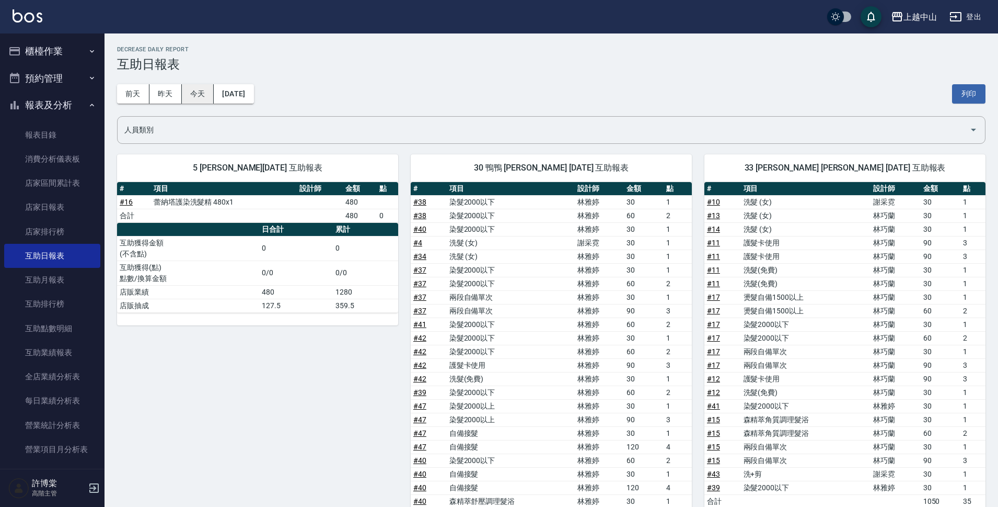
click at [194, 94] on button "今天" at bounding box center [198, 93] width 32 height 19
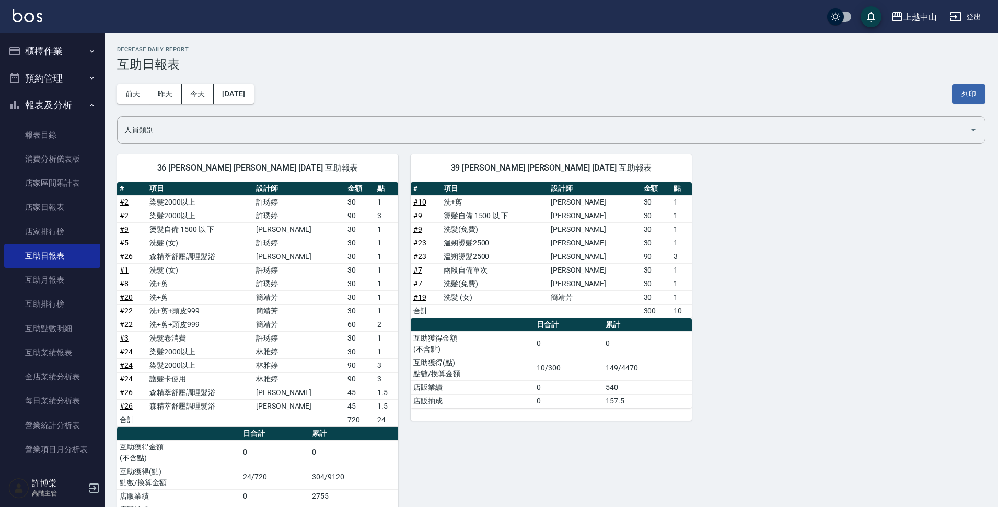
click at [182, 84] on button "今天" at bounding box center [198, 93] width 32 height 19
click at [56, 48] on button "櫃檯作業" at bounding box center [52, 51] width 96 height 27
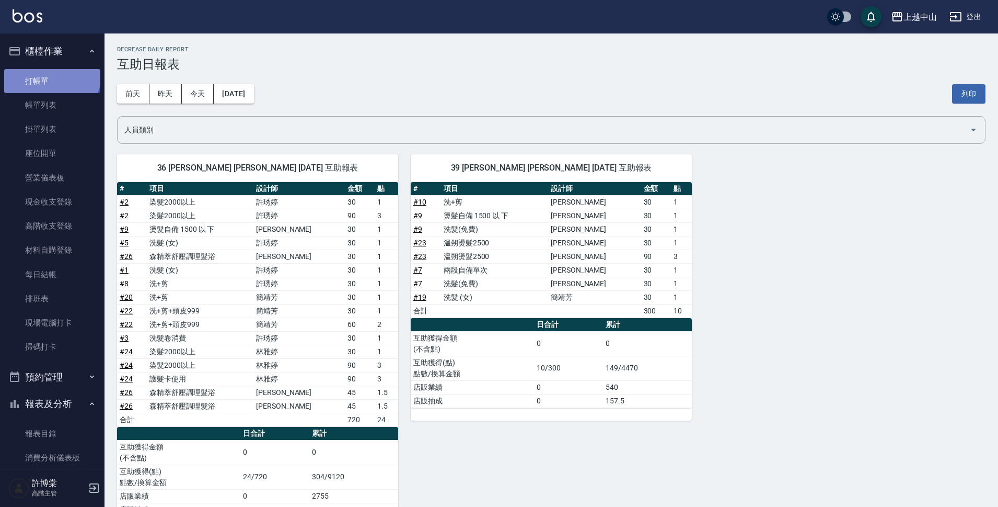
click at [51, 72] on link "打帳單" at bounding box center [52, 81] width 96 height 24
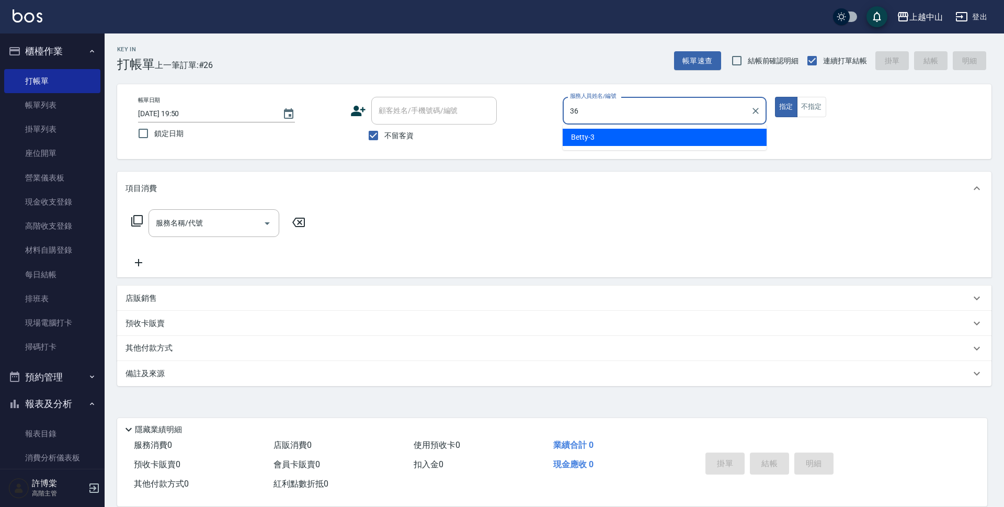
type input "薇慈-36"
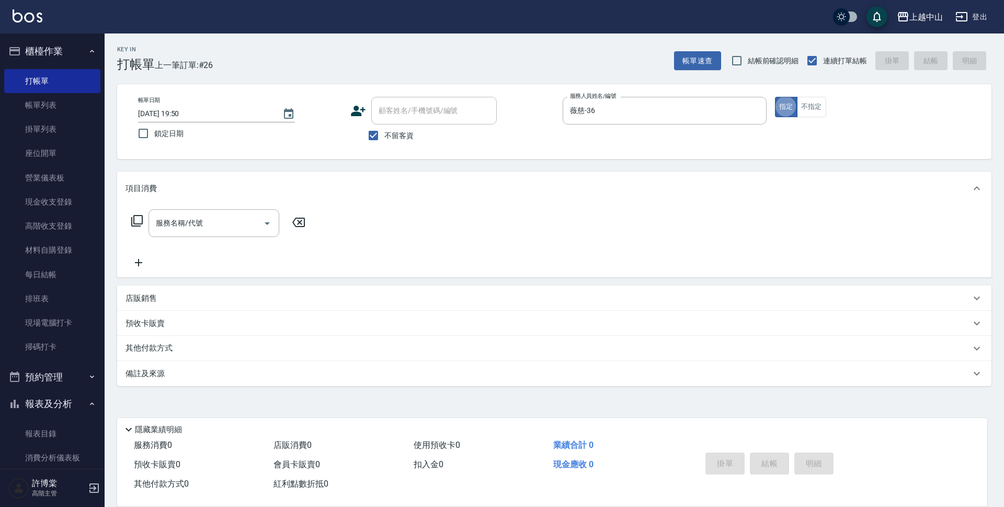
type button "true"
click at [177, 296] on div "店販銷售" at bounding box center [547, 298] width 845 height 11
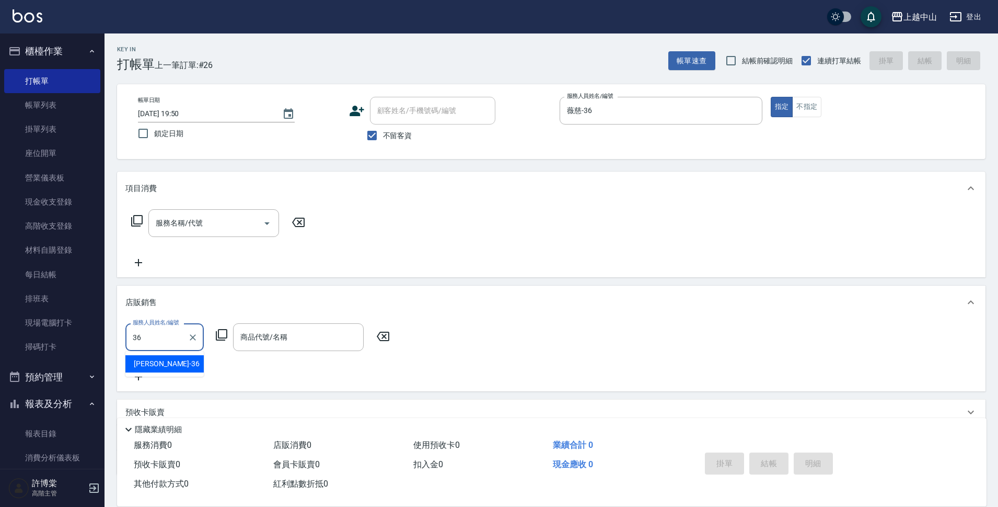
type input "薇慈-36"
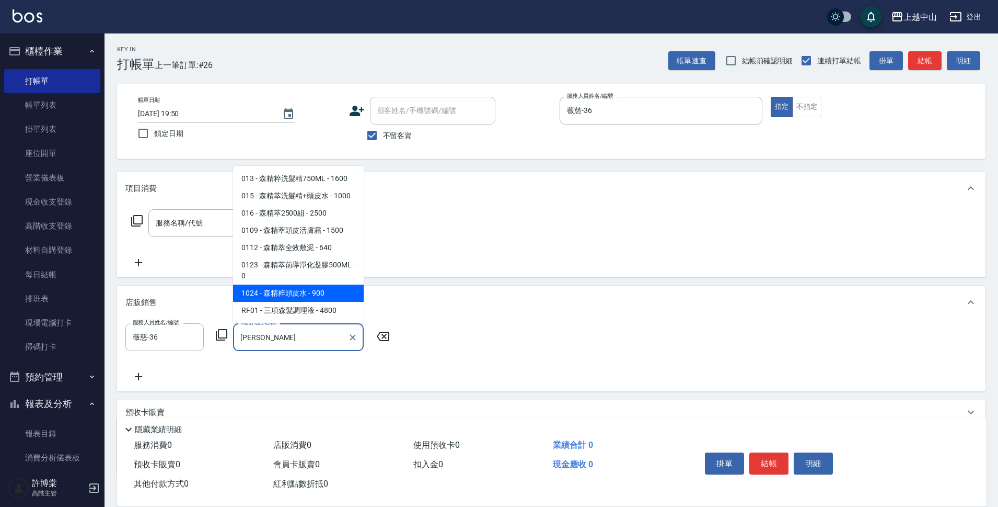
click at [306, 294] on span "1024 - 森精粹頭皮水 - 900" at bounding box center [298, 292] width 131 height 17
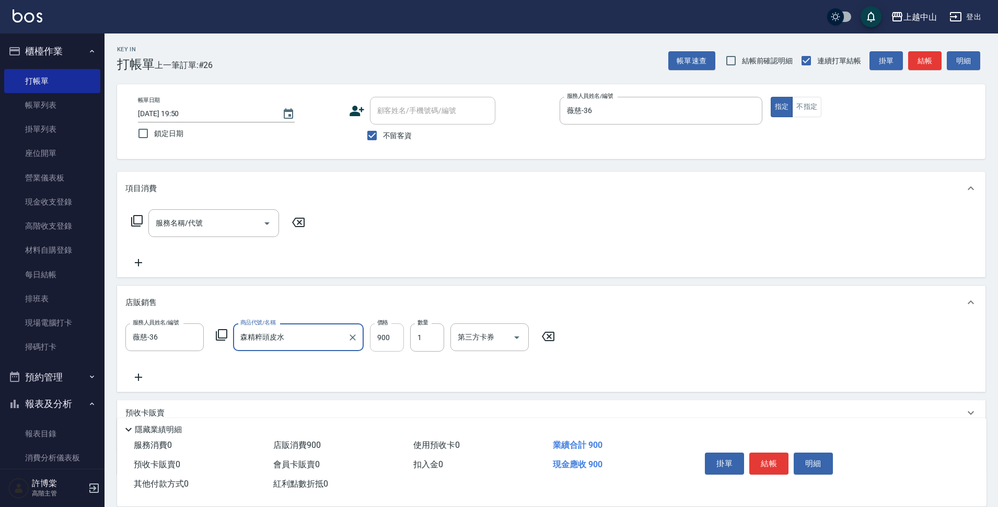
type input "森精粹頭皮水"
click at [393, 340] on input "900" at bounding box center [387, 337] width 34 height 28
type input "810"
type input "2"
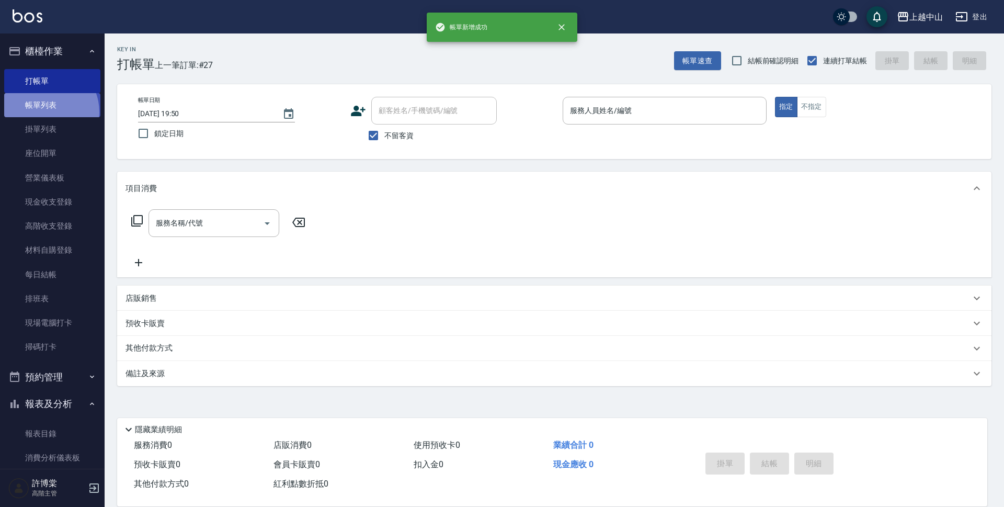
click at [44, 112] on link "帳單列表" at bounding box center [52, 105] width 96 height 24
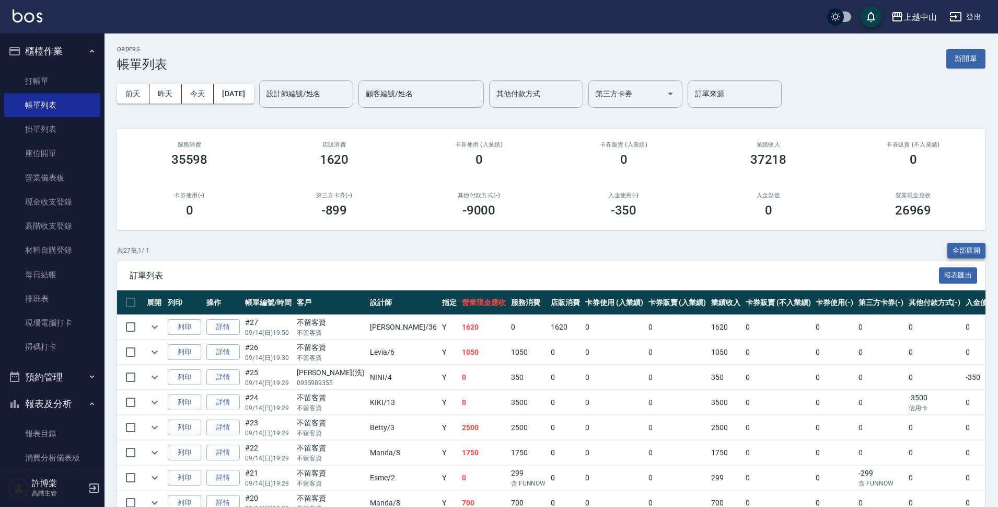
click at [962, 250] on button "全部展開" at bounding box center [967, 251] width 39 height 16
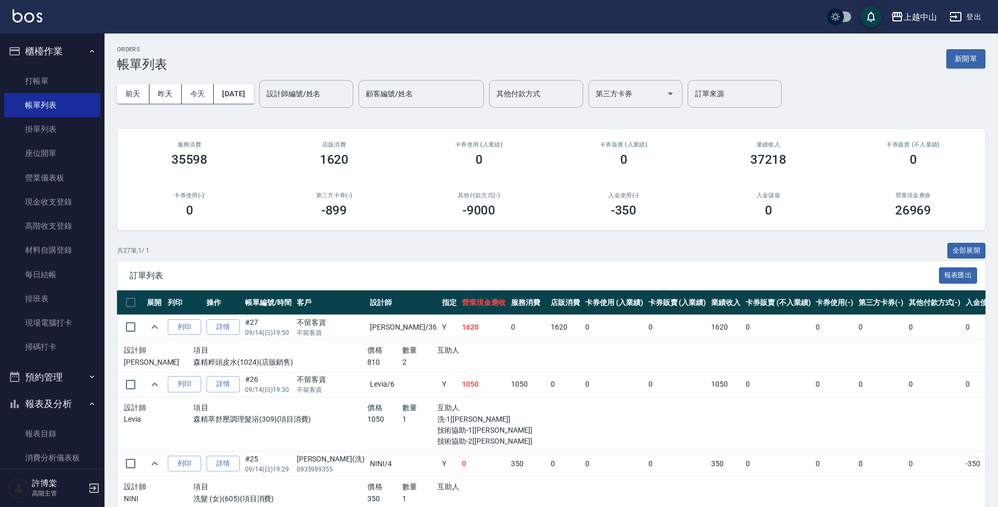
click at [53, 58] on button "櫃檯作業" at bounding box center [52, 51] width 96 height 27
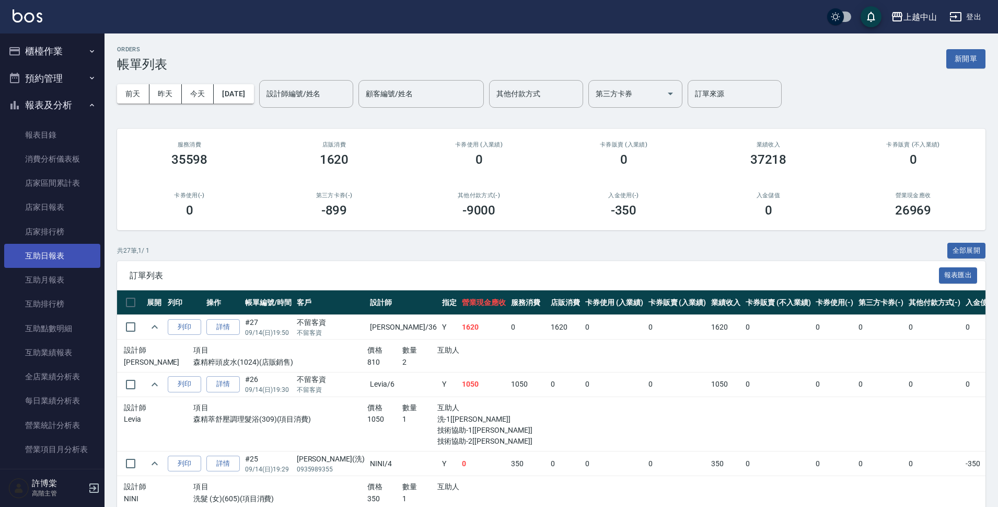
click at [58, 254] on link "互助日報表" at bounding box center [52, 256] width 96 height 24
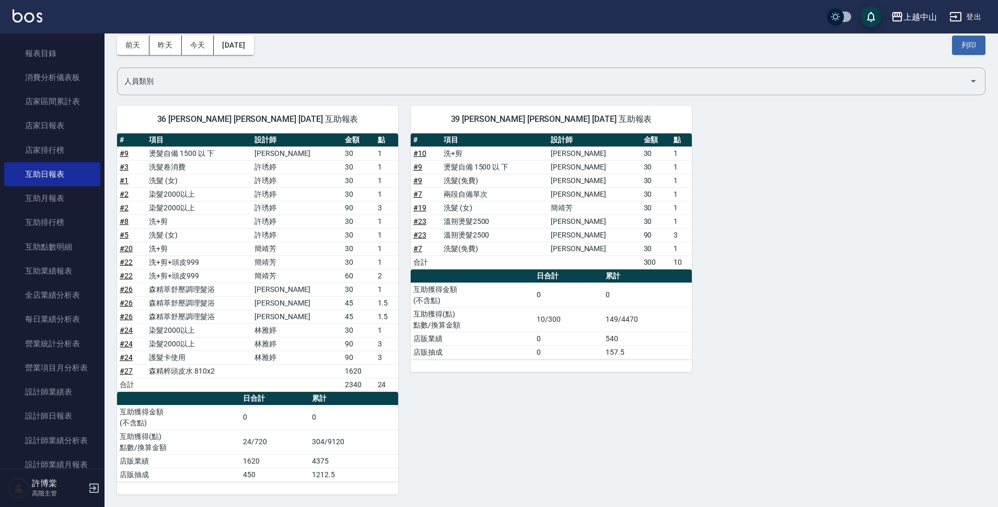
scroll to position [85, 0]
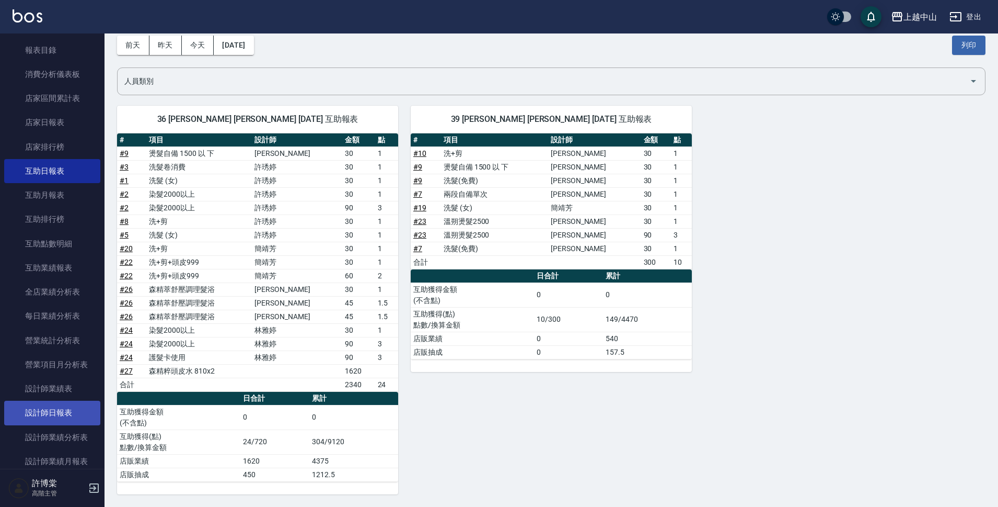
click at [64, 408] on link "設計師日報表" at bounding box center [52, 412] width 96 height 24
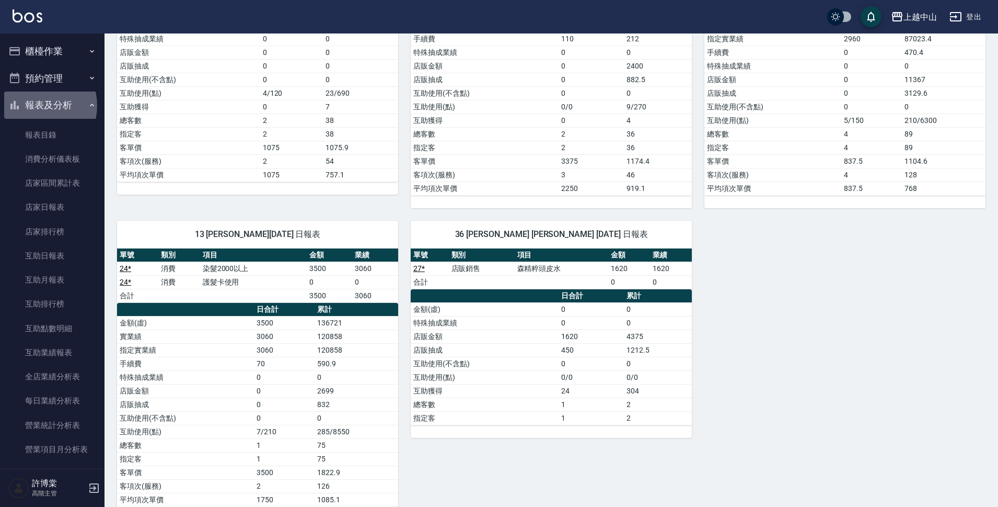
click at [38, 106] on button "報表及分析" at bounding box center [52, 104] width 96 height 27
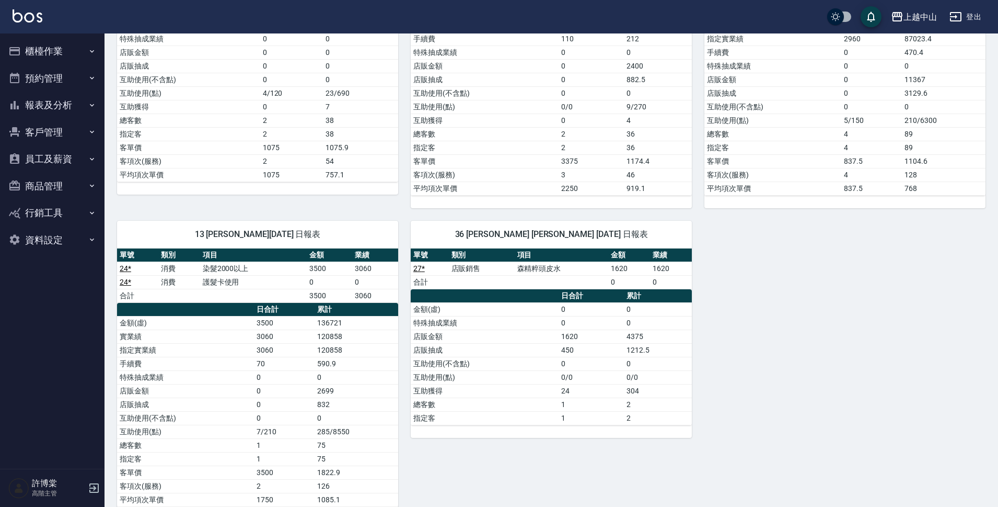
click at [42, 60] on button "櫃檯作業" at bounding box center [52, 51] width 96 height 27
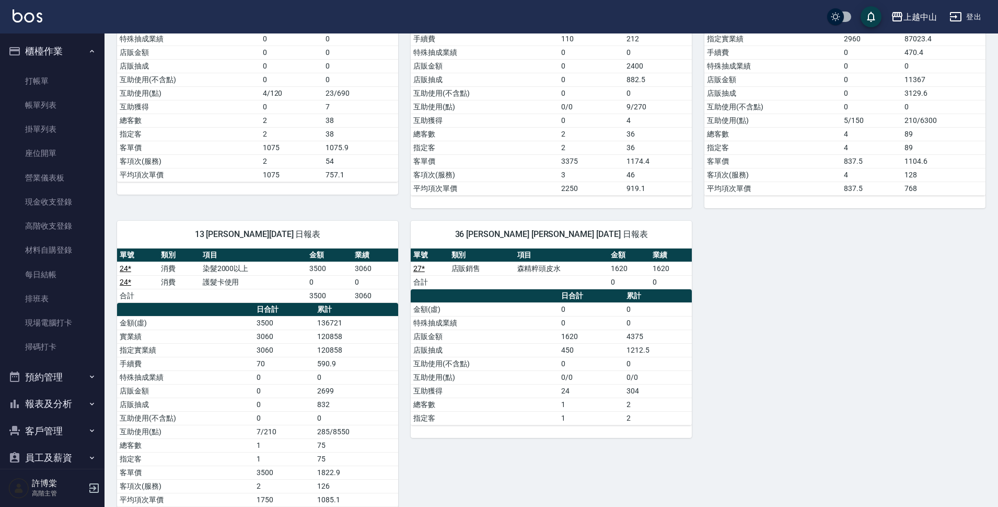
drag, startPoint x: 42, startPoint y: 82, endPoint x: 50, endPoint y: 59, distance: 24.0
click at [43, 82] on link "打帳單" at bounding box center [52, 81] width 96 height 24
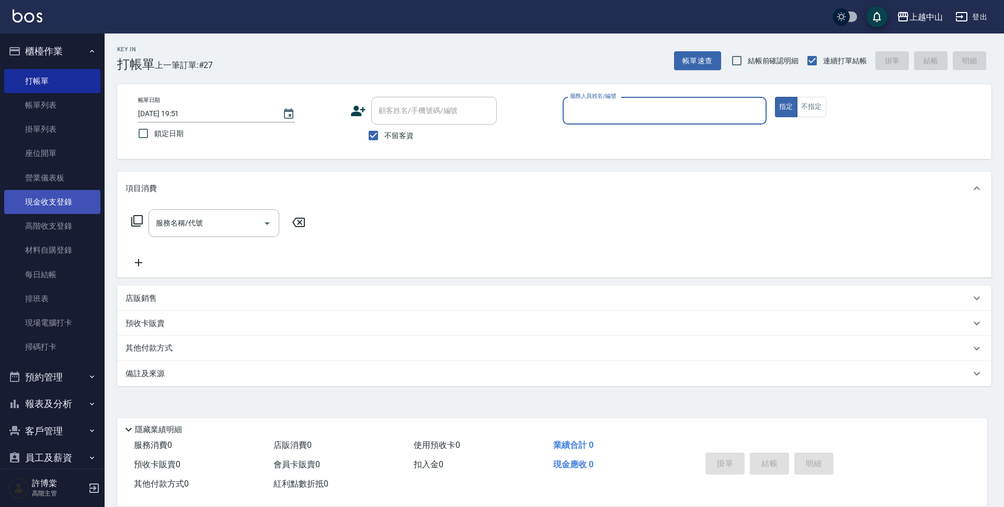
click at [55, 211] on link "現金收支登錄" at bounding box center [52, 202] width 96 height 24
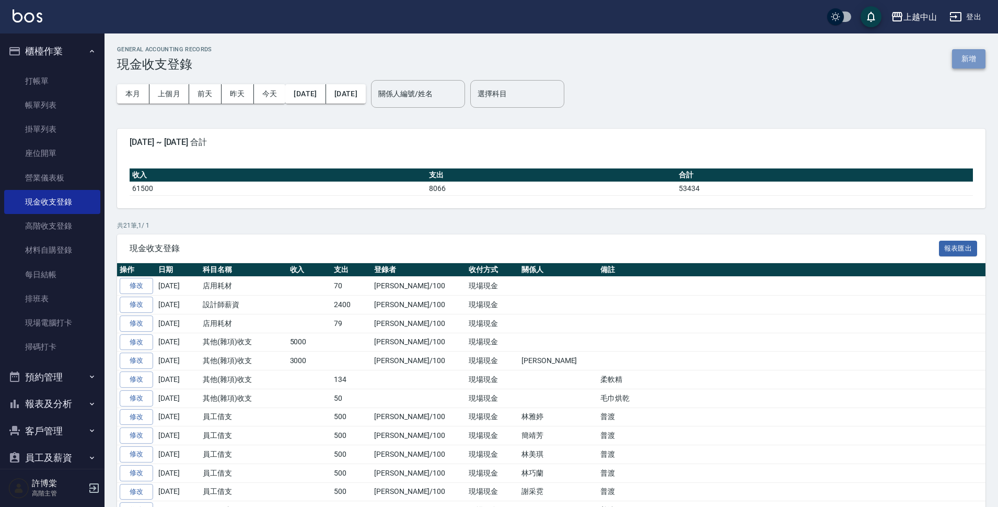
click at [970, 58] on button "新增" at bounding box center [968, 58] width 33 height 19
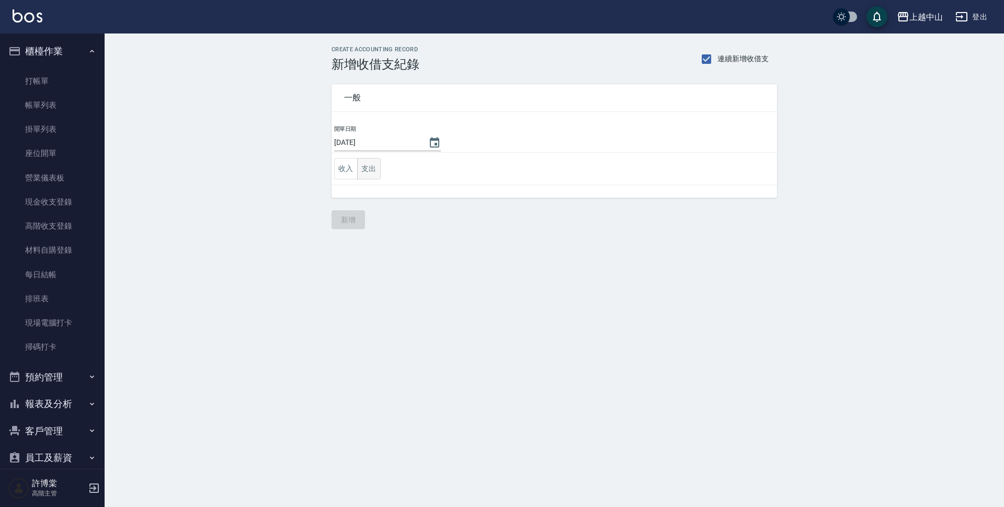
click at [364, 169] on button "支出" at bounding box center [369, 168] width 24 height 21
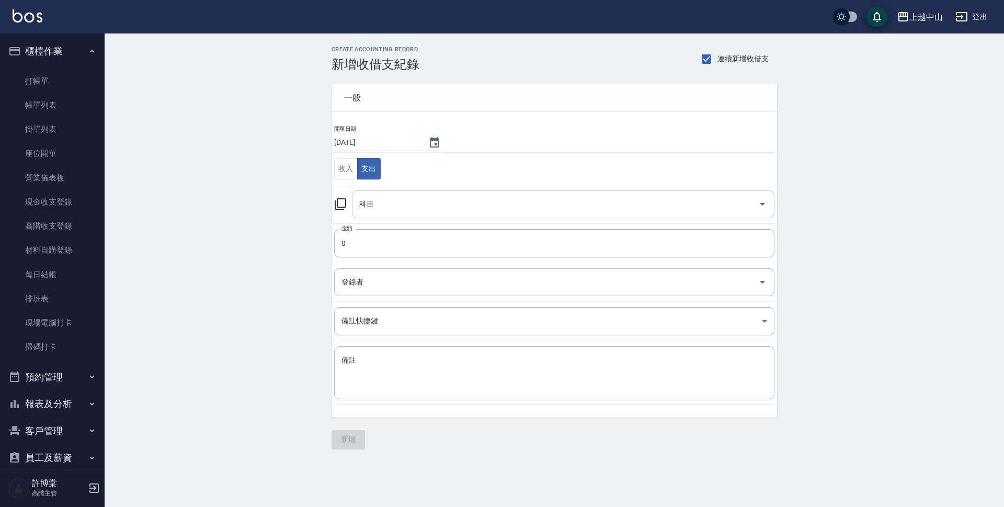
click at [461, 200] on input "科目" at bounding box center [555, 204] width 397 height 18
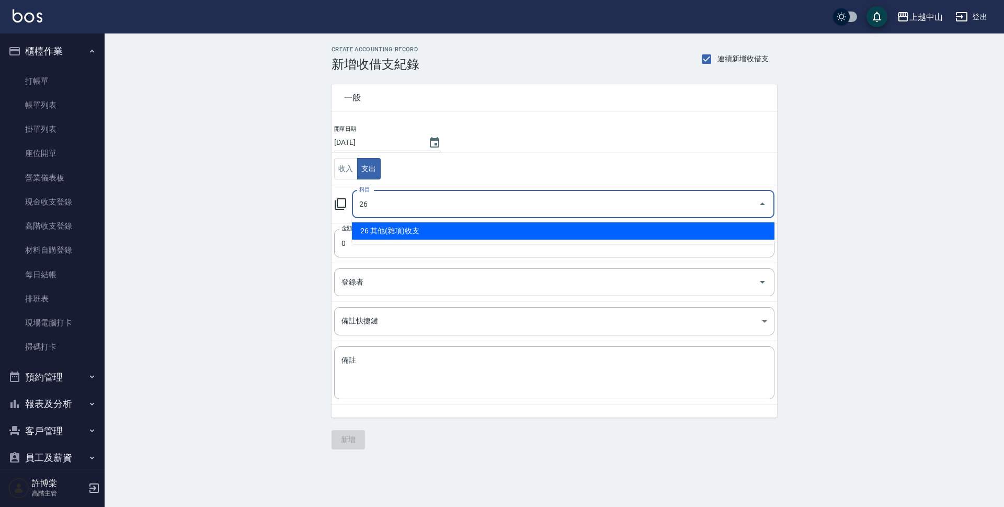
click at [462, 229] on li "26 其他(雜項)收支" at bounding box center [563, 230] width 422 height 17
type input "26 其他(雜項)收支"
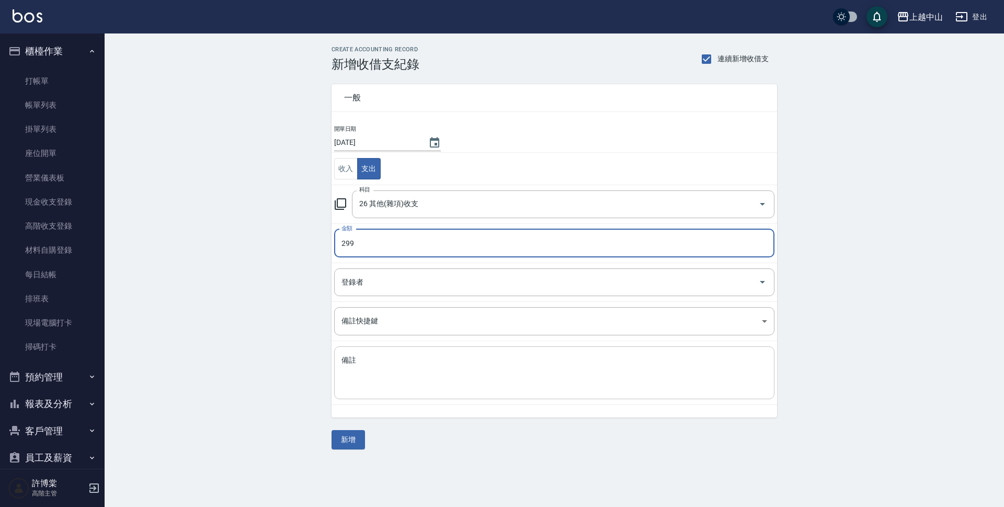
type input "299"
click at [445, 375] on textarea "備註" at bounding box center [554, 373] width 426 height 36
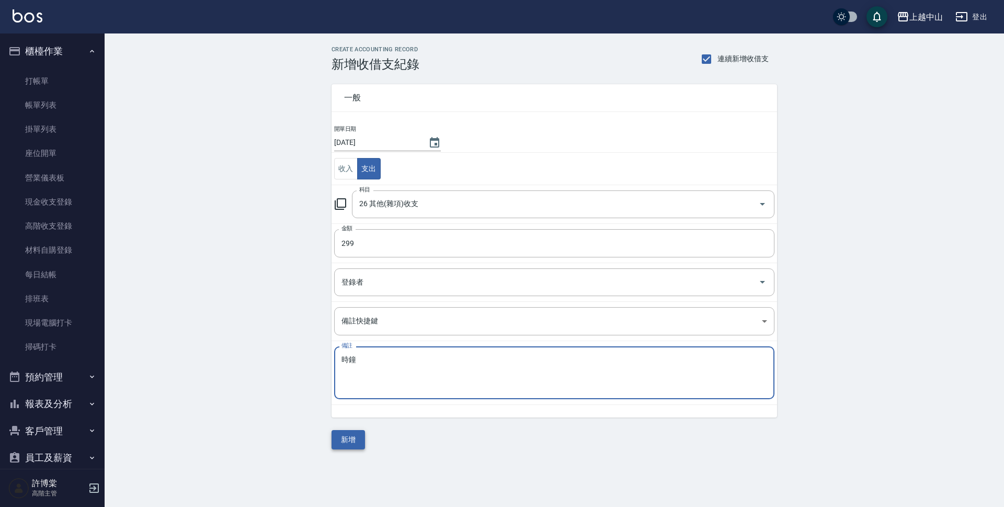
type textarea "時鐘"
click at [362, 441] on button "新增" at bounding box center [347, 439] width 33 height 19
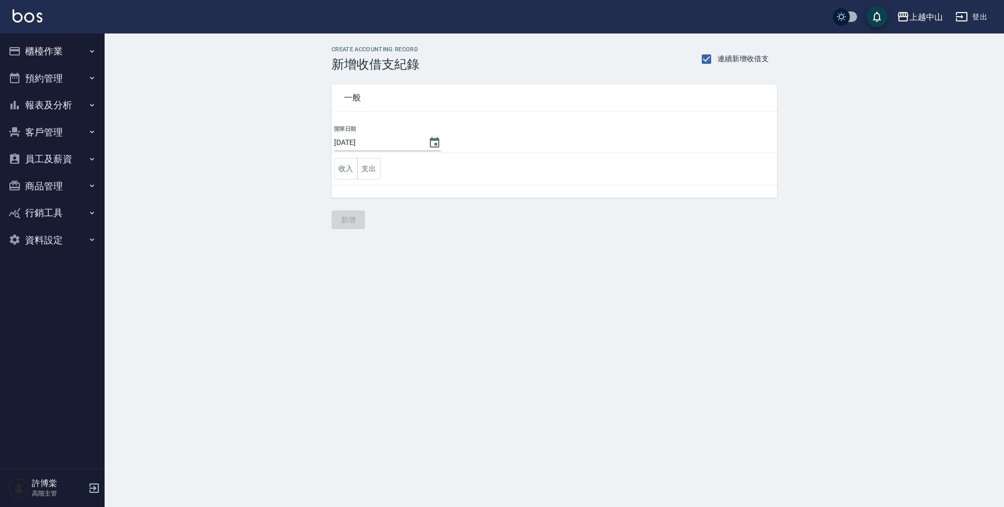
click at [55, 53] on button "櫃檯作業" at bounding box center [52, 51] width 96 height 27
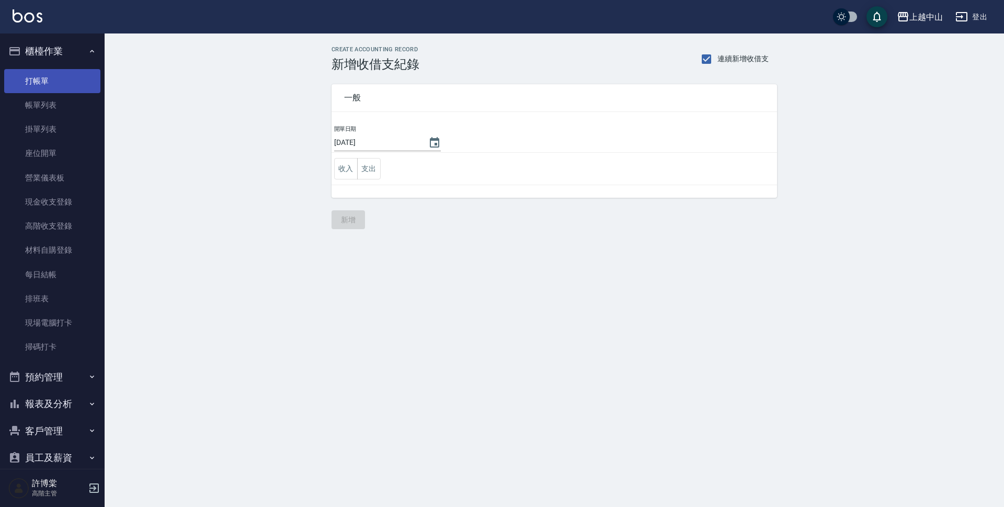
click at [48, 86] on link "打帳單" at bounding box center [52, 81] width 96 height 24
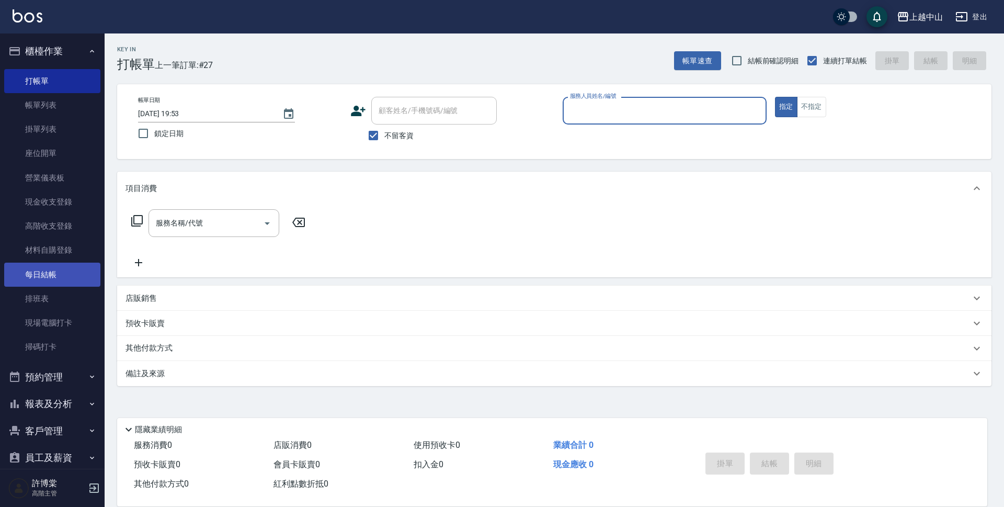
click at [48, 274] on link "每日結帳" at bounding box center [52, 274] width 96 height 24
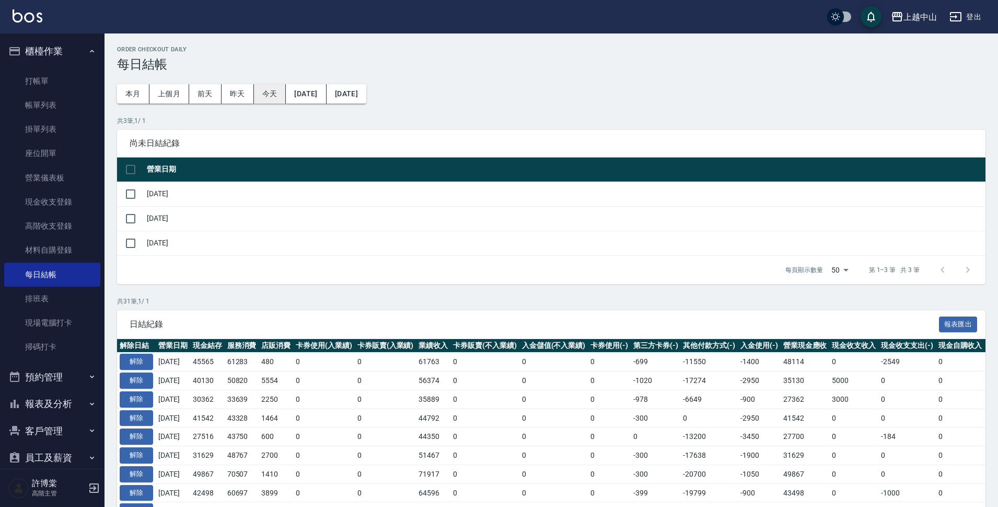
click at [275, 100] on button "今天" at bounding box center [270, 93] width 32 height 19
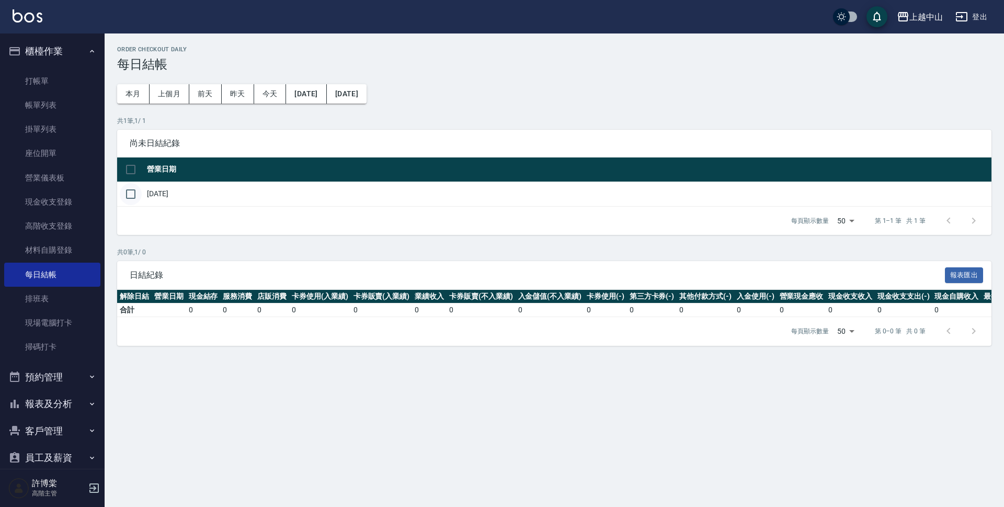
click at [131, 192] on input "checkbox" at bounding box center [131, 194] width 22 height 22
checkbox input "true"
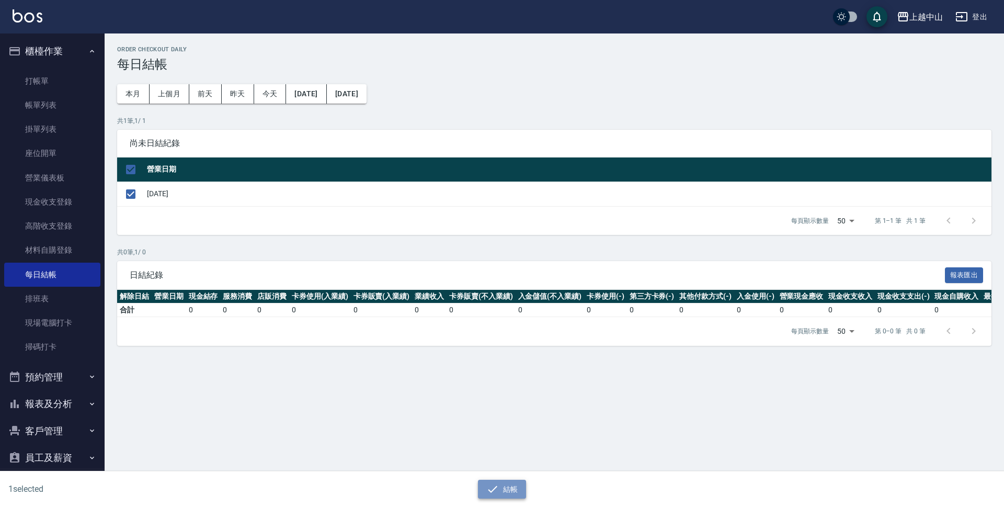
click at [495, 491] on icon "button" at bounding box center [492, 488] width 13 height 13
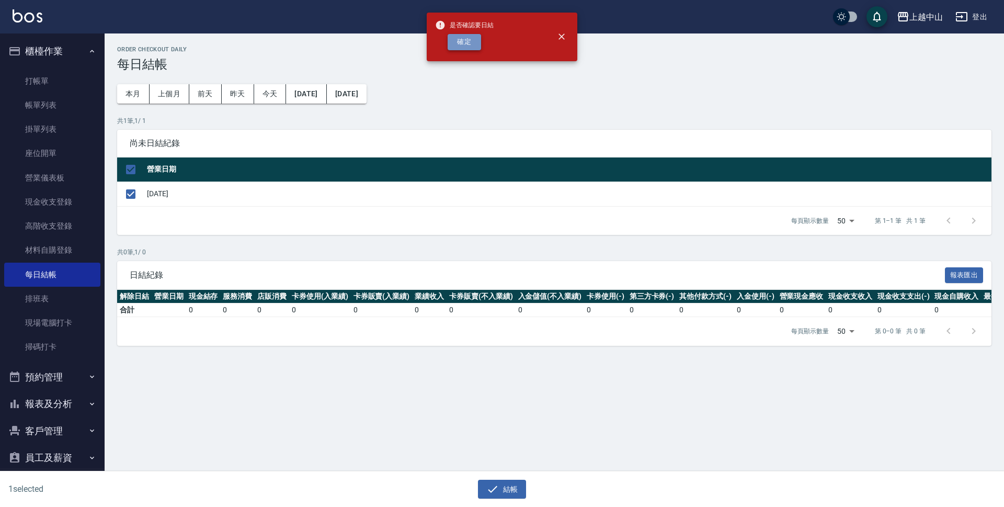
click at [462, 40] on button "確定" at bounding box center [463, 42] width 33 height 16
checkbox input "false"
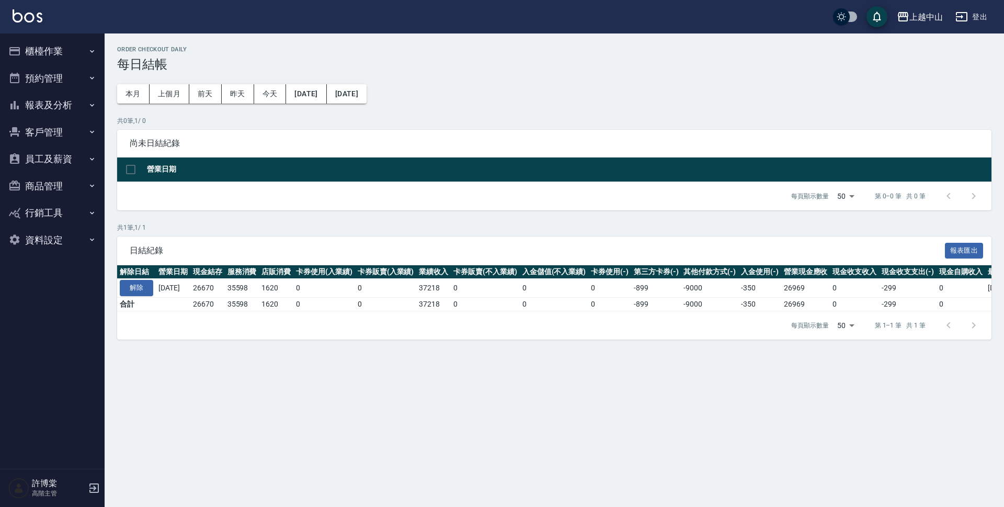
click at [58, 111] on button "報表及分析" at bounding box center [52, 104] width 96 height 27
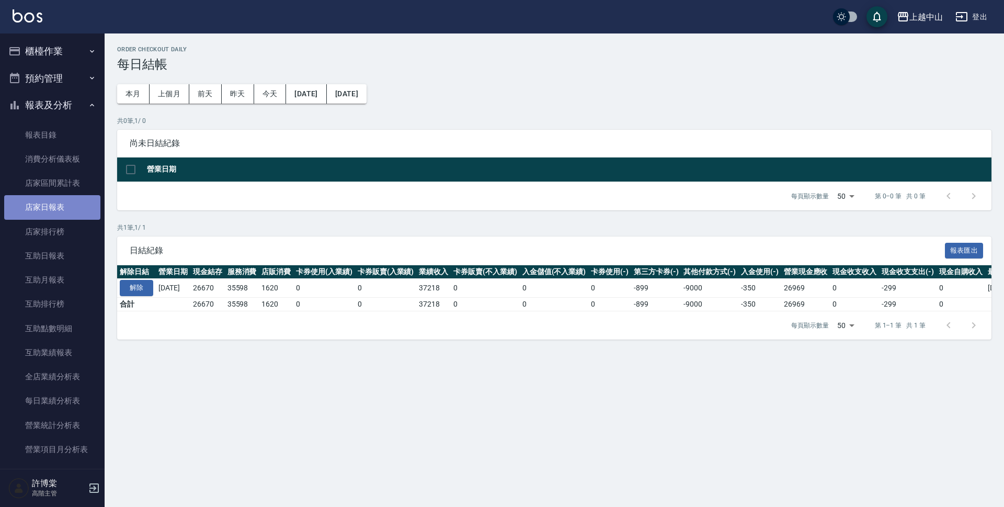
click at [58, 209] on link "店家日報表" at bounding box center [52, 207] width 96 height 24
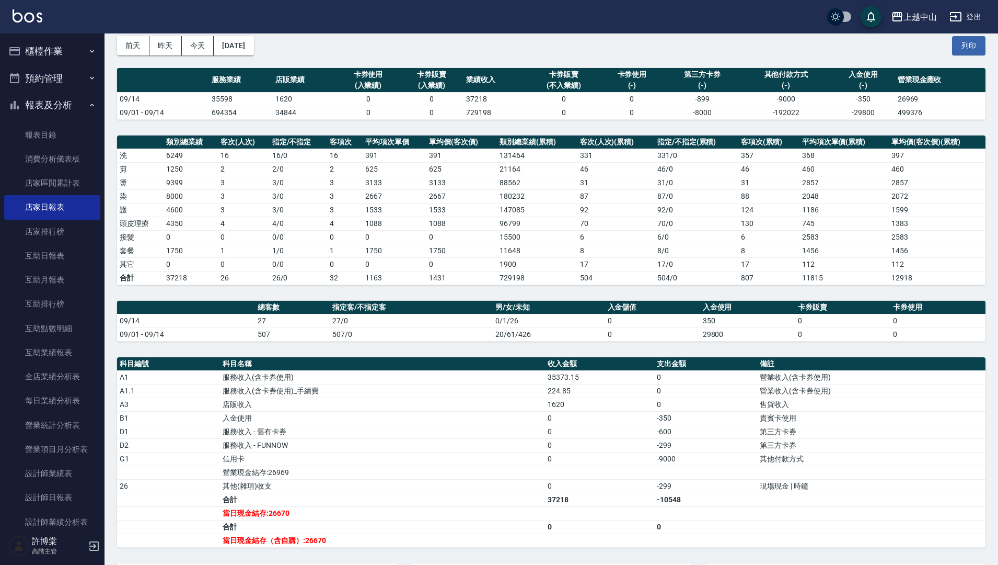
scroll to position [53, 0]
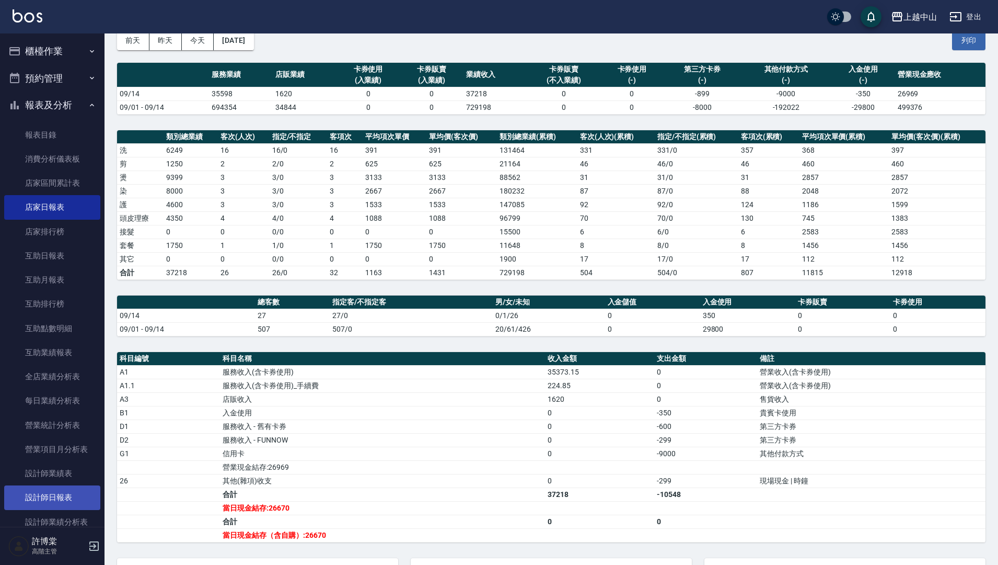
click at [44, 498] on link "設計師日報表" at bounding box center [52, 497] width 96 height 24
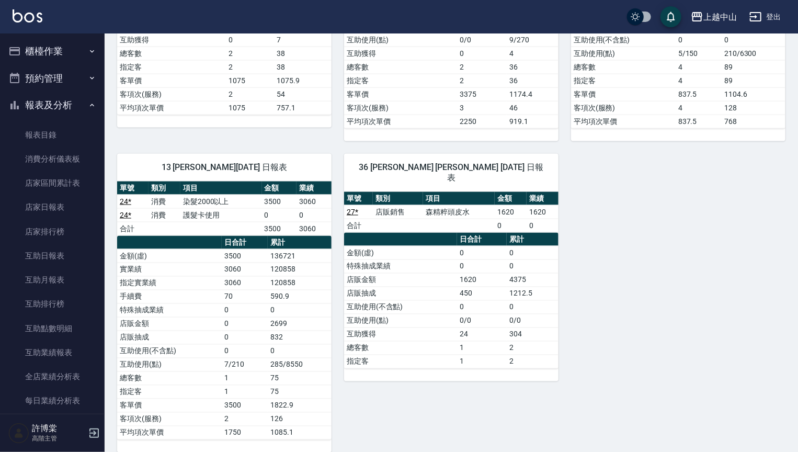
scroll to position [739, 0]
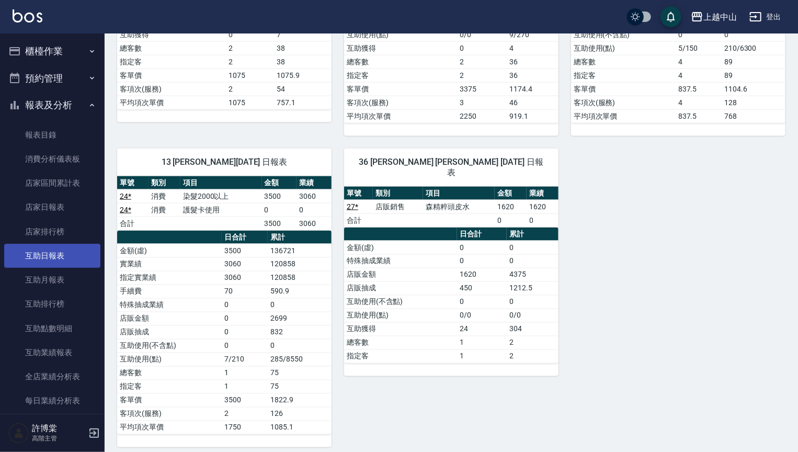
click at [62, 257] on link "互助日報表" at bounding box center [52, 256] width 96 height 24
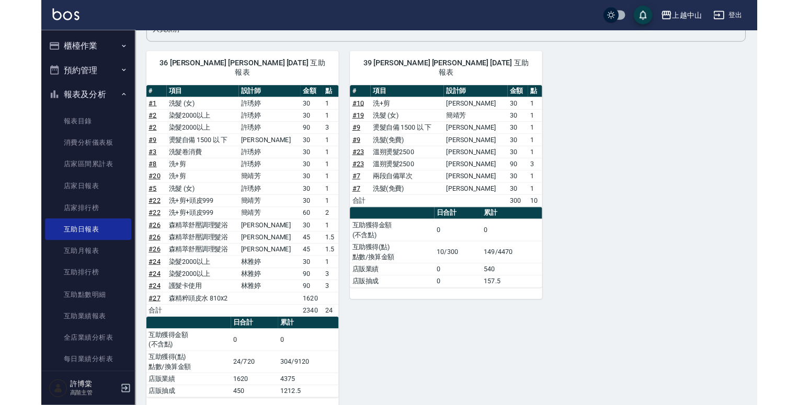
scroll to position [100, 0]
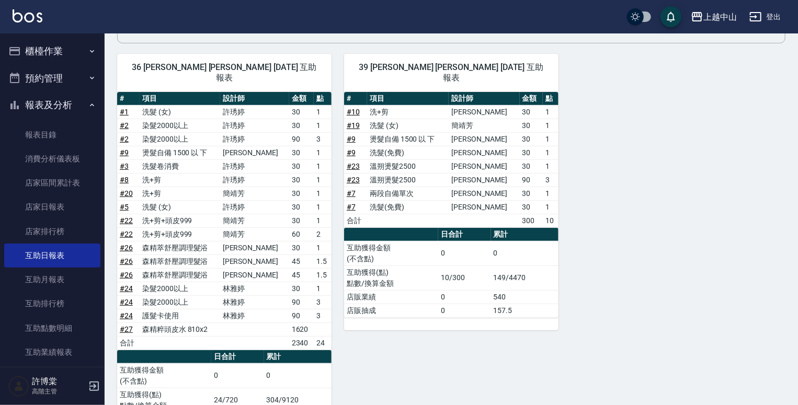
click at [69, 54] on button "櫃檯作業" at bounding box center [52, 51] width 96 height 27
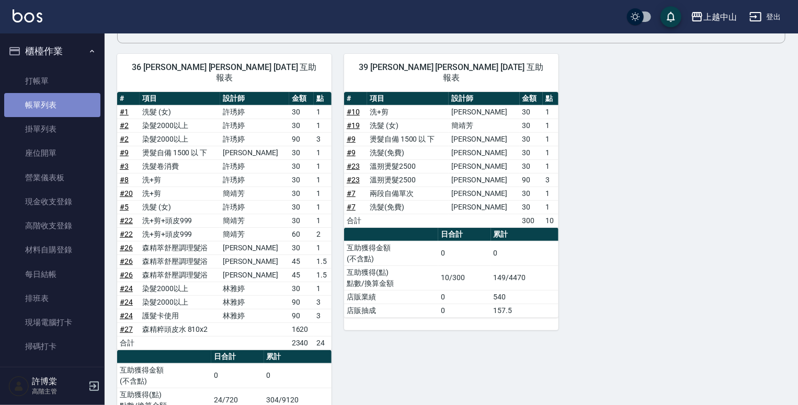
click at [56, 99] on link "帳單列表" at bounding box center [52, 105] width 96 height 24
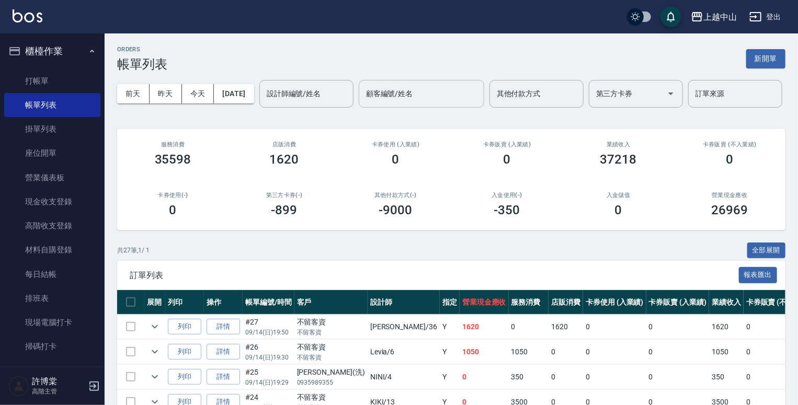
click at [363, 103] on input "顧客編號/姓名" at bounding box center [421, 94] width 116 height 18
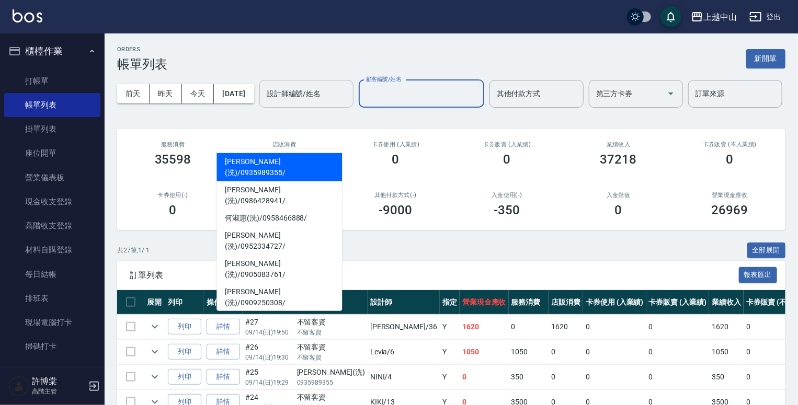
click at [264, 103] on input "設計師編號/姓名" at bounding box center [306, 94] width 85 height 18
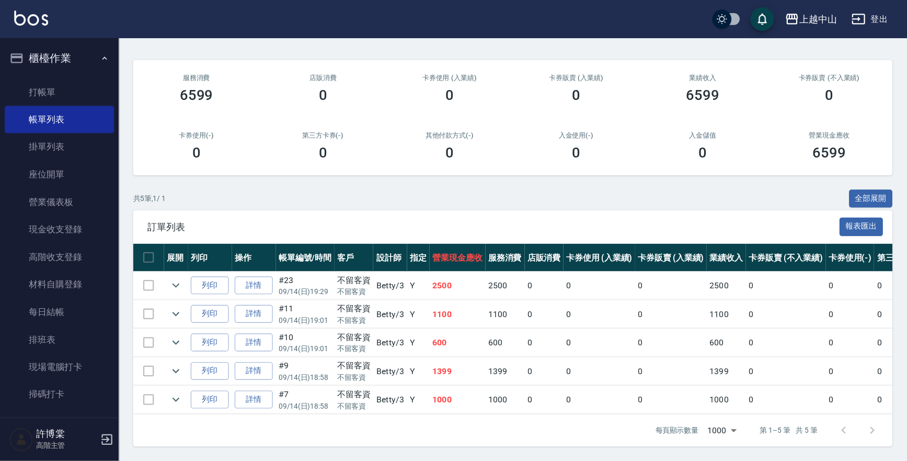
scroll to position [27, 0]
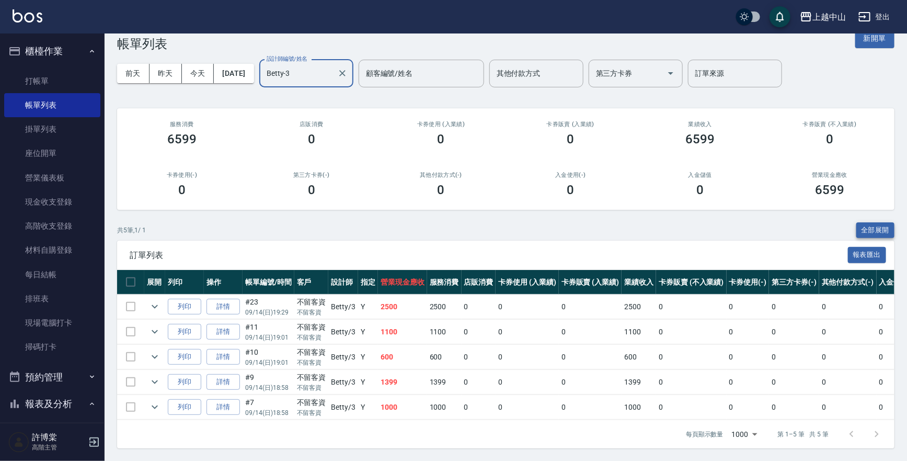
type input "Betty-3"
click at [864, 224] on button "全部展開" at bounding box center [875, 230] width 39 height 16
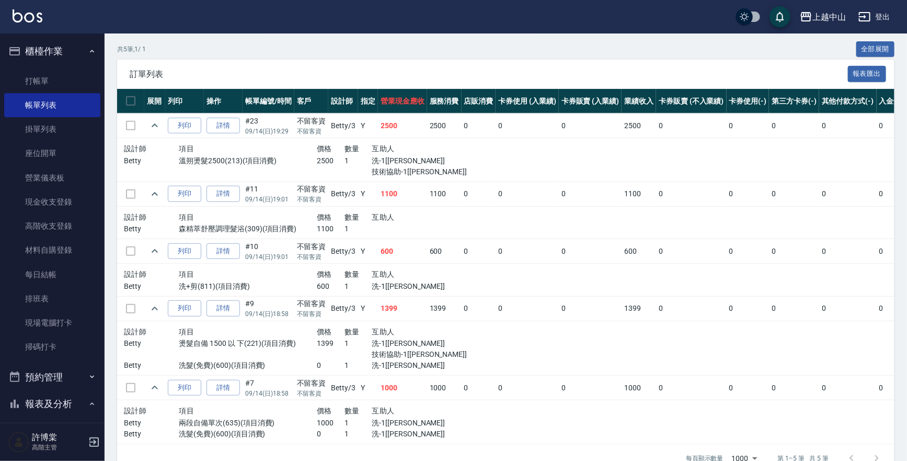
scroll to position [204, 0]
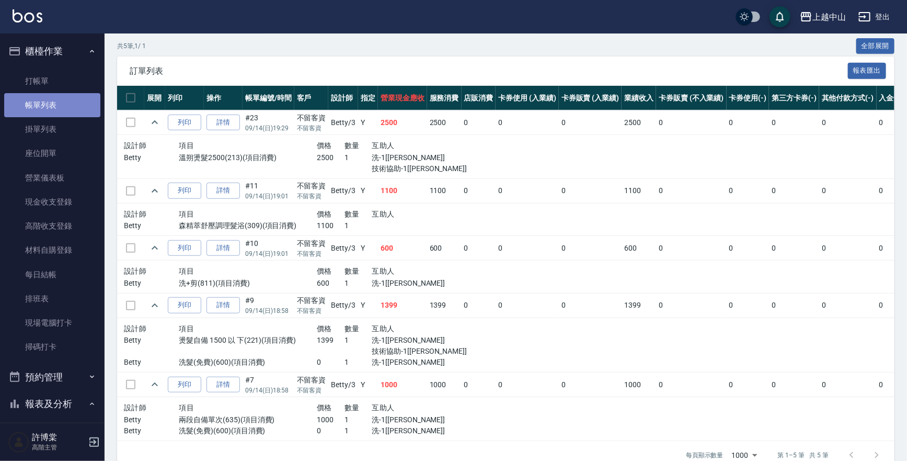
click at [54, 108] on link "帳單列表" at bounding box center [52, 105] width 96 height 24
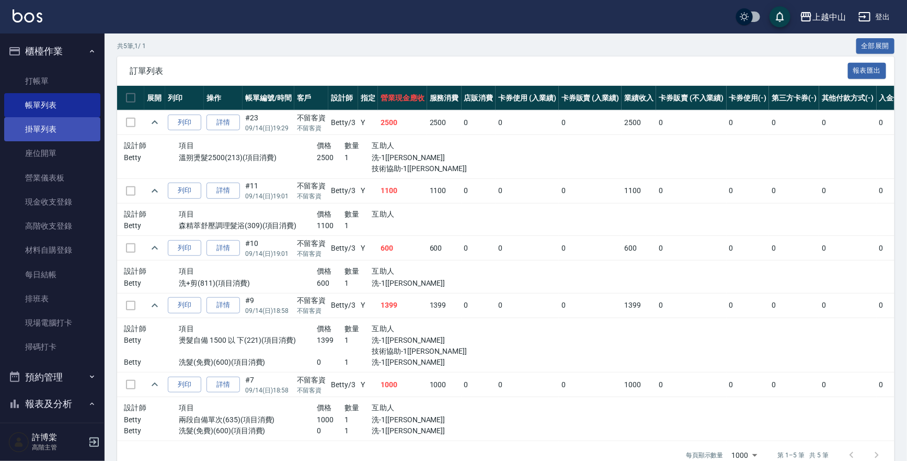
click at [49, 140] on link "掛單列表" at bounding box center [52, 129] width 96 height 24
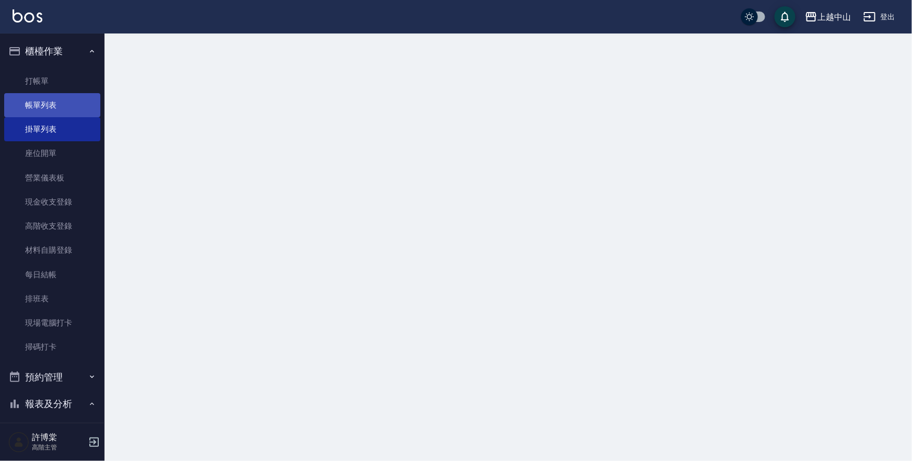
click at [59, 106] on link "帳單列表" at bounding box center [52, 105] width 96 height 24
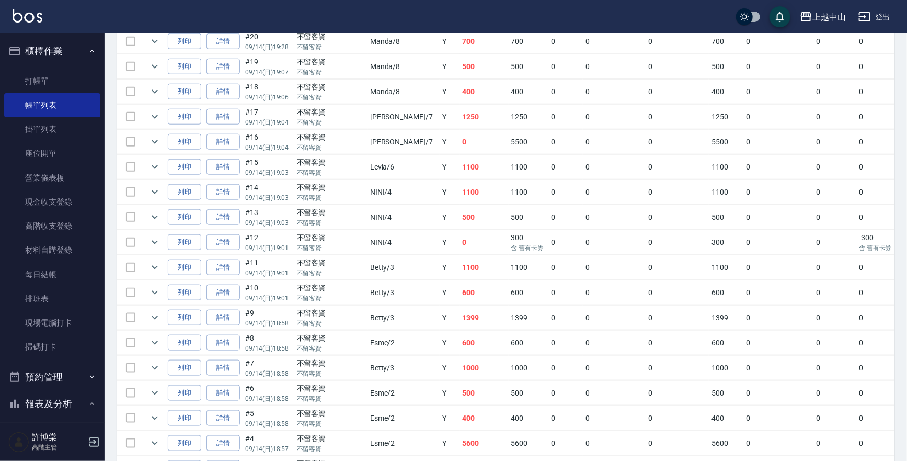
scroll to position [577, 0]
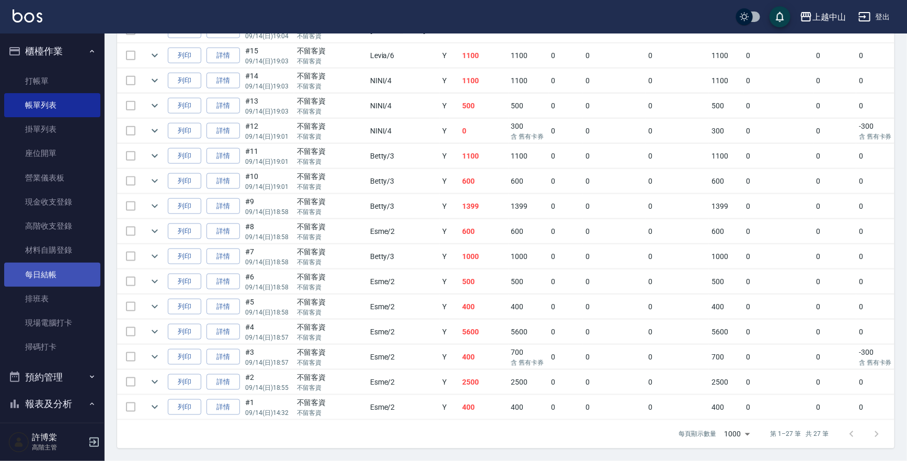
click at [48, 265] on link "每日結帳" at bounding box center [52, 274] width 96 height 24
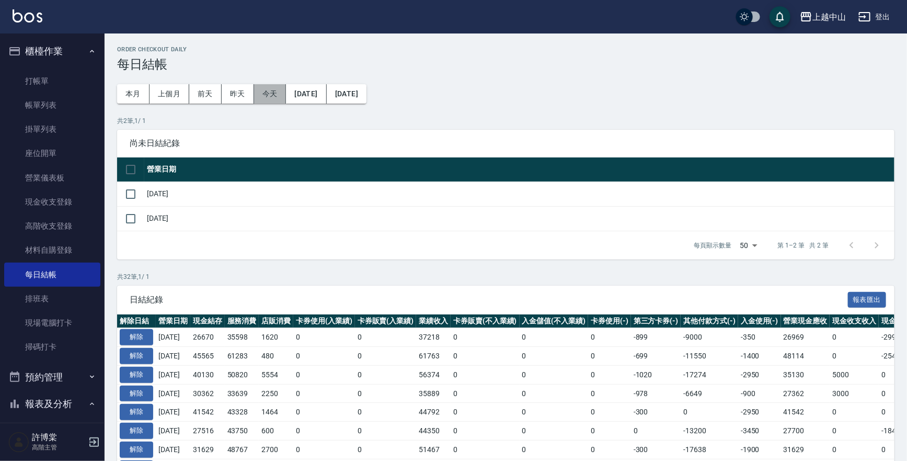
click at [275, 96] on button "今天" at bounding box center [270, 93] width 32 height 19
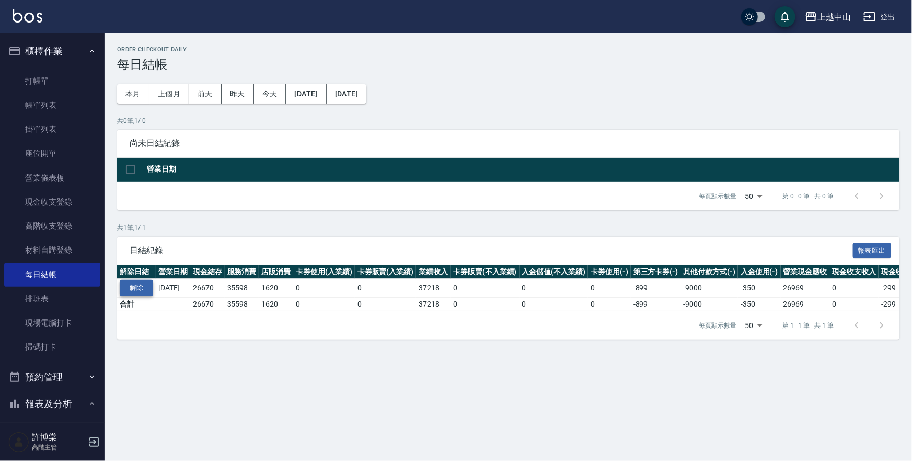
click at [140, 288] on button "解除" at bounding box center [136, 288] width 33 height 16
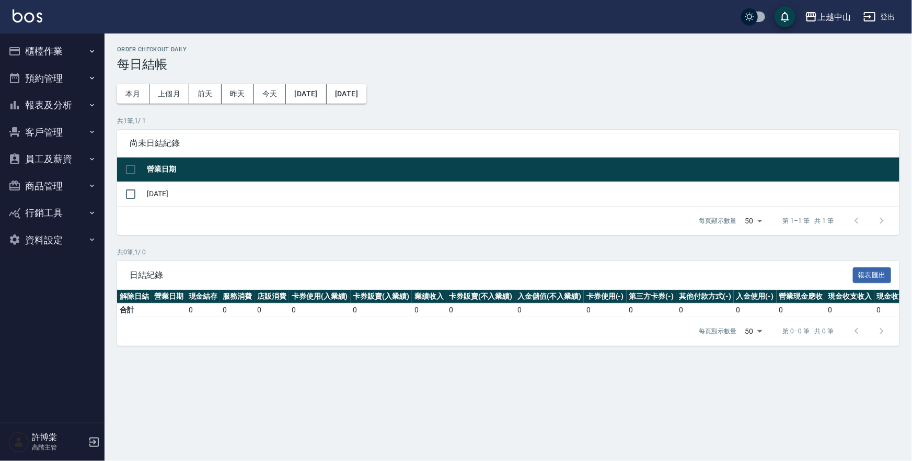
click at [62, 53] on button "櫃檯作業" at bounding box center [52, 51] width 96 height 27
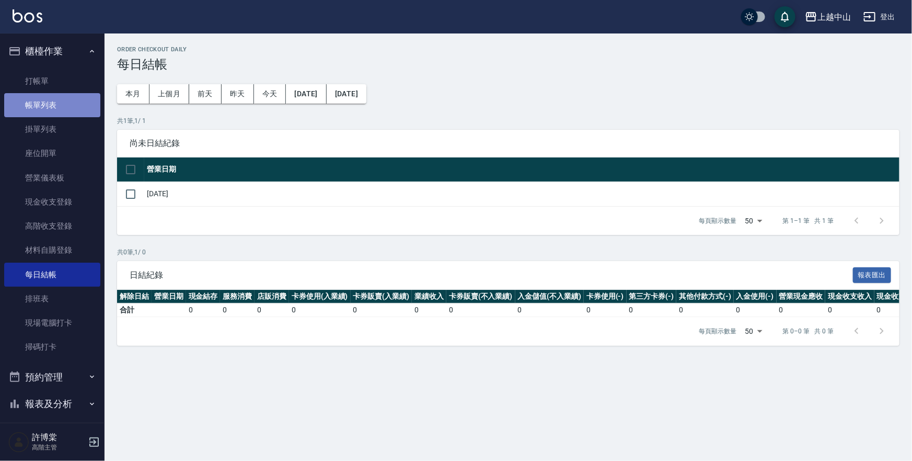
click at [59, 106] on link "帳單列表" at bounding box center [52, 105] width 96 height 24
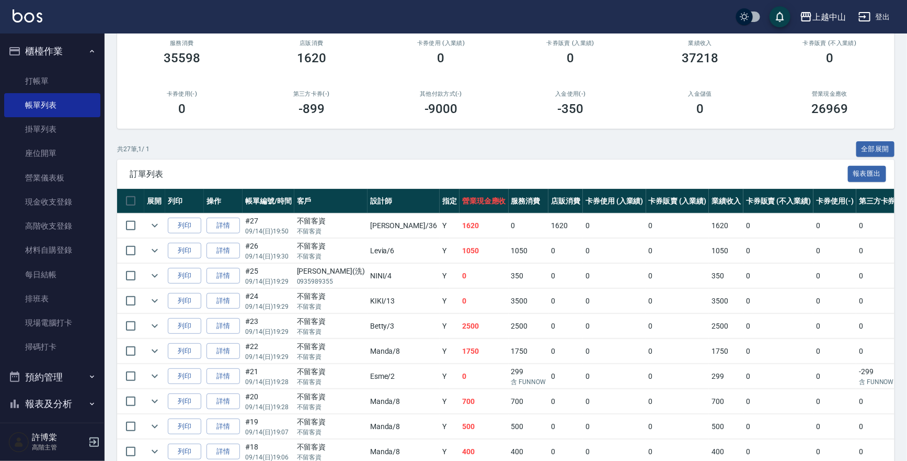
scroll to position [124, 0]
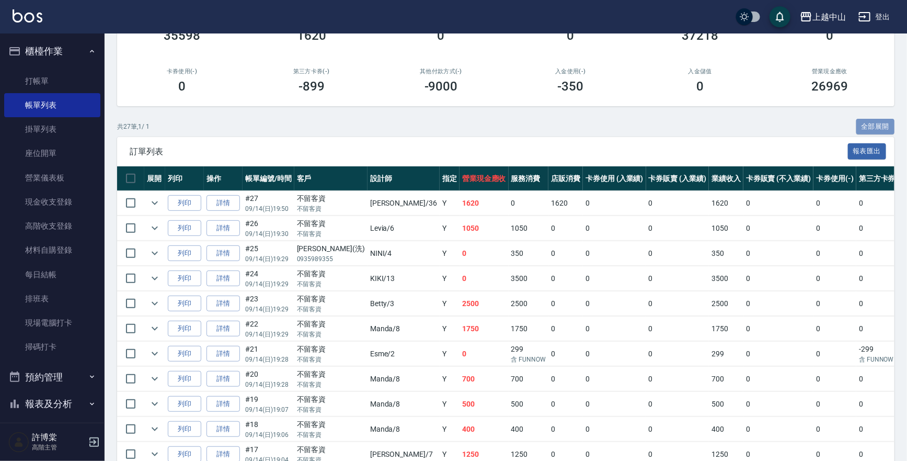
drag, startPoint x: 879, startPoint y: 129, endPoint x: 912, endPoint y: 123, distance: 32.8
click at [878, 128] on button "全部展開" at bounding box center [875, 127] width 39 height 16
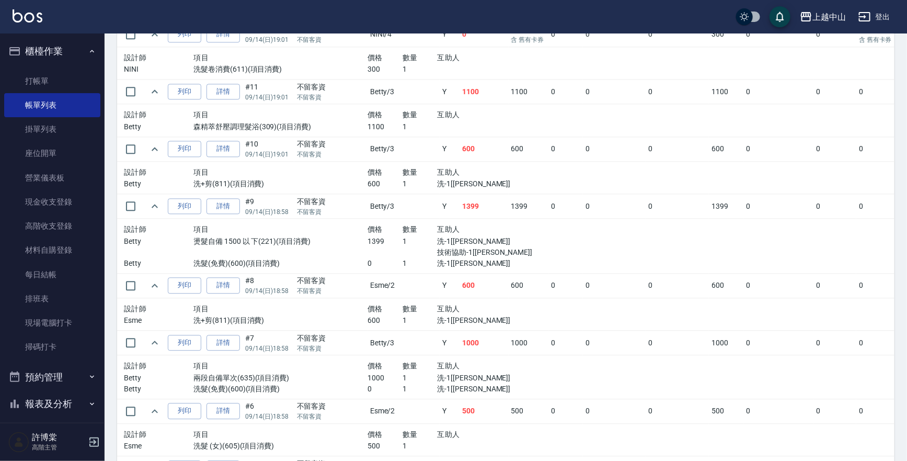
scroll to position [1247, 0]
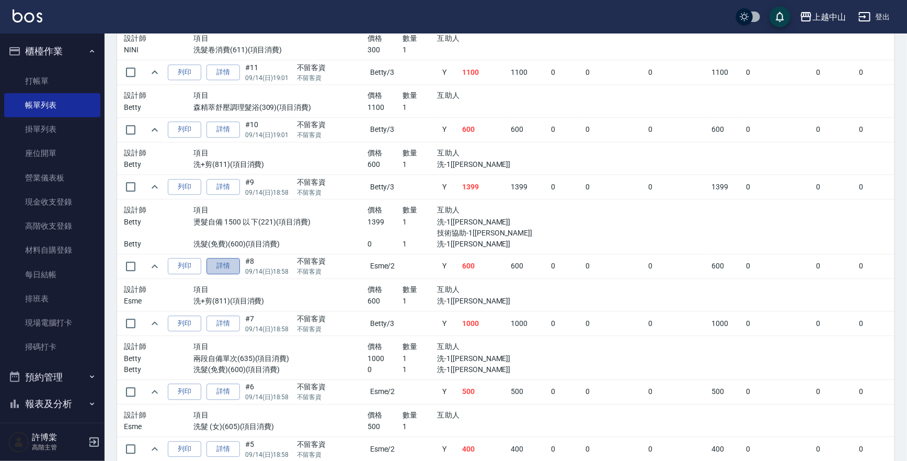
click at [229, 261] on link "詳情" at bounding box center [222, 266] width 33 height 16
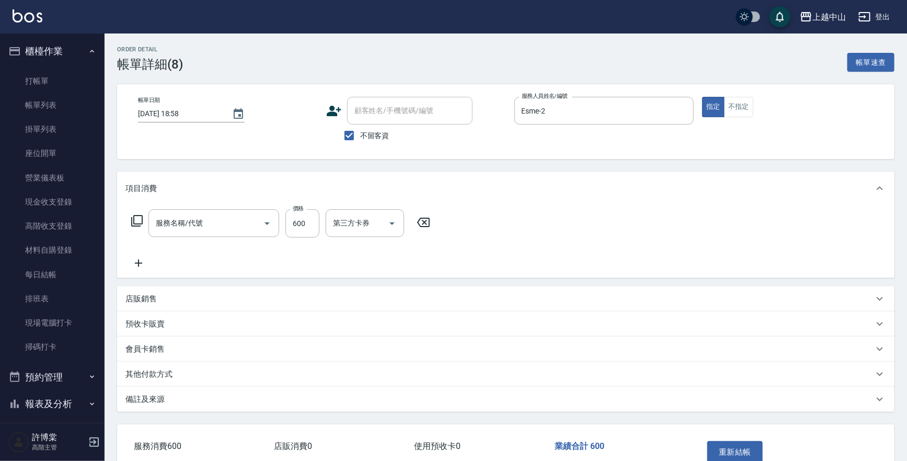
type input "2025/09/14 18:58"
checkbox input "true"
type input "Esme-2"
type input "洗+剪(811)"
click at [680, 108] on icon "Clear" at bounding box center [683, 111] width 6 height 6
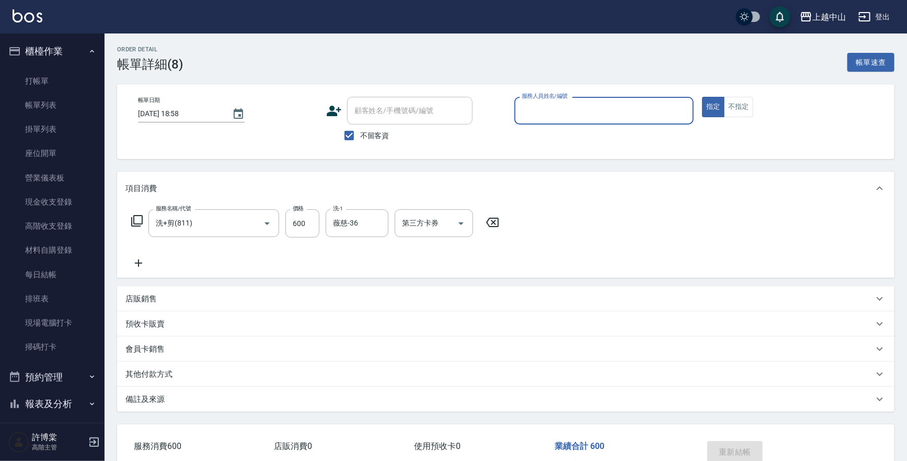
click at [638, 108] on input "服務人員姓名/編號" at bounding box center [604, 110] width 170 height 18
type input "Betty-3"
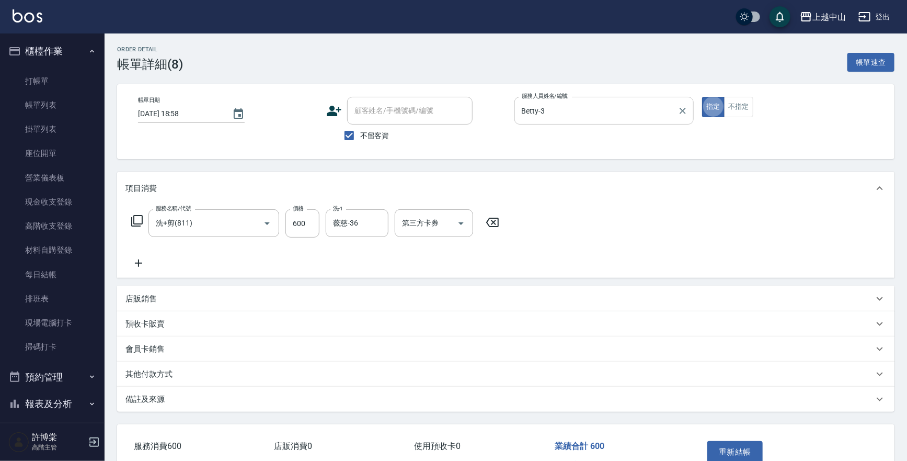
type button "true"
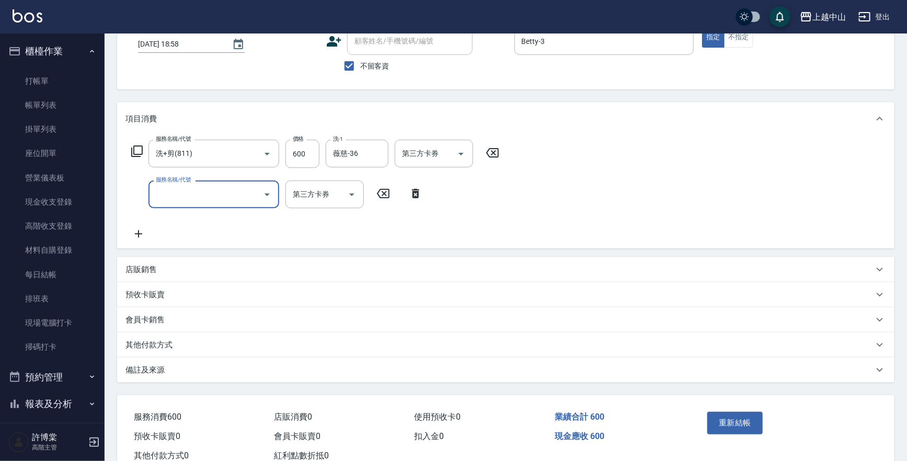
scroll to position [102, 0]
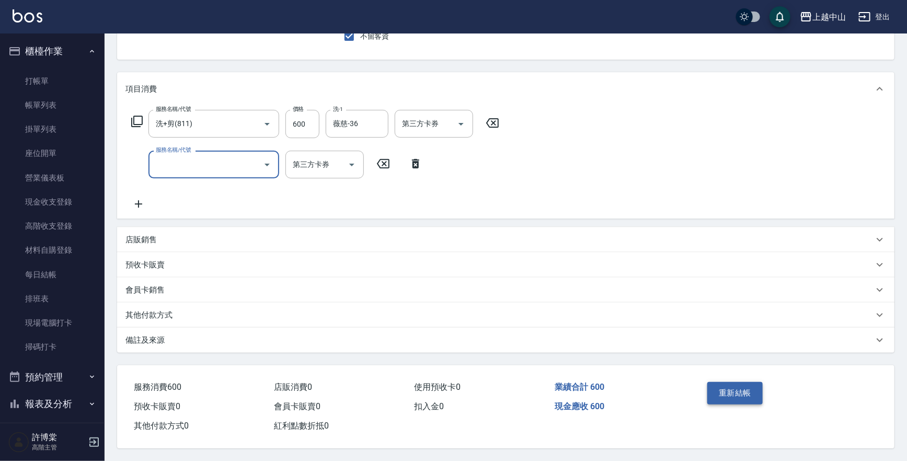
click at [743, 392] on button "重新結帳" at bounding box center [734, 393] width 55 height 22
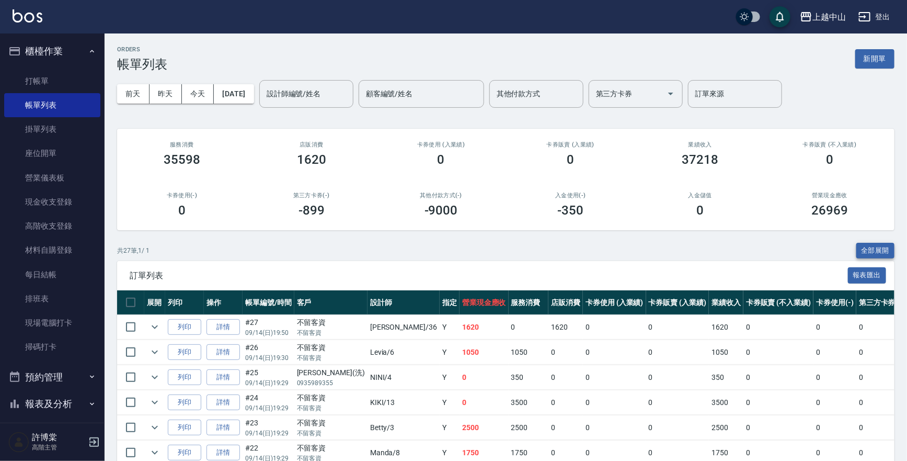
click at [888, 247] on button "全部展開" at bounding box center [875, 251] width 39 height 16
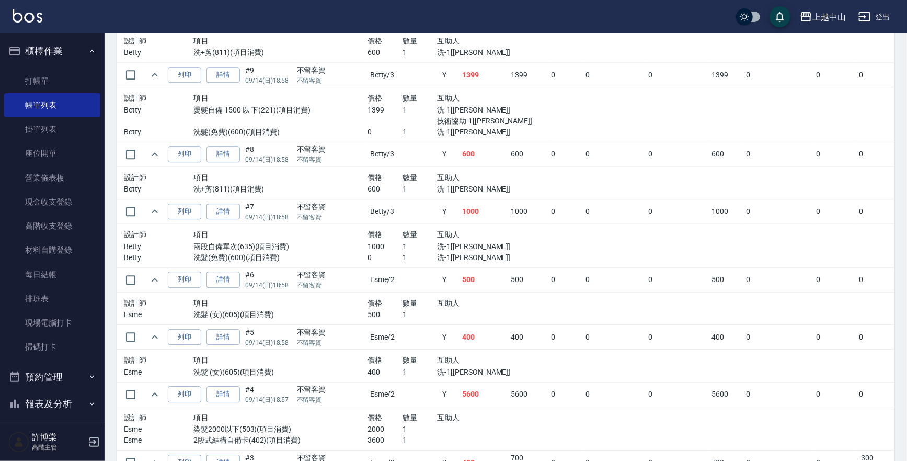
scroll to position [1355, 0]
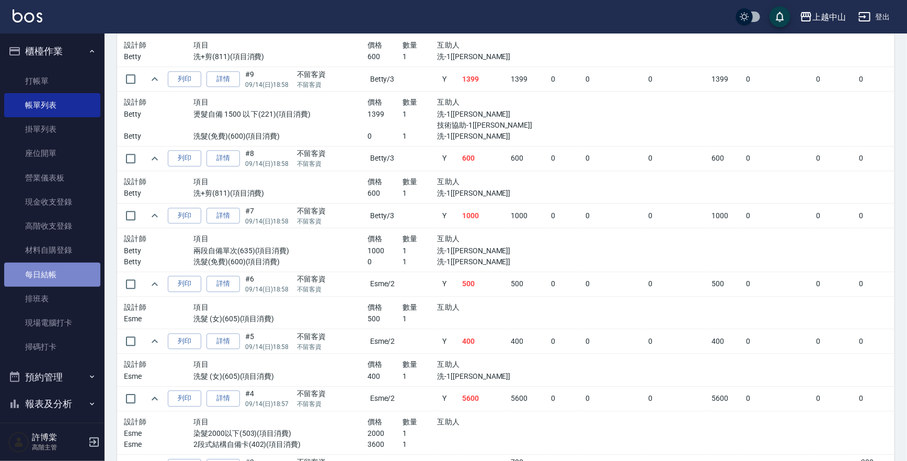
click at [58, 271] on link "每日結帳" at bounding box center [52, 274] width 96 height 24
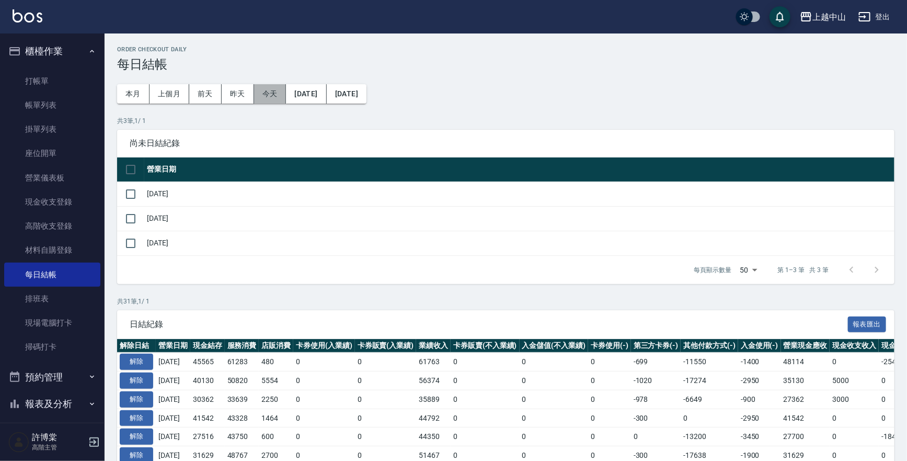
click at [270, 91] on button "今天" at bounding box center [270, 93] width 32 height 19
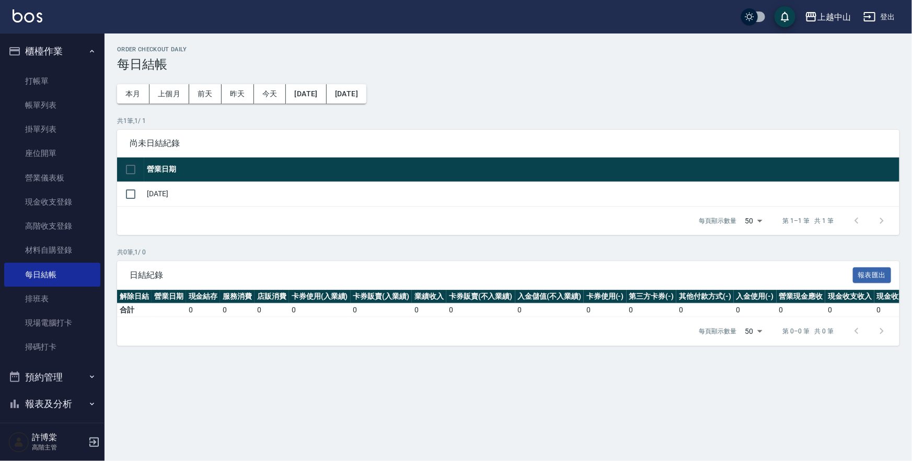
click at [129, 167] on input "checkbox" at bounding box center [131, 169] width 22 height 22
checkbox input "true"
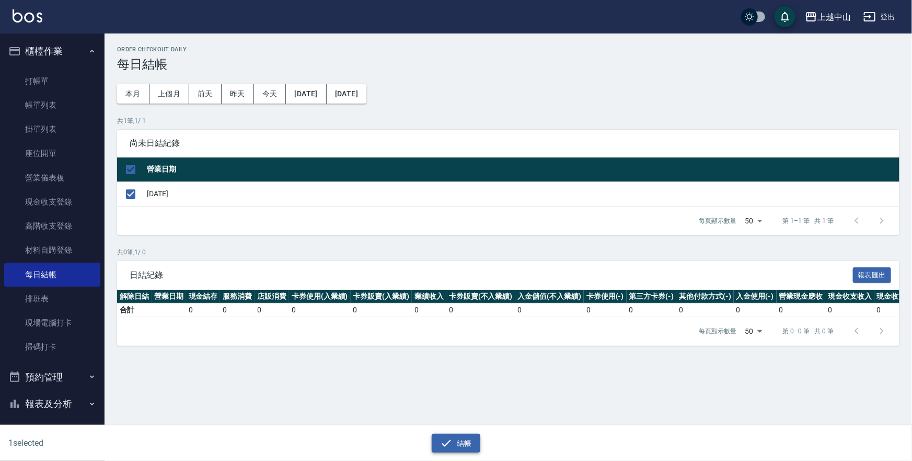
click at [456, 439] on button "結帳" at bounding box center [456, 442] width 49 height 19
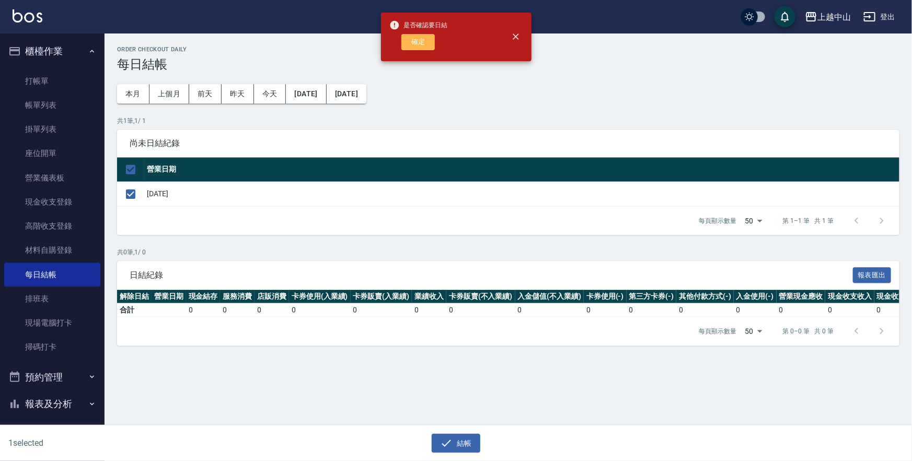
click at [418, 46] on button "確定" at bounding box center [417, 42] width 33 height 16
checkbox input "false"
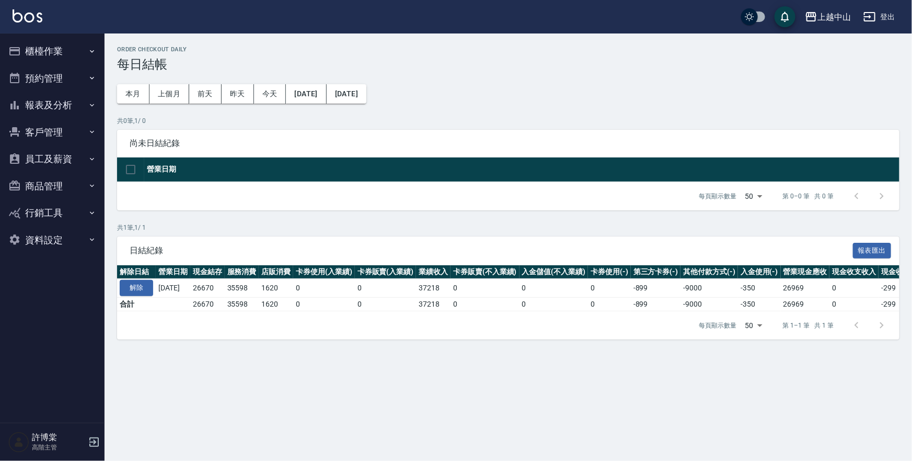
click at [54, 112] on button "報表及分析" at bounding box center [52, 104] width 96 height 27
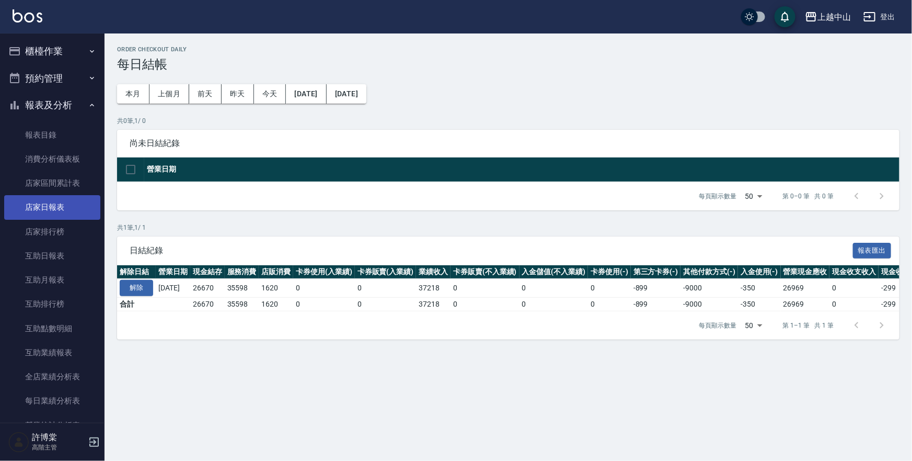
click at [72, 214] on link "店家日報表" at bounding box center [52, 207] width 96 height 24
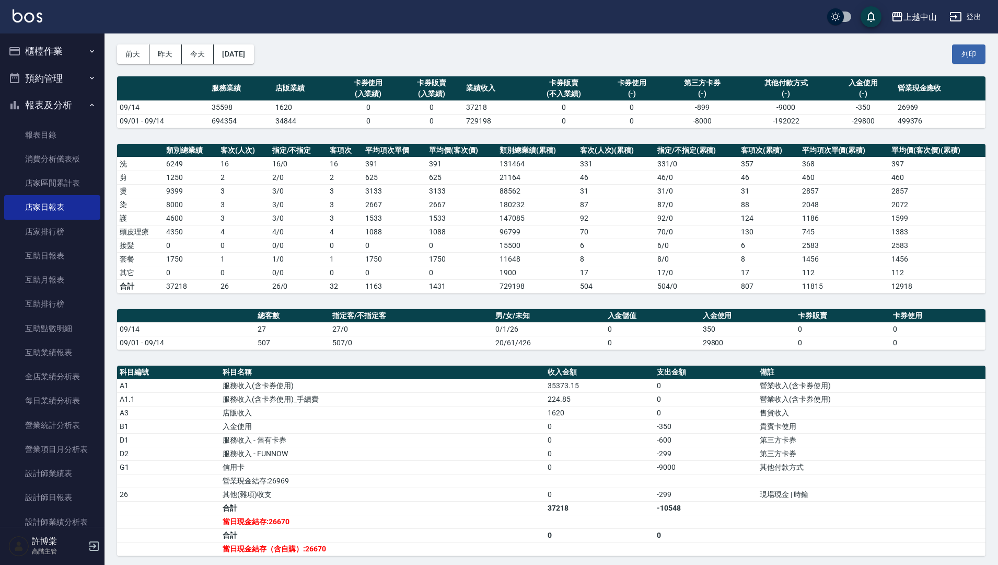
scroll to position [44, 0]
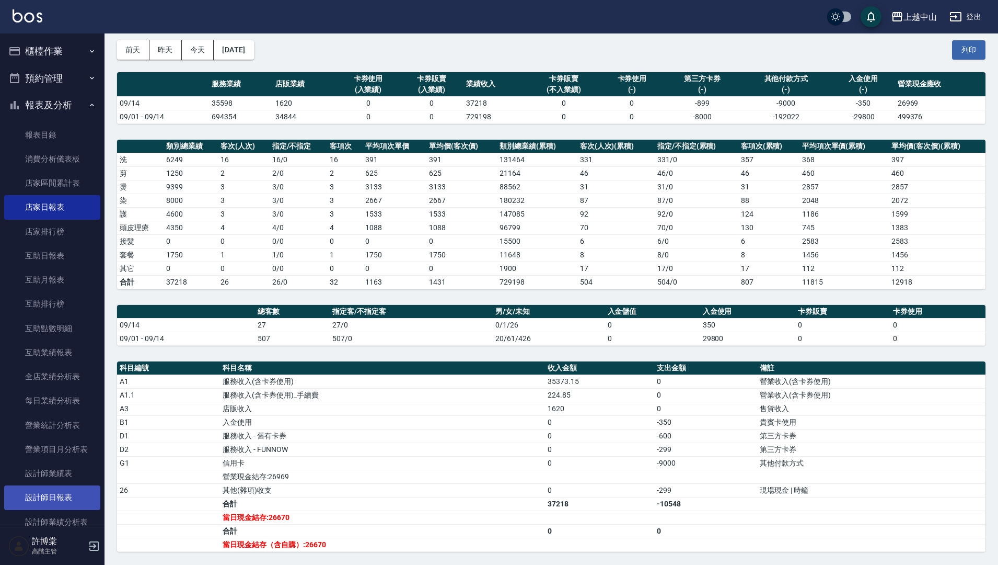
click at [70, 460] on link "設計師日報表" at bounding box center [52, 497] width 96 height 24
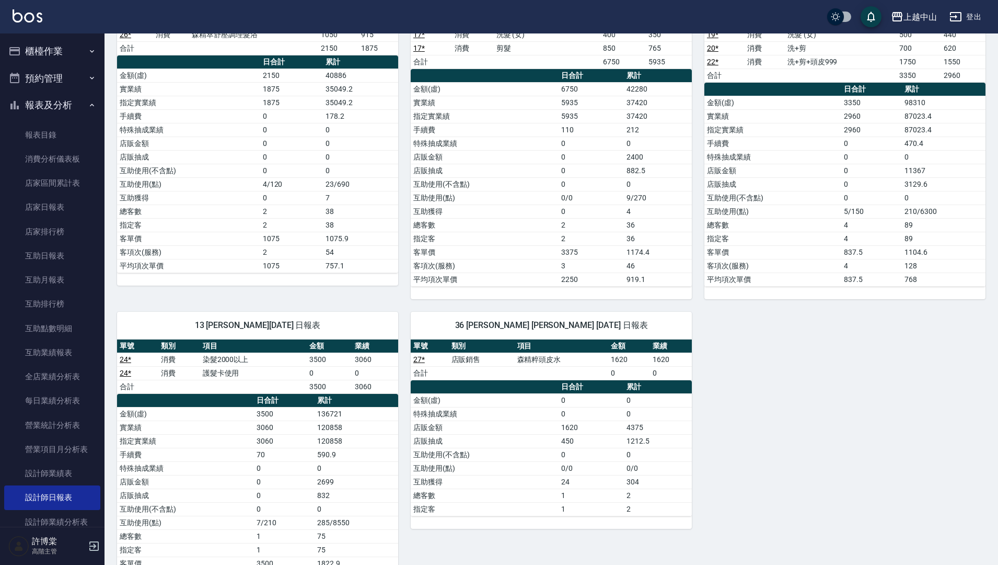
scroll to position [620, 0]
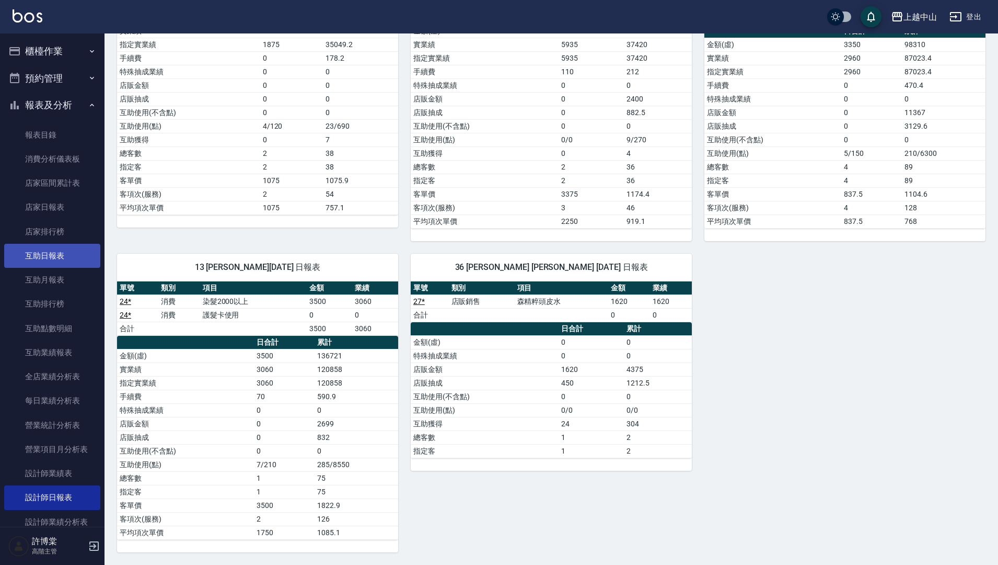
click at [60, 258] on link "互助日報表" at bounding box center [52, 256] width 96 height 24
